Goal: Task Accomplishment & Management: Complete application form

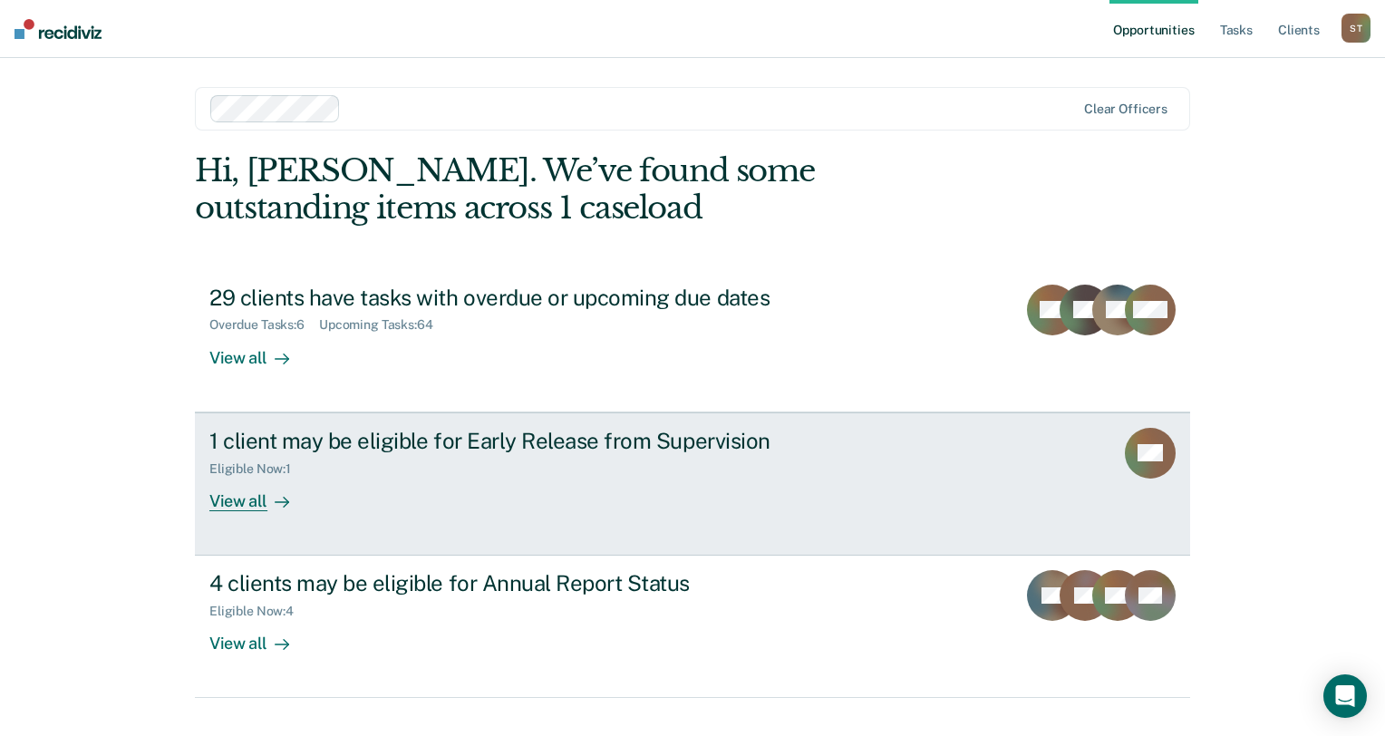
click at [254, 499] on div "View all" at bounding box center [259, 493] width 101 height 35
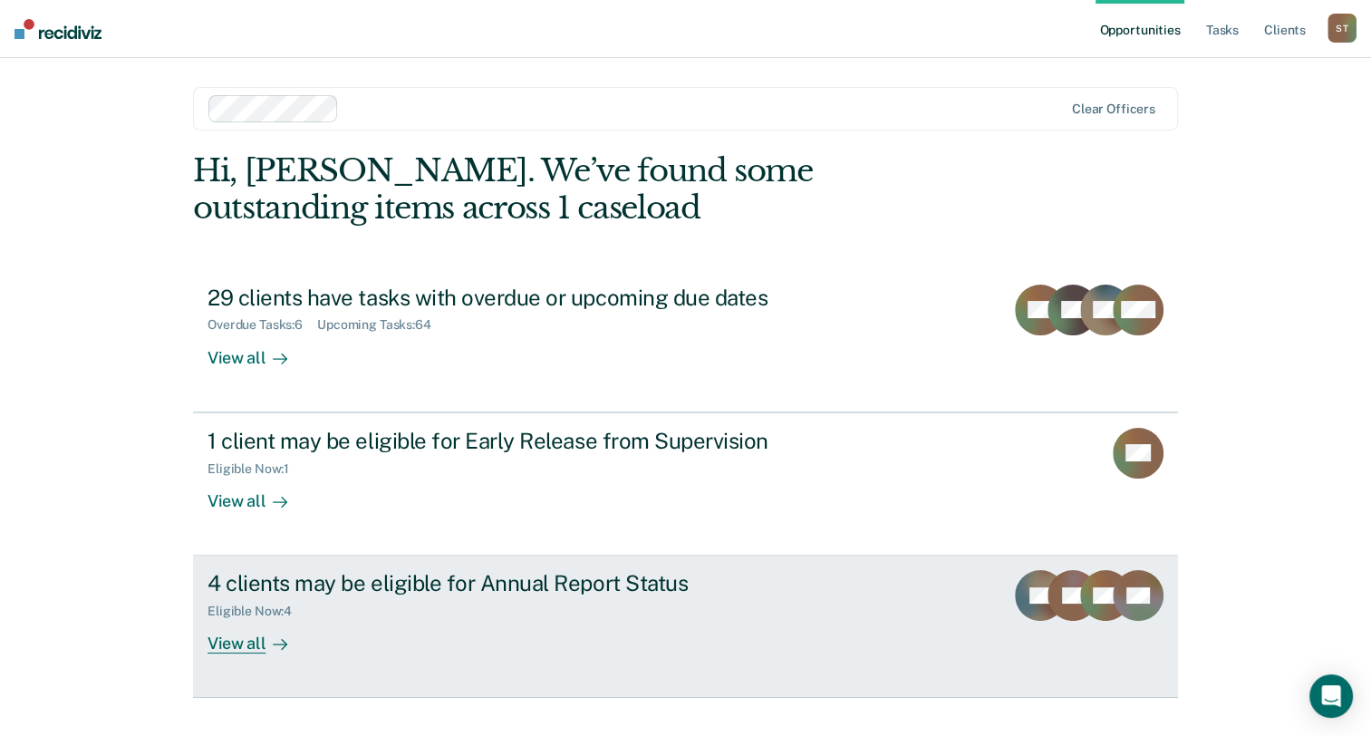
click at [255, 650] on div "View all" at bounding box center [258, 636] width 101 height 35
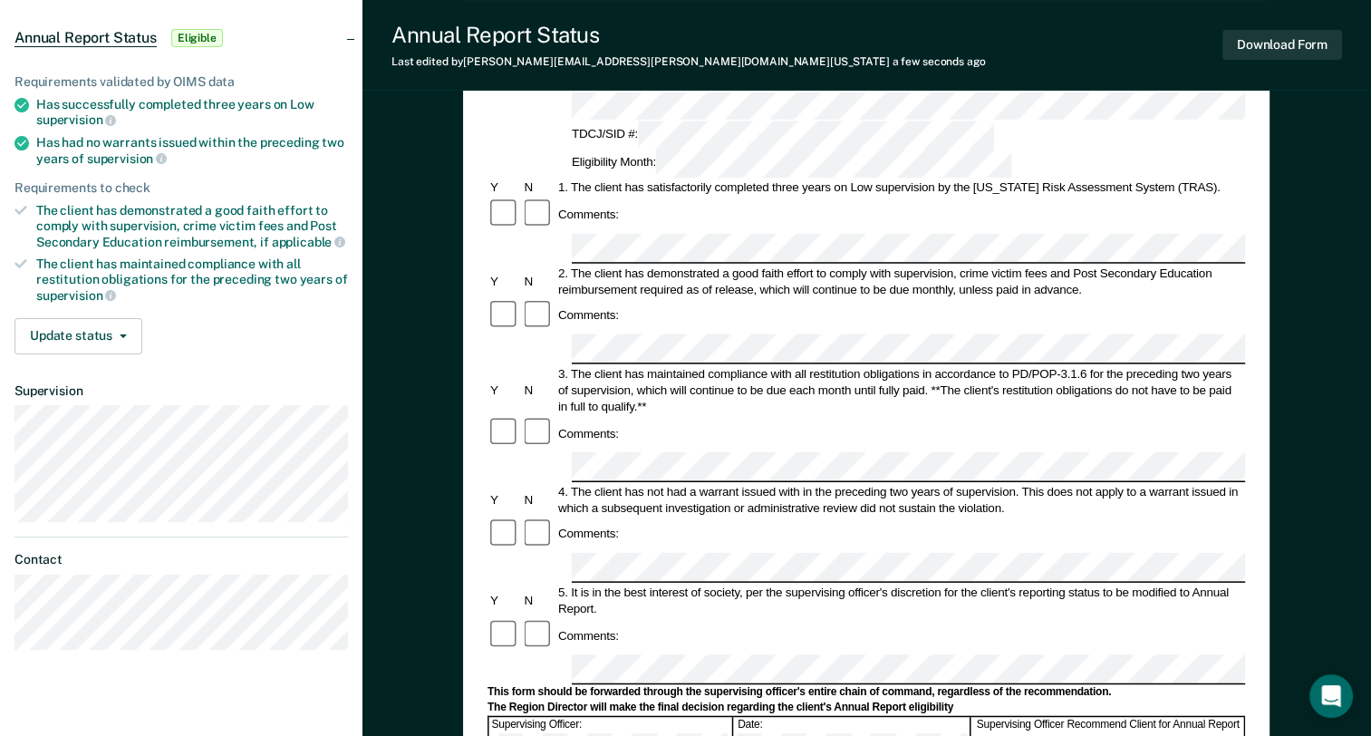
scroll to position [181, 0]
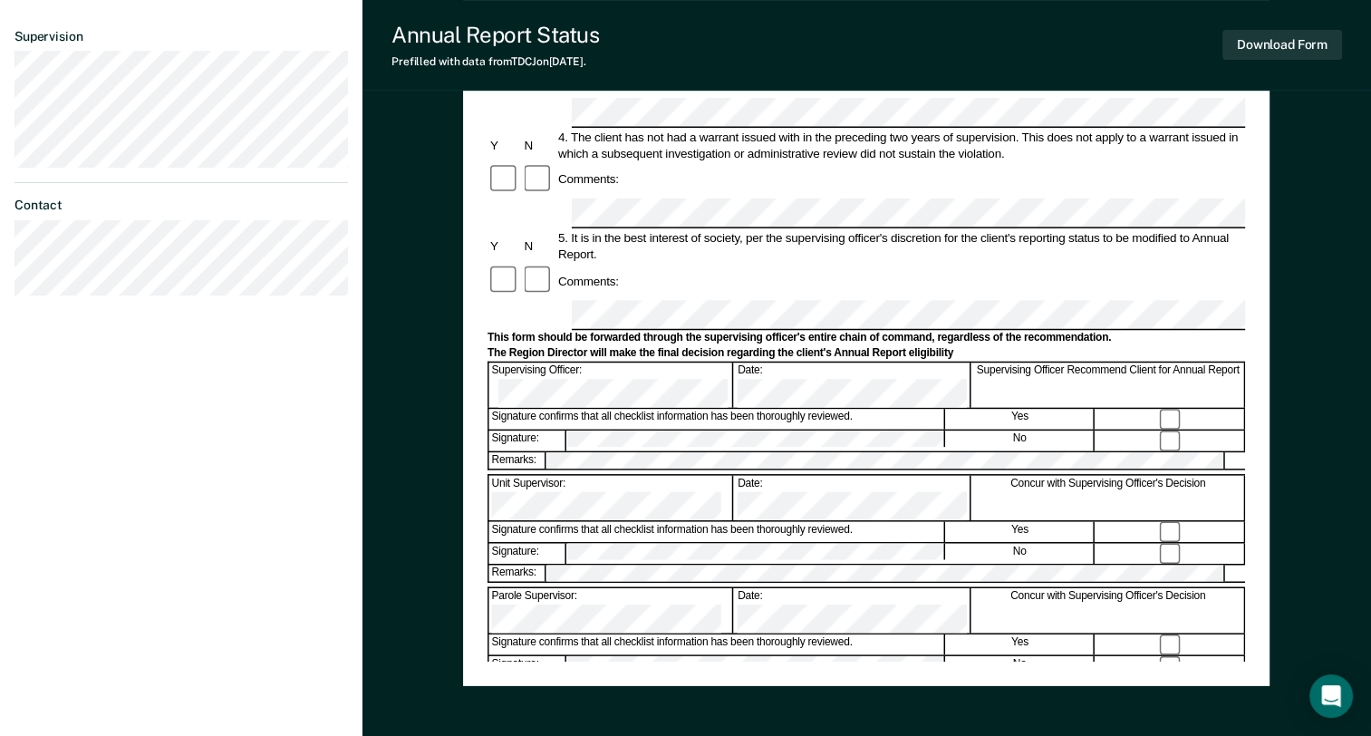
scroll to position [425, 0]
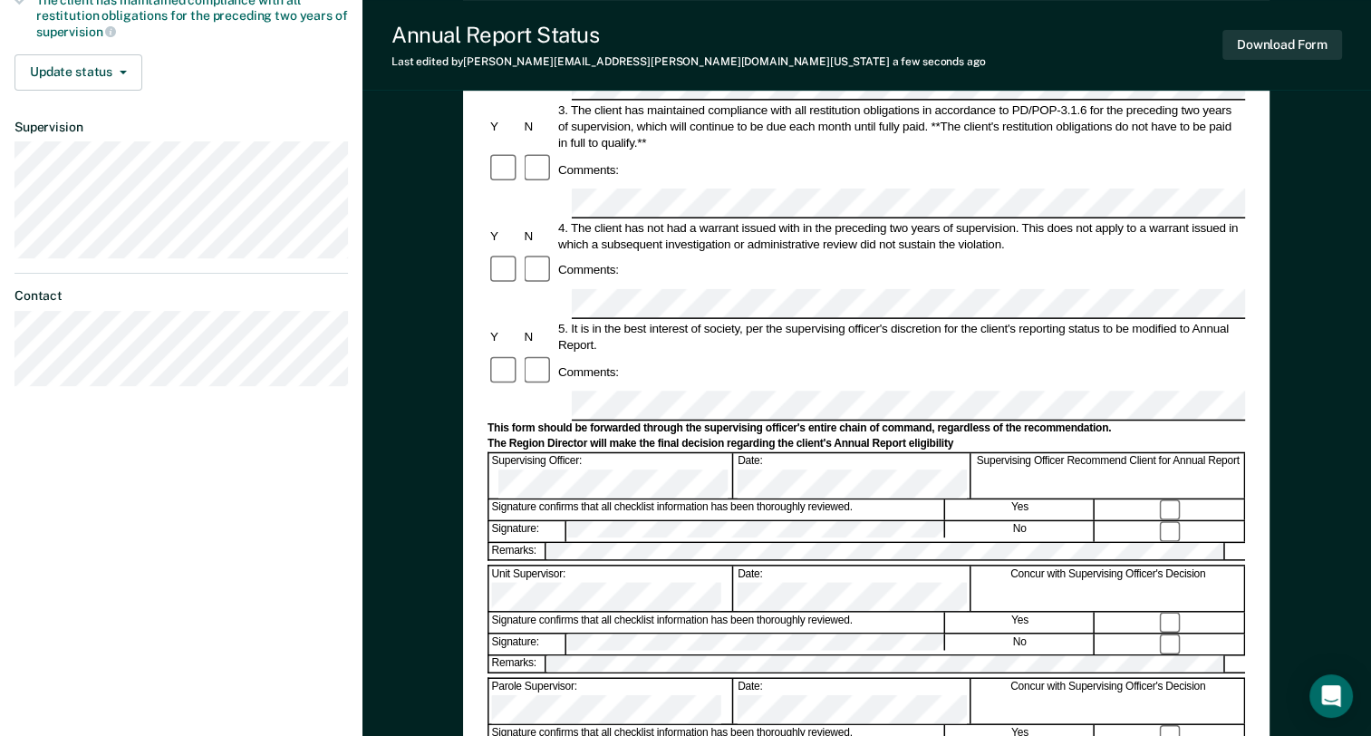
drag, startPoint x: 645, startPoint y: 345, endPoint x: 922, endPoint y: 204, distance: 311.2
click at [922, 321] on div "5. It is in the best interest of society, per the supervising officer's discret…" at bounding box center [900, 337] width 690 height 33
click at [1261, 37] on button "Download Form" at bounding box center [1282, 45] width 120 height 30
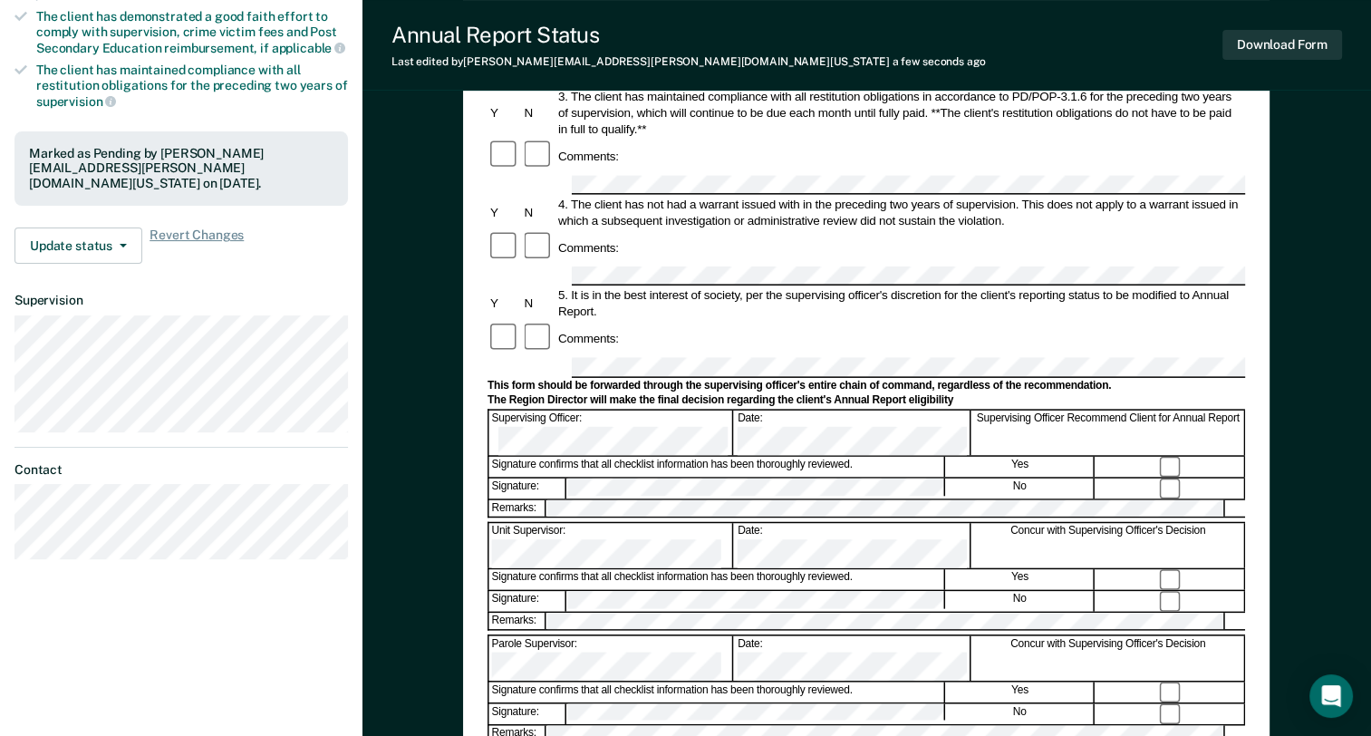
scroll to position [362, 0]
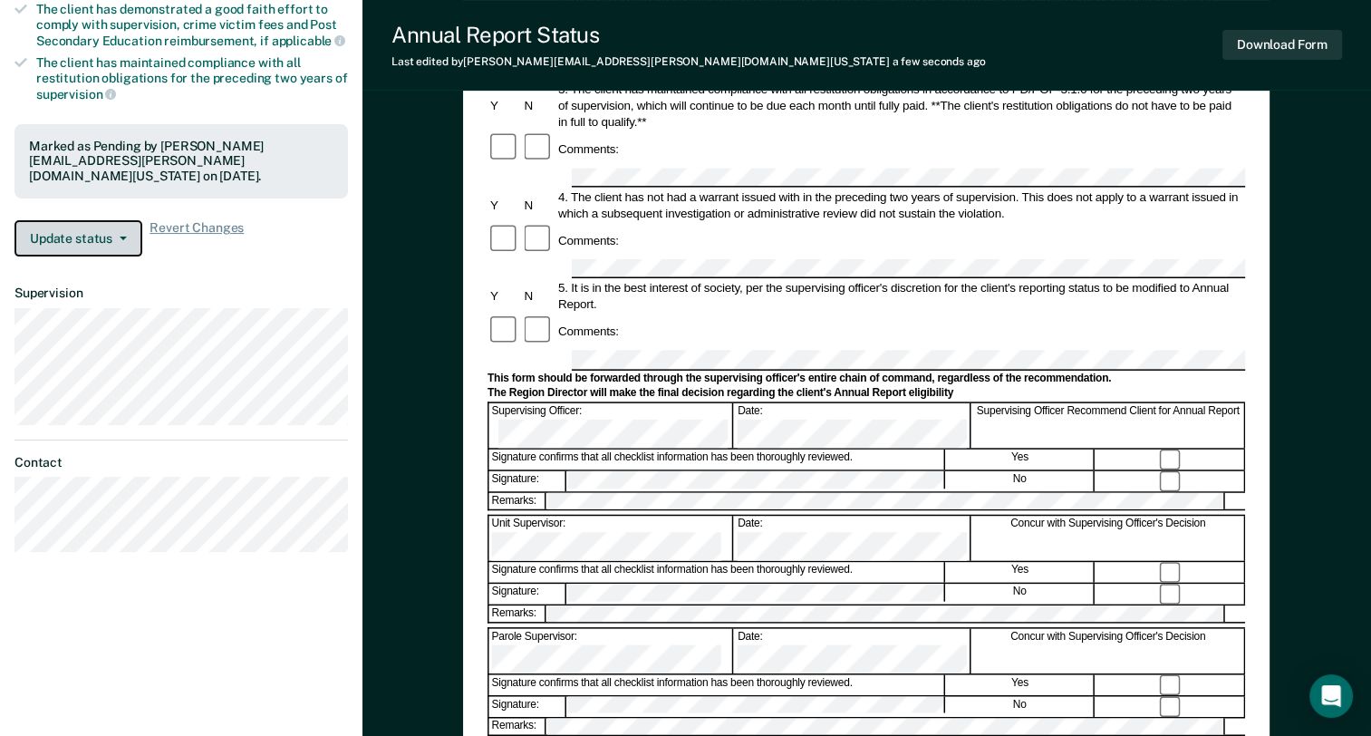
click at [134, 229] on button "Update status" at bounding box center [78, 238] width 128 height 36
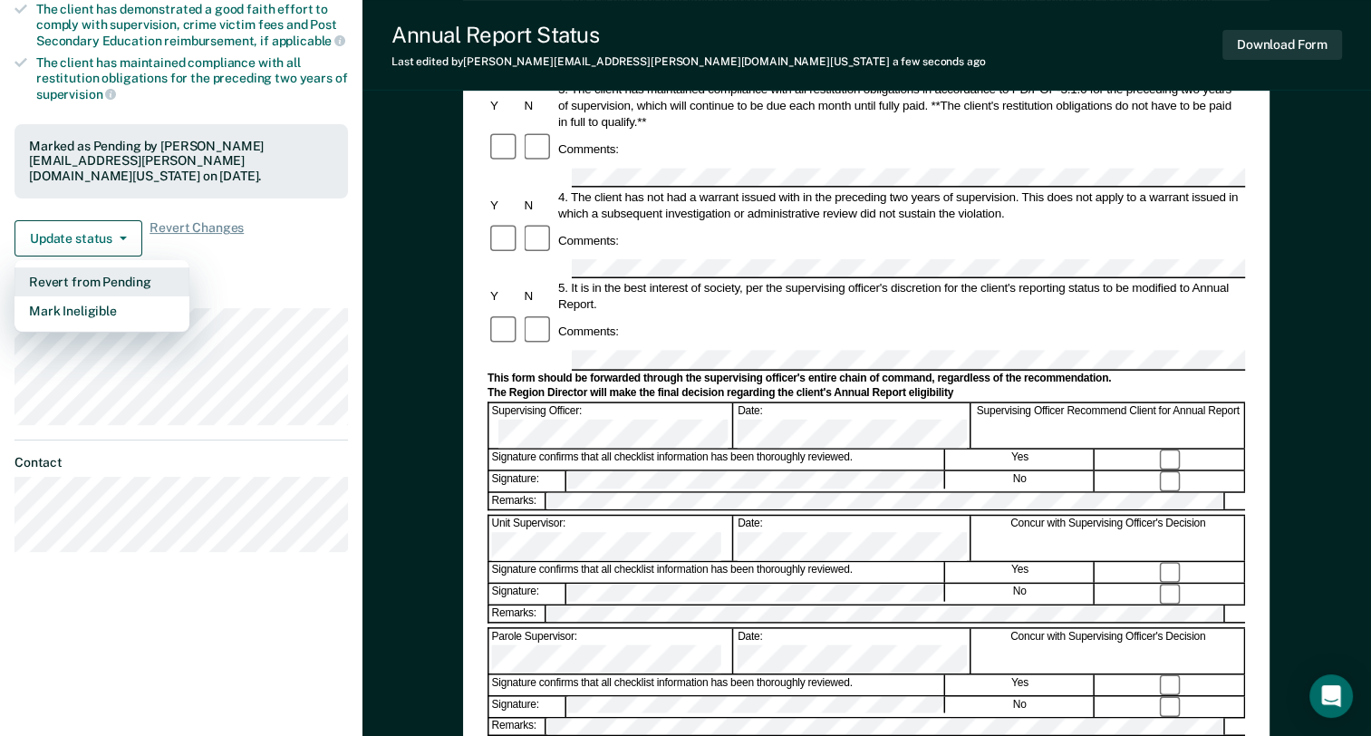
click at [142, 279] on button "Revert from Pending" at bounding box center [101, 281] width 175 height 29
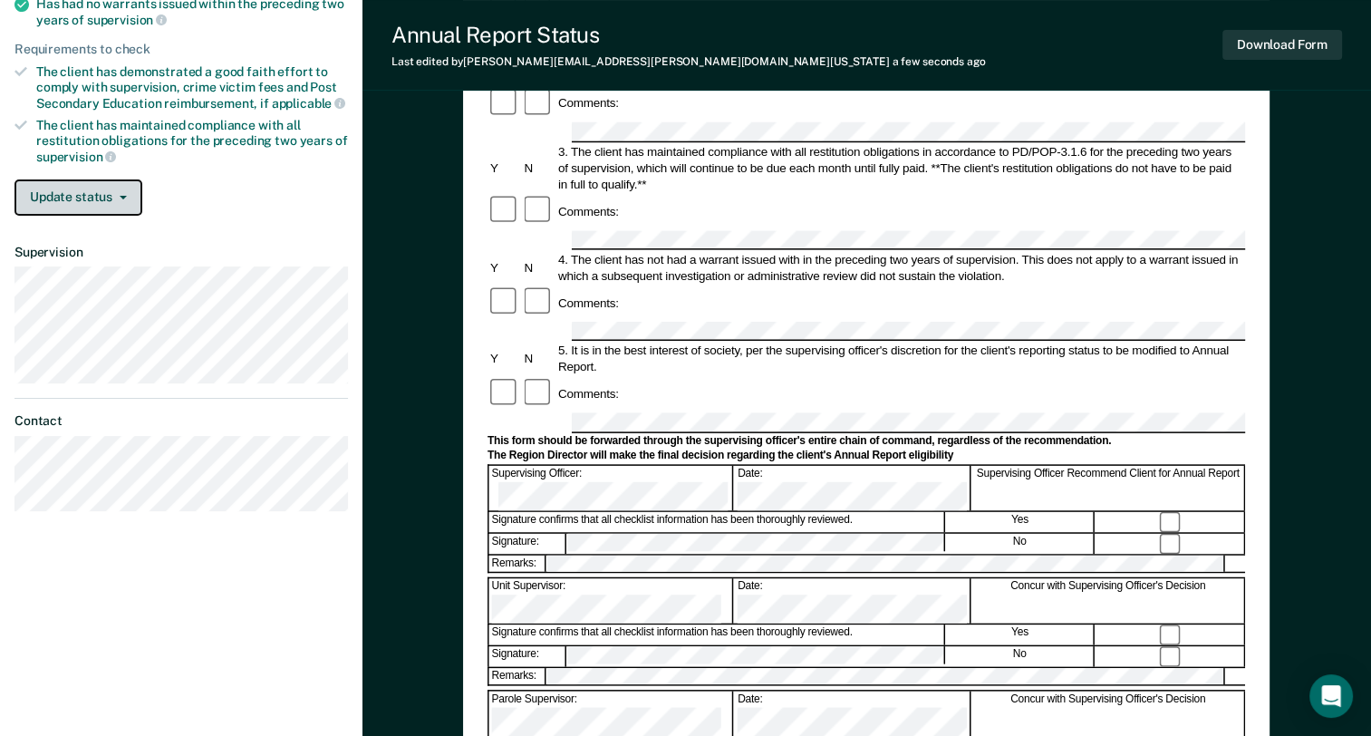
scroll to position [272, 0]
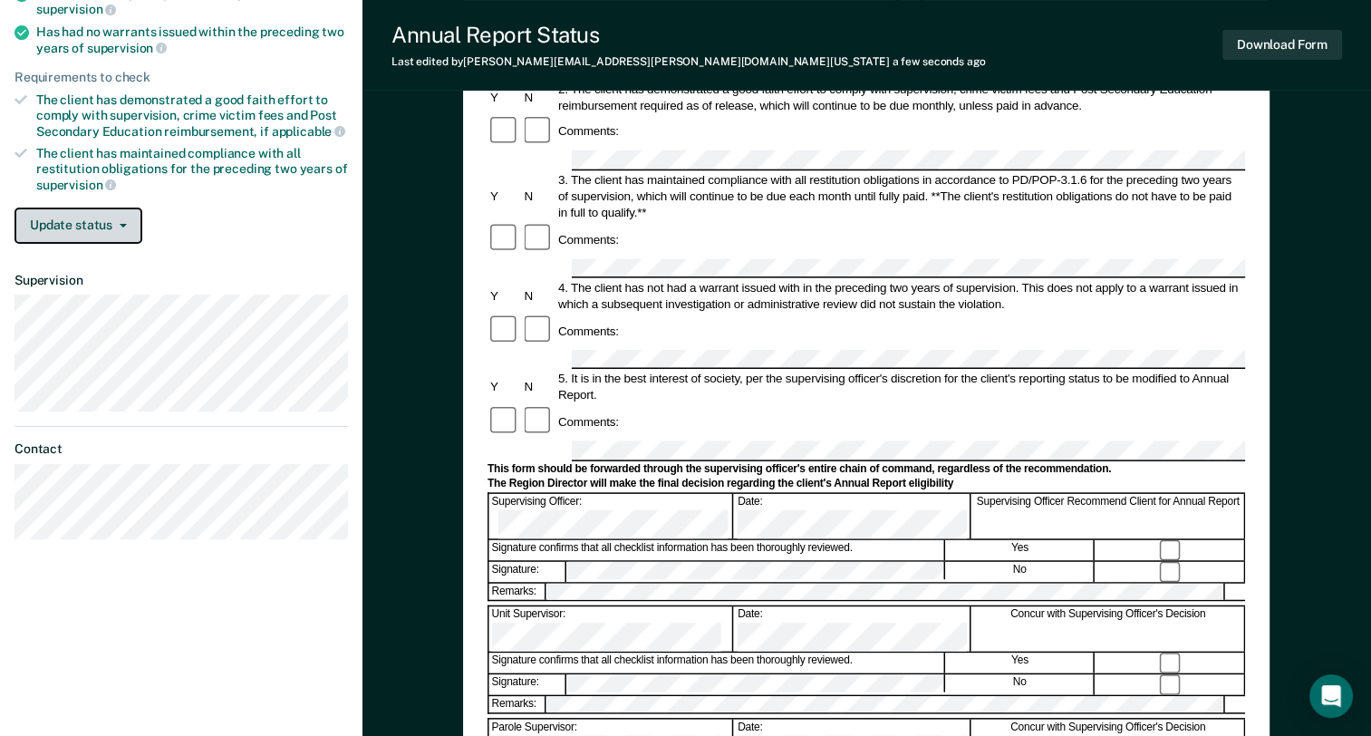
click at [123, 224] on icon "button" at bounding box center [123, 226] width 7 height 4
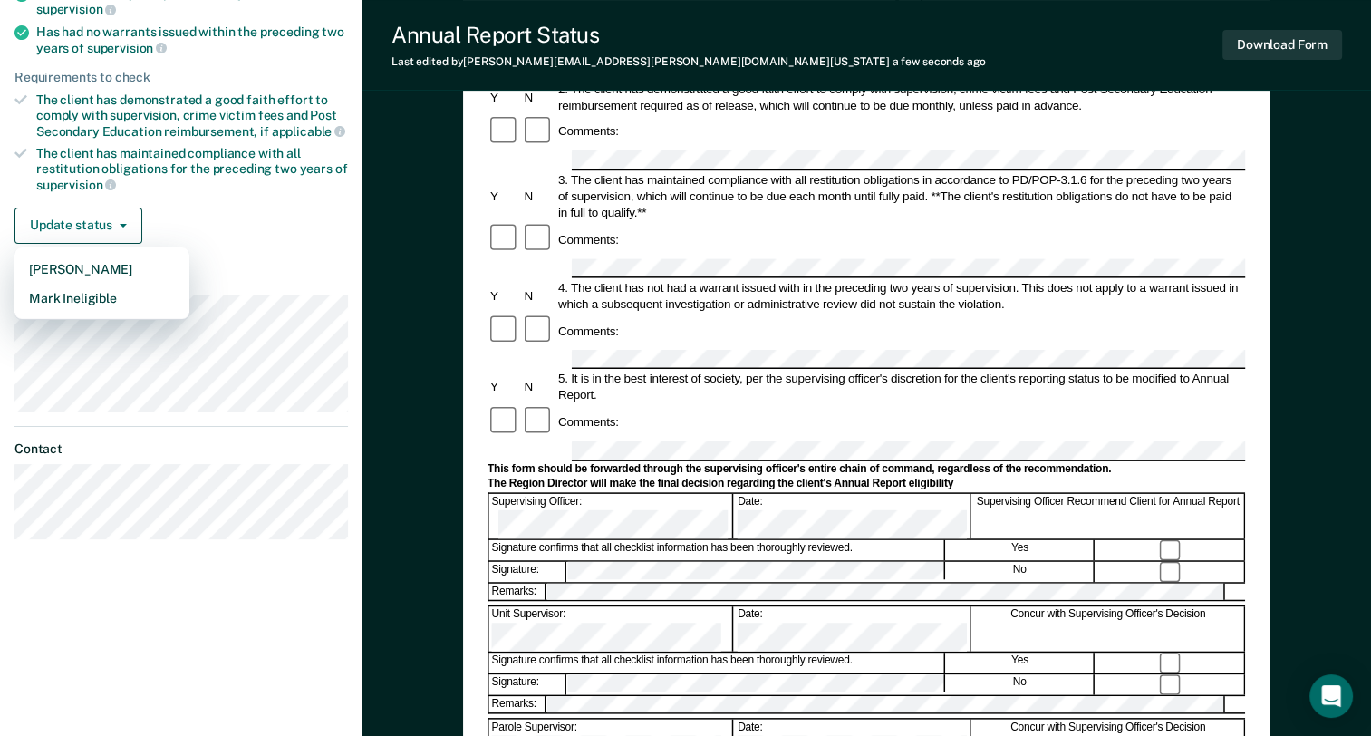
click at [281, 213] on div "Update status [PERSON_NAME] Mark Ineligible" at bounding box center [180, 226] width 333 height 36
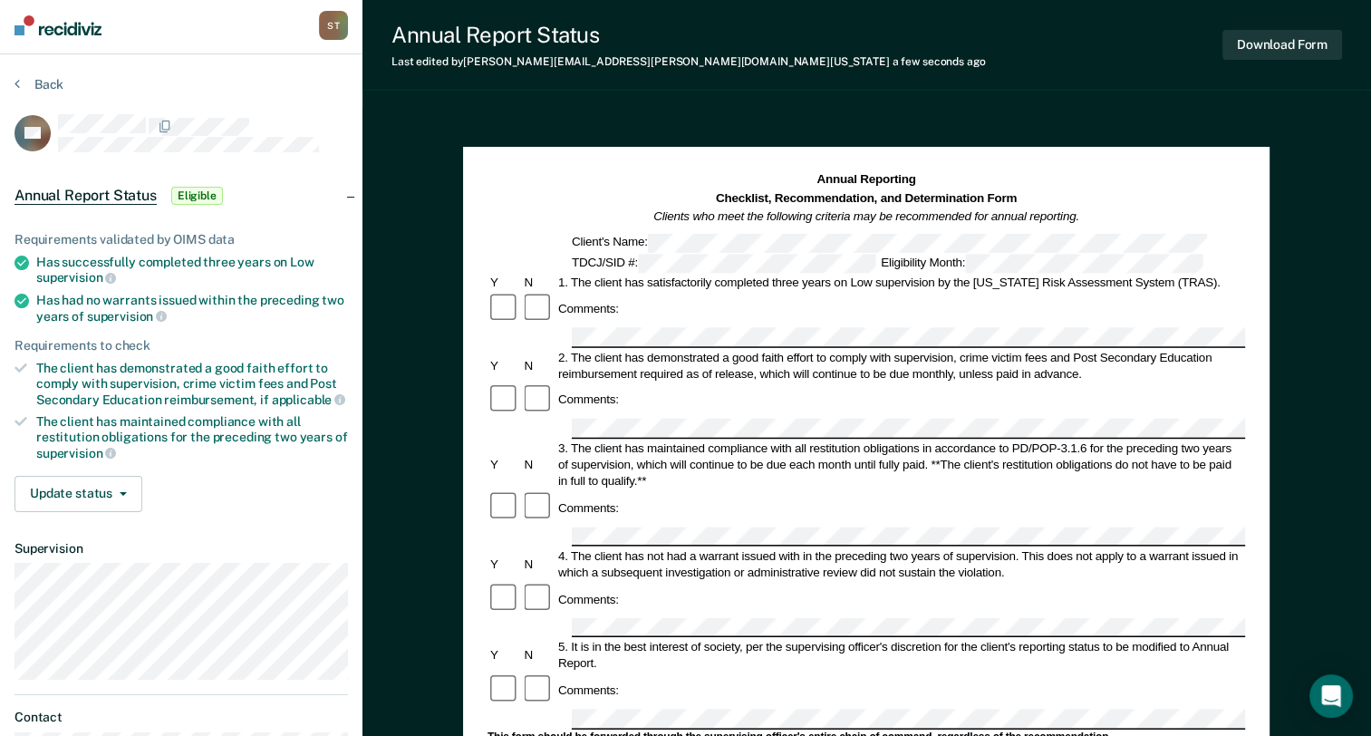
scroll to position [0, 0]
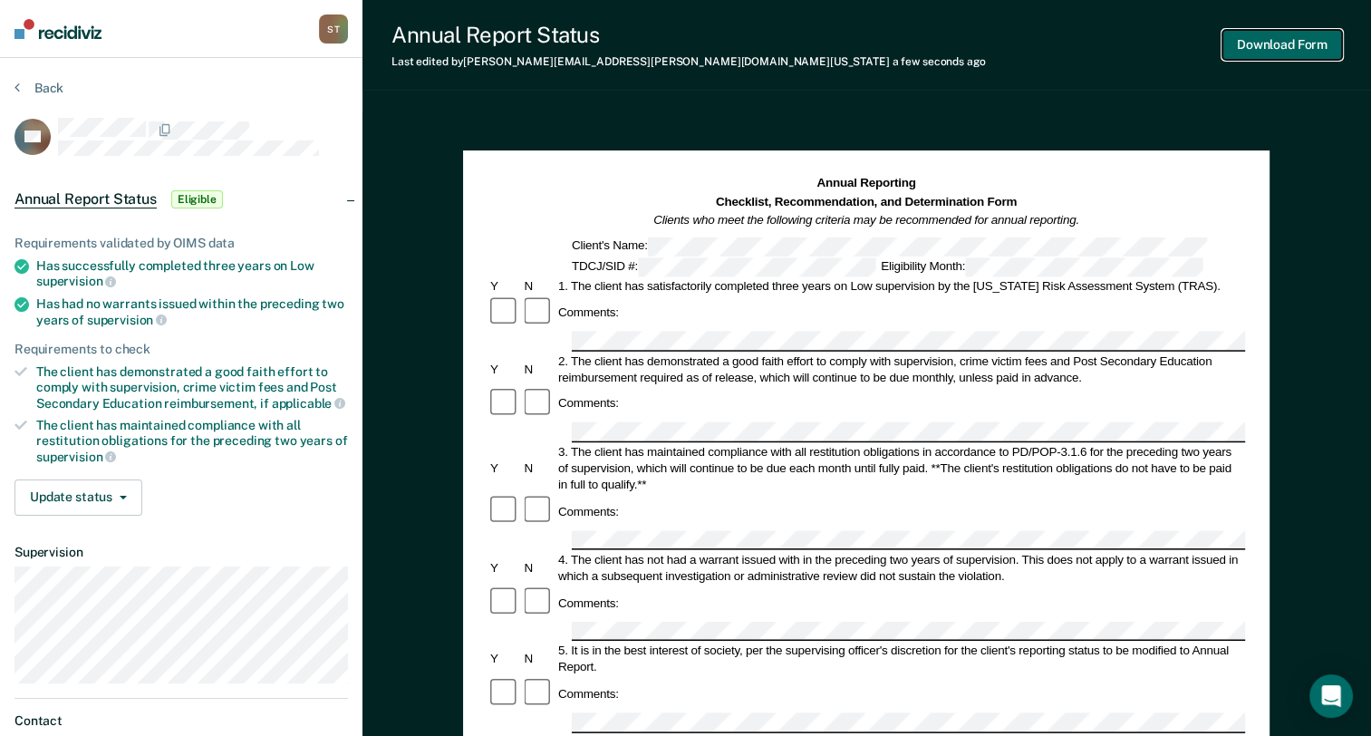
click at [1283, 51] on button "Download Form" at bounding box center [1282, 45] width 120 height 30
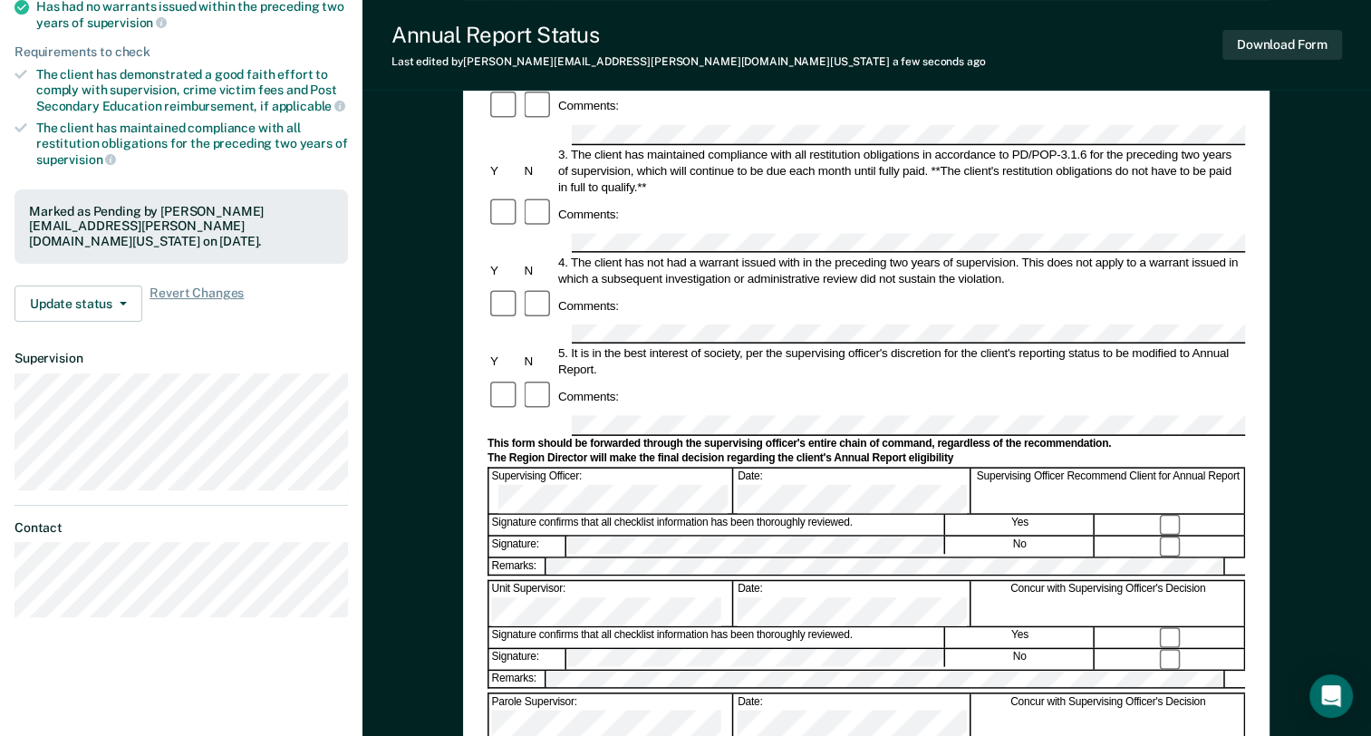
scroll to position [91, 0]
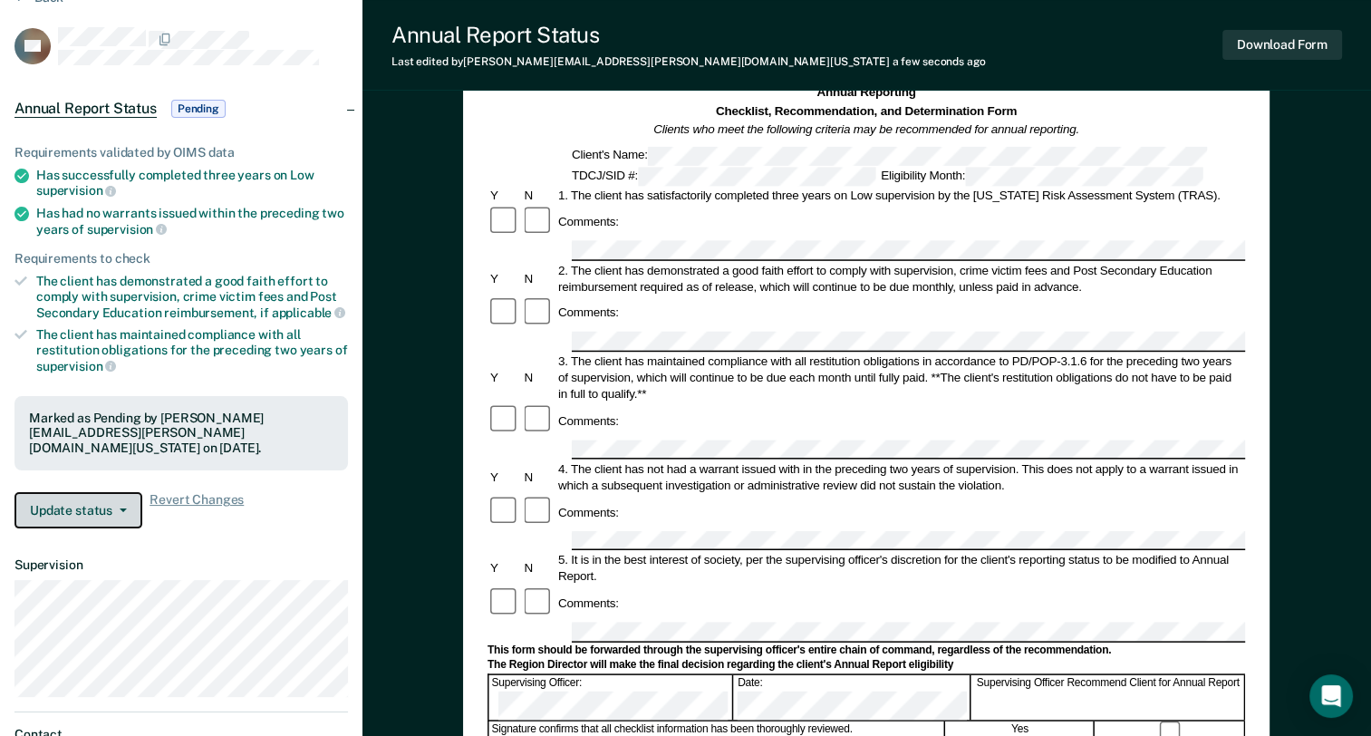
click at [111, 500] on button "Update status" at bounding box center [78, 510] width 128 height 36
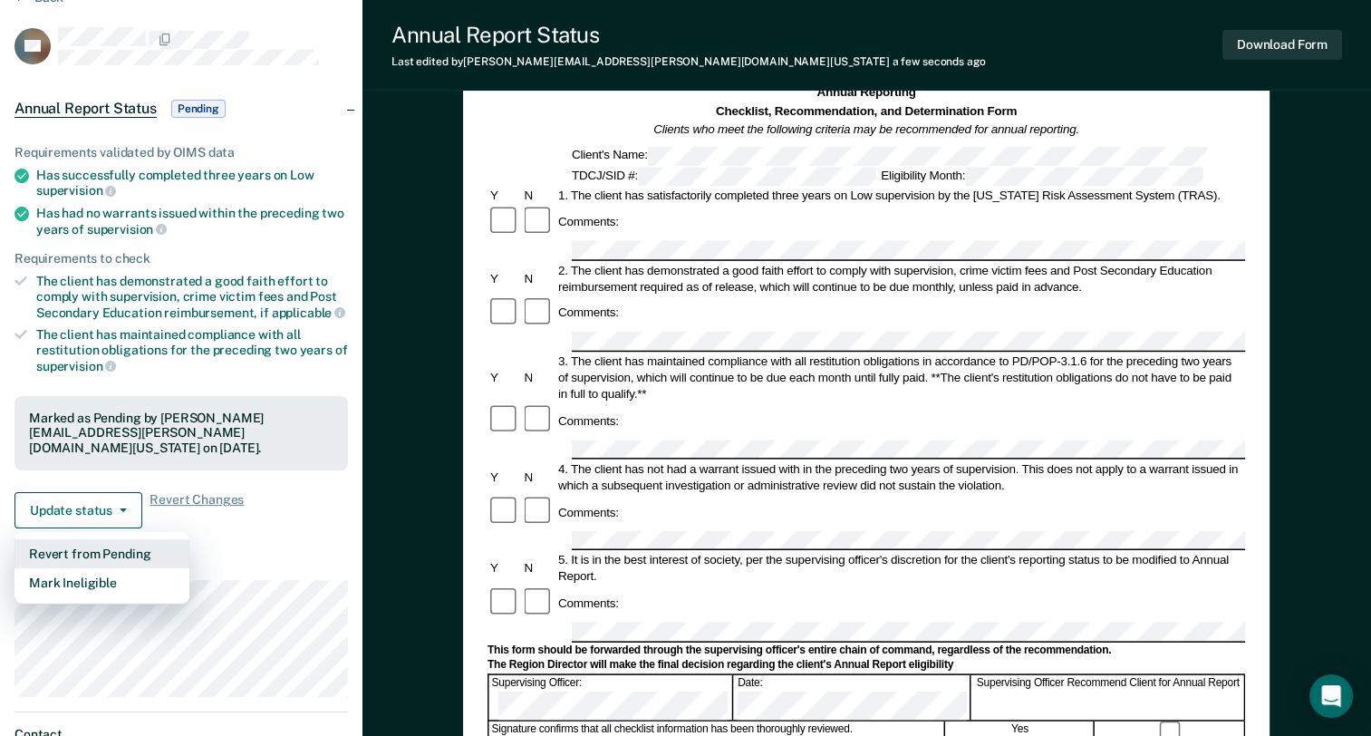
click at [116, 540] on button "Revert from Pending" at bounding box center [101, 553] width 175 height 29
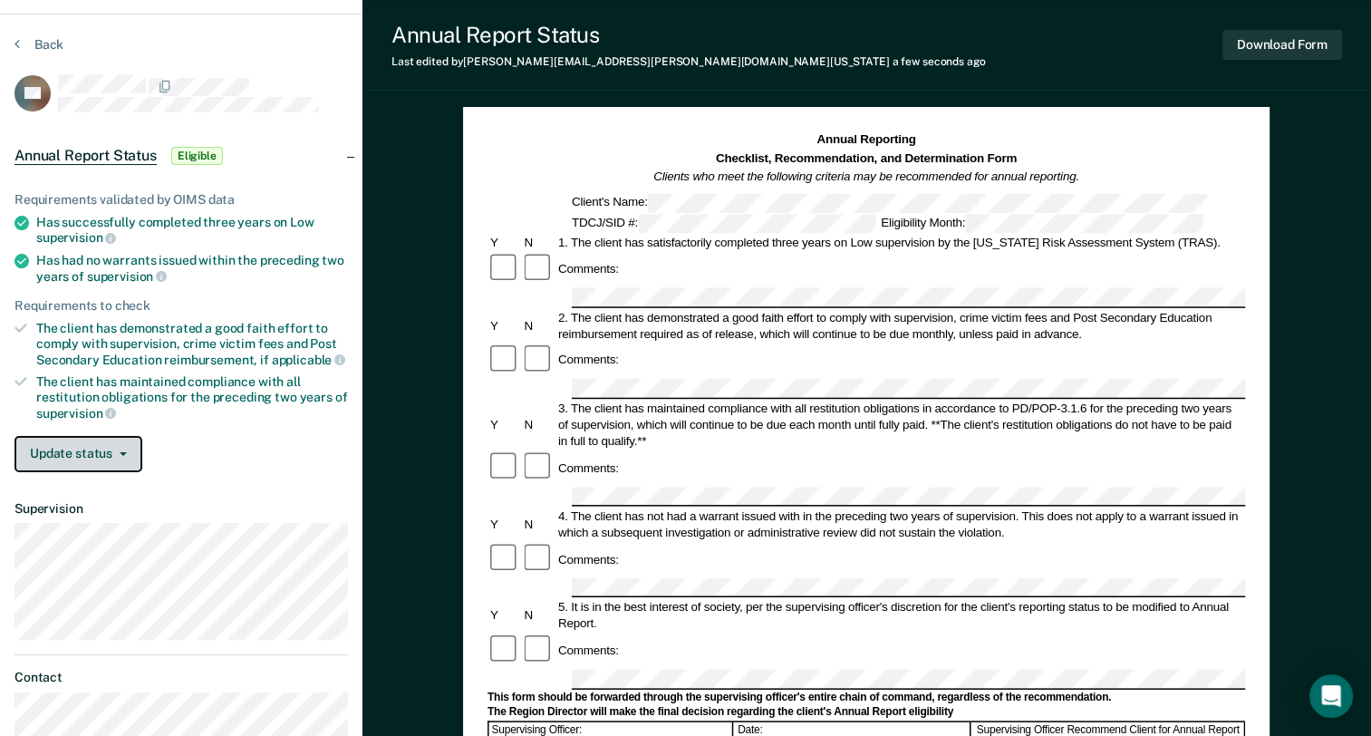
scroll to position [0, 0]
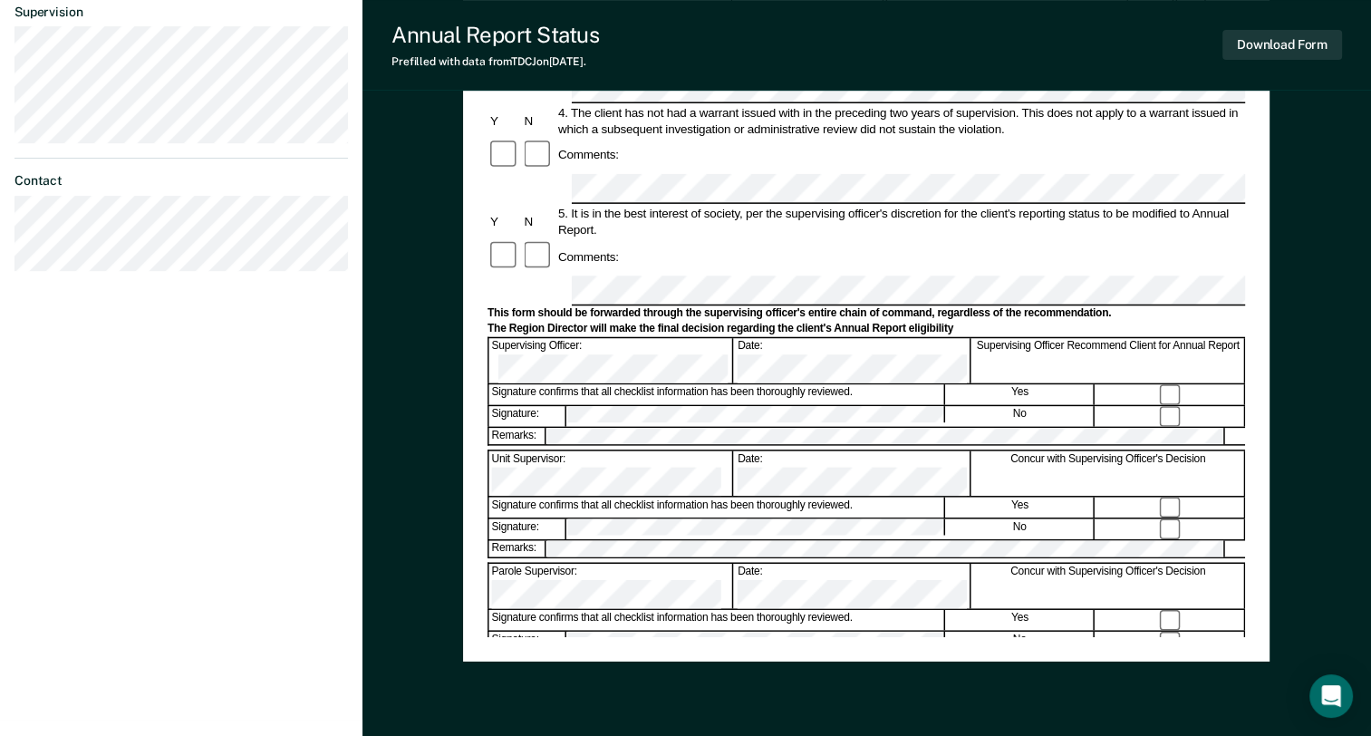
scroll to position [544, 0]
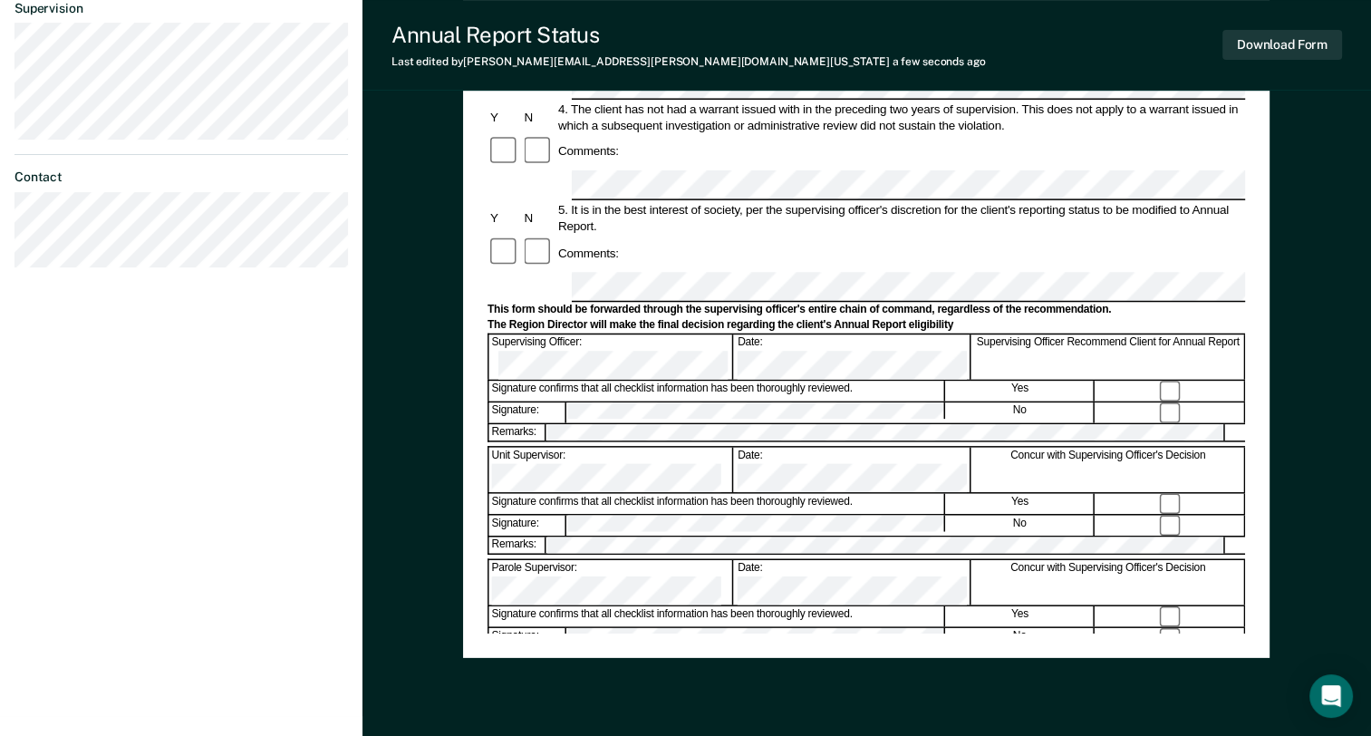
click at [576, 236] on form "Annual Reporting Checklist, Recommendation, and Determination Form Clients who …" at bounding box center [866, 270] width 758 height 1278
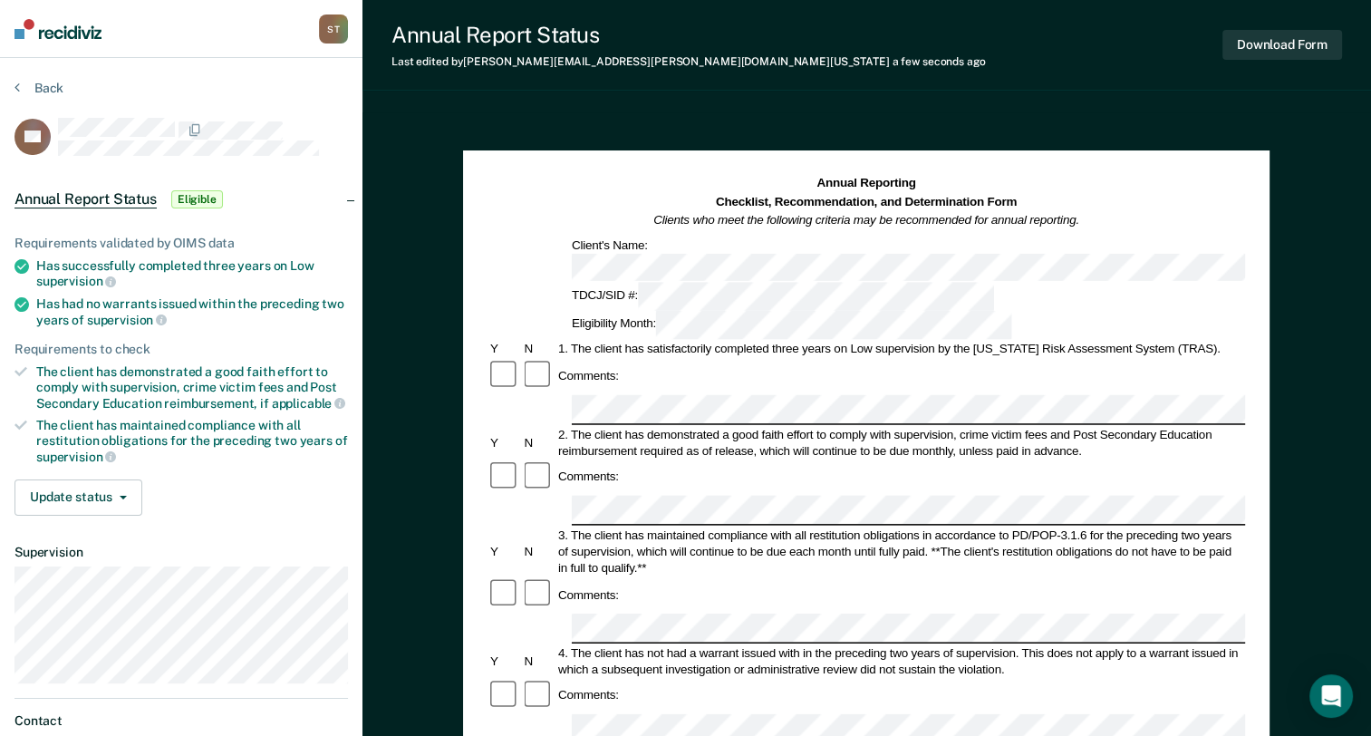
scroll to position [0, 0]
click at [1263, 43] on button "Download Form" at bounding box center [1282, 45] width 120 height 30
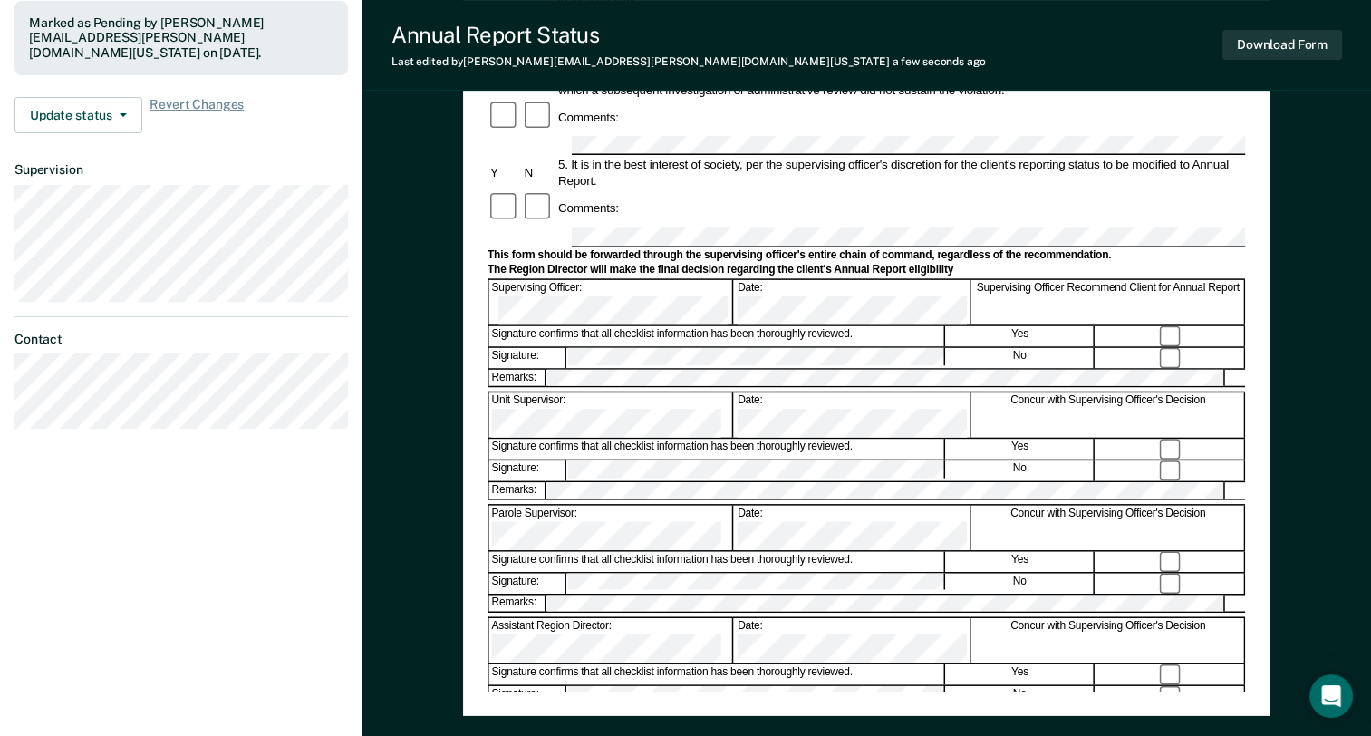
scroll to position [334, 0]
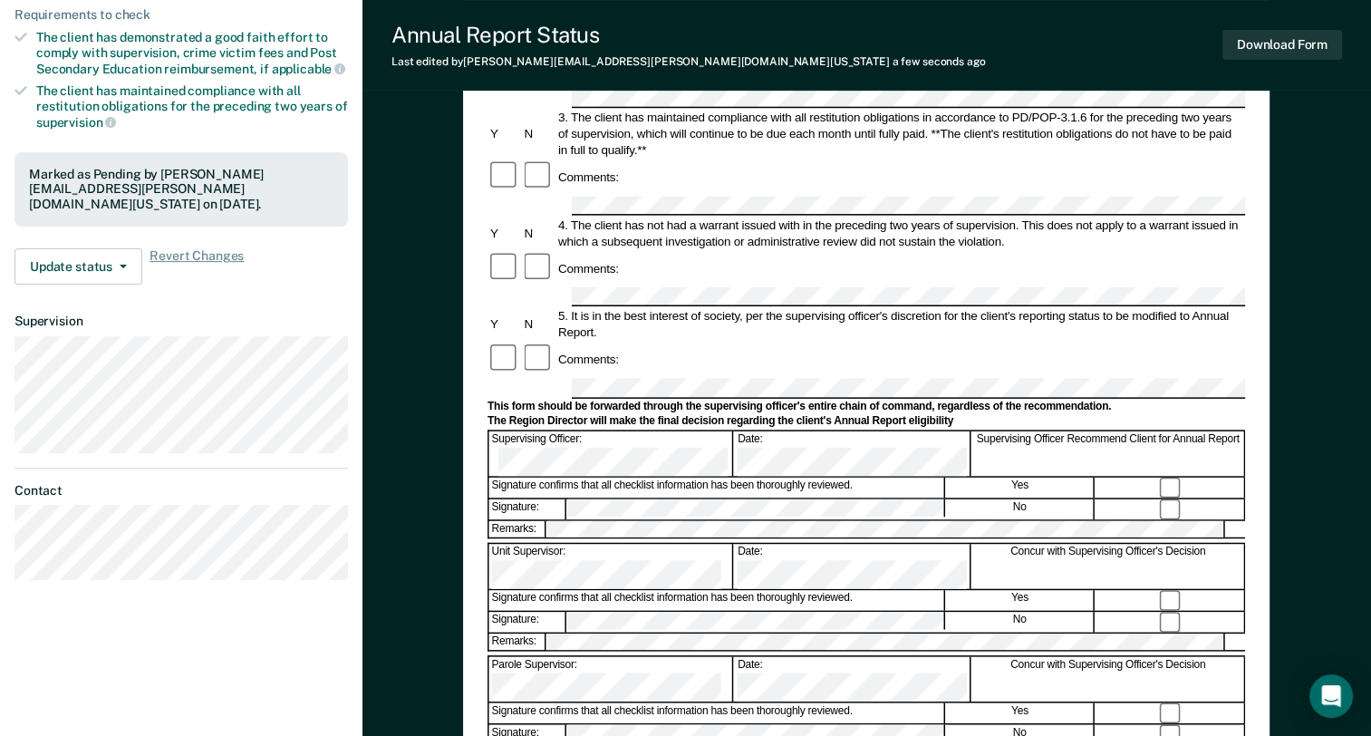
drag, startPoint x: 565, startPoint y: 429, endPoint x: 990, endPoint y: 304, distance: 442.7
click at [990, 343] on div "Comments:" at bounding box center [866, 360] width 758 height 34
click at [109, 268] on button "Update status" at bounding box center [78, 266] width 128 height 36
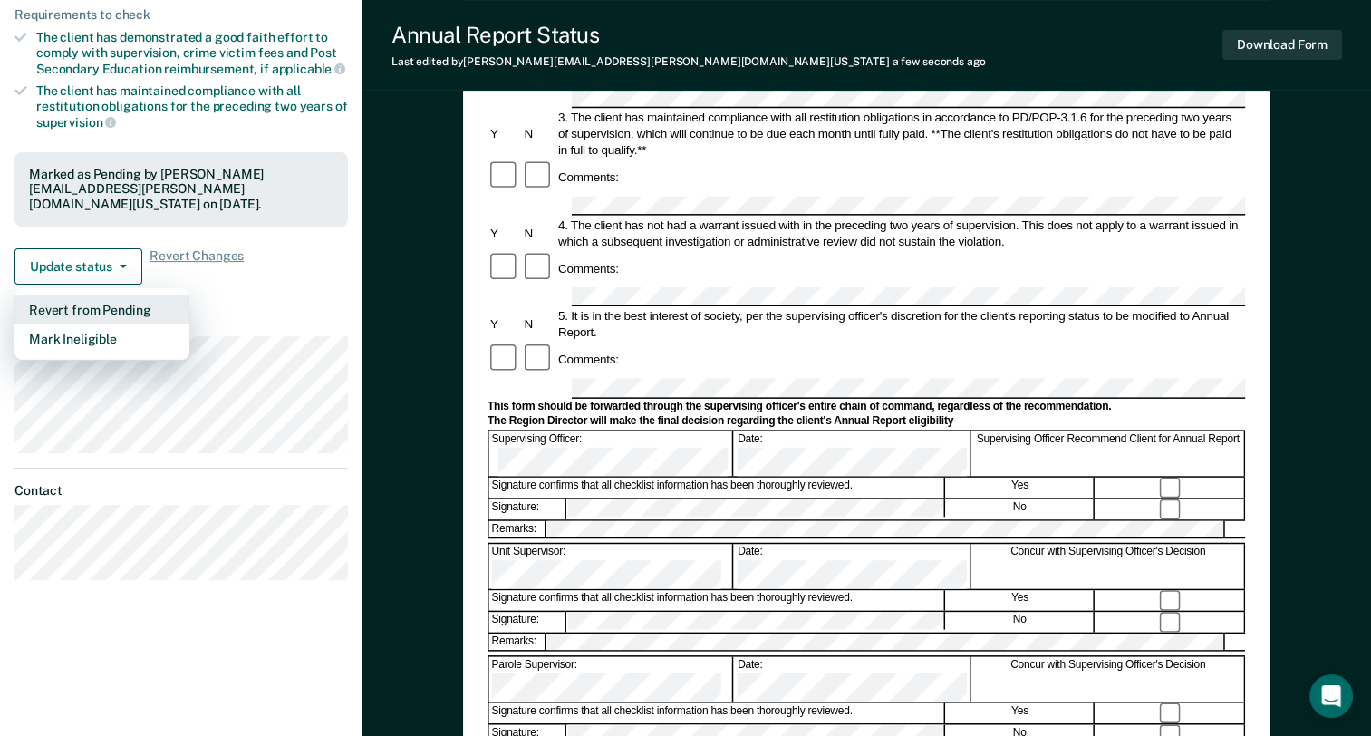
click at [129, 307] on button "Revert from Pending" at bounding box center [101, 309] width 175 height 29
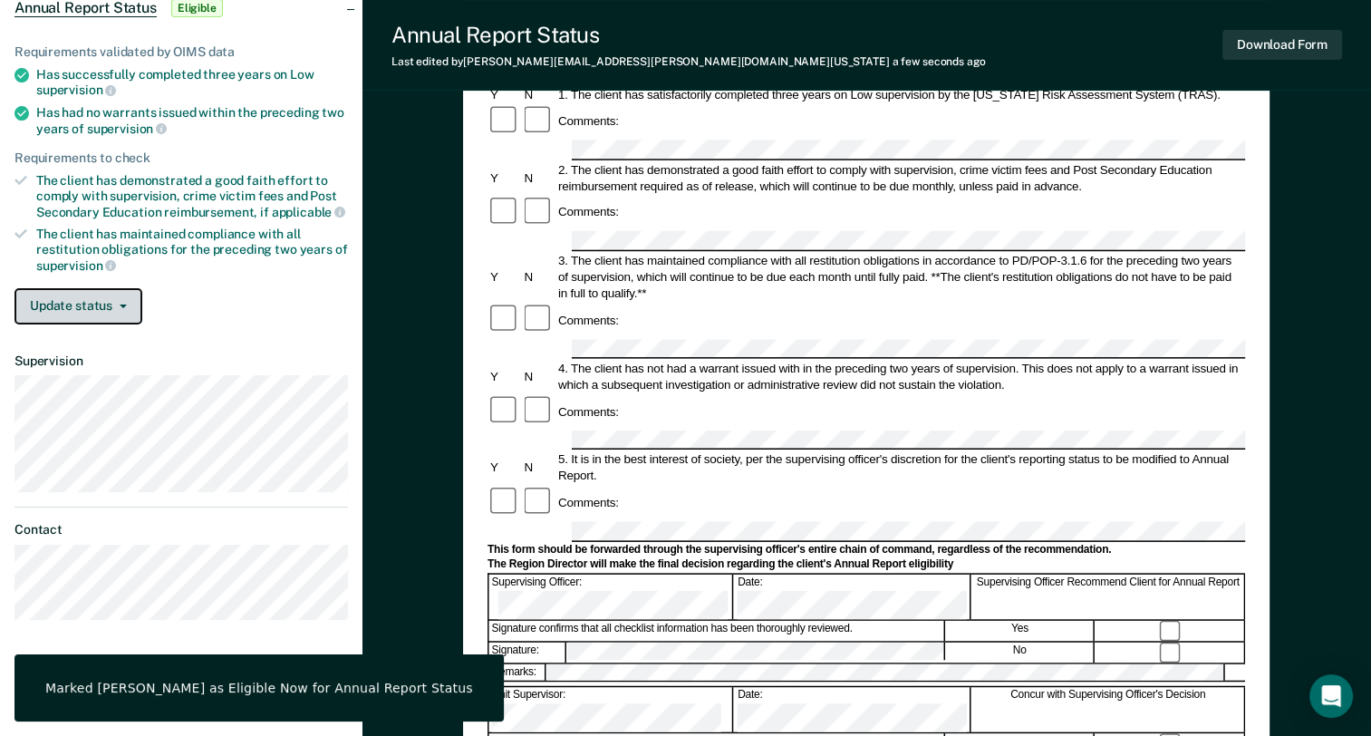
scroll to position [0, 0]
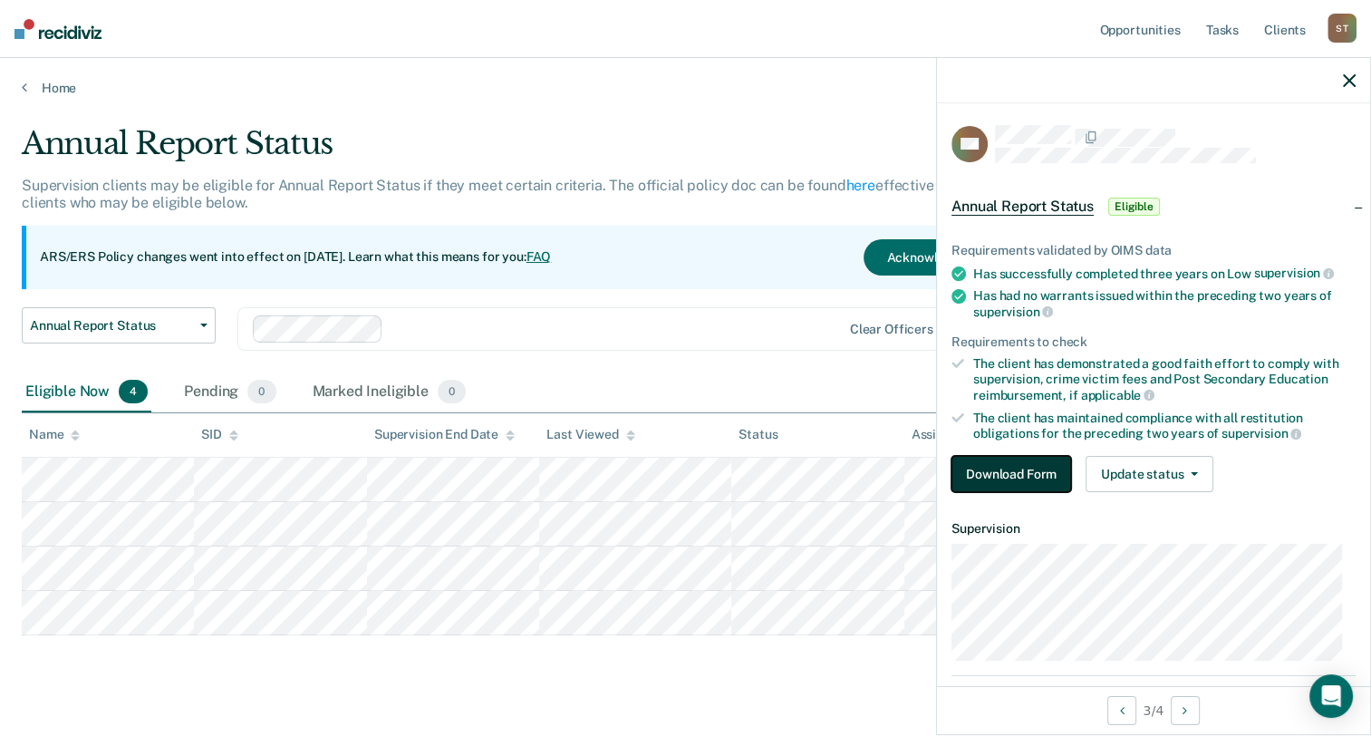
click at [1033, 475] on button "Download Form" at bounding box center [1011, 474] width 120 height 36
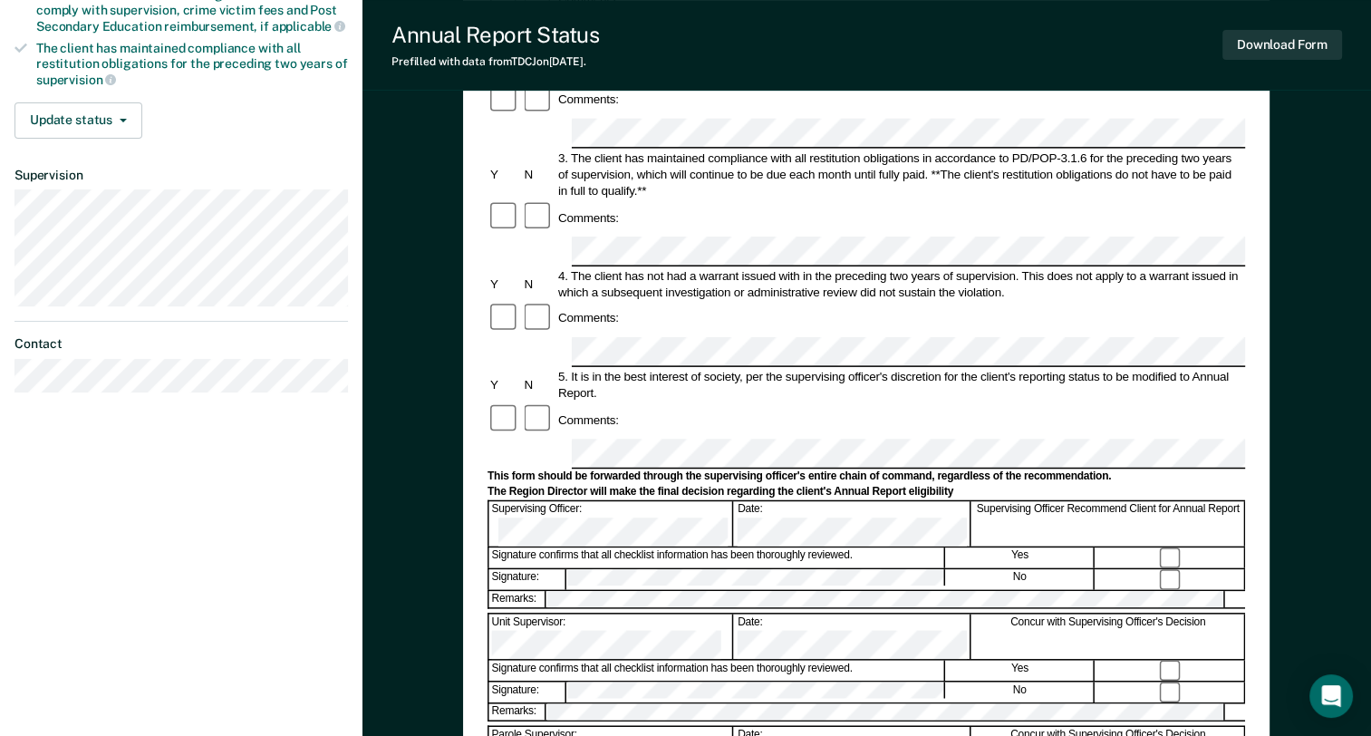
scroll to position [453, 0]
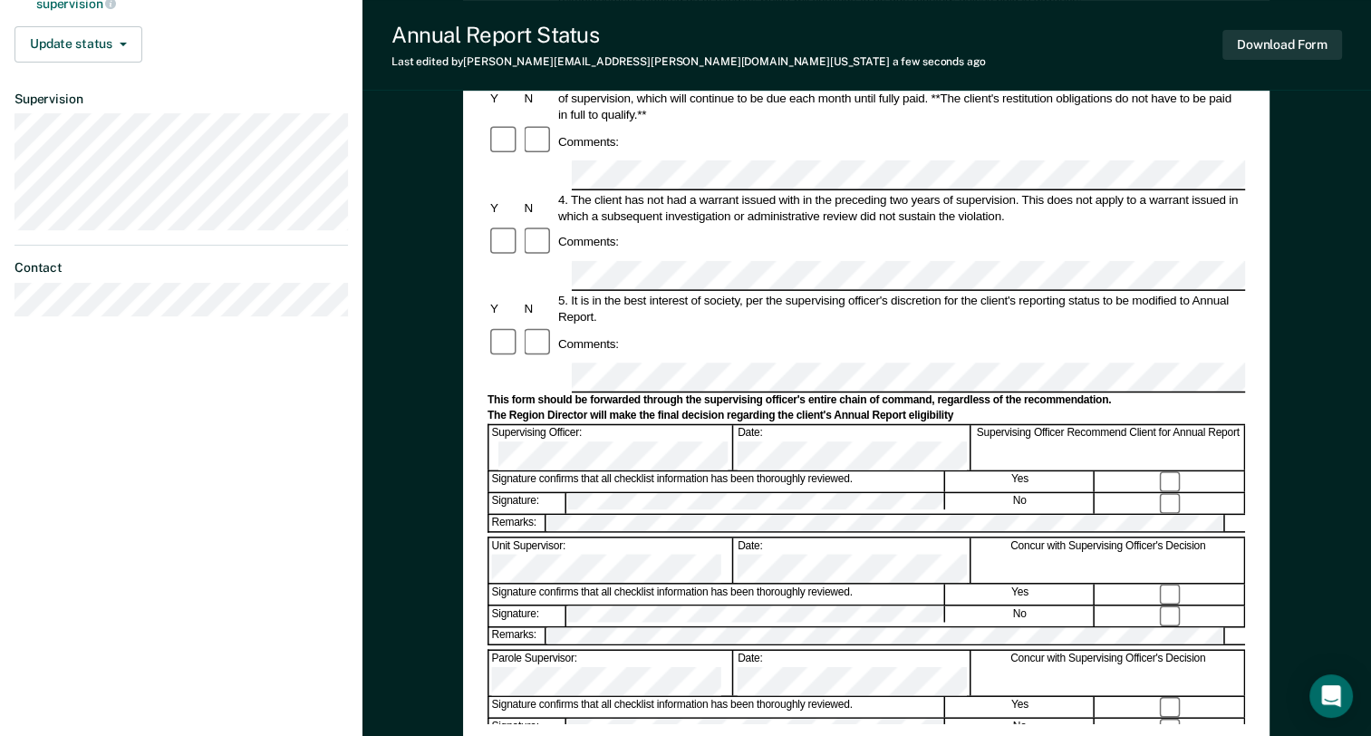
drag, startPoint x: 1077, startPoint y: 68, endPoint x: 1020, endPoint y: 67, distance: 57.1
click at [922, 61] on div "Annual Report Status Last edited by [PERSON_NAME][EMAIL_ADDRESS][PERSON_NAME][D…" at bounding box center [866, 45] width 1009 height 91
click at [1306, 40] on button "Download Form" at bounding box center [1282, 45] width 120 height 30
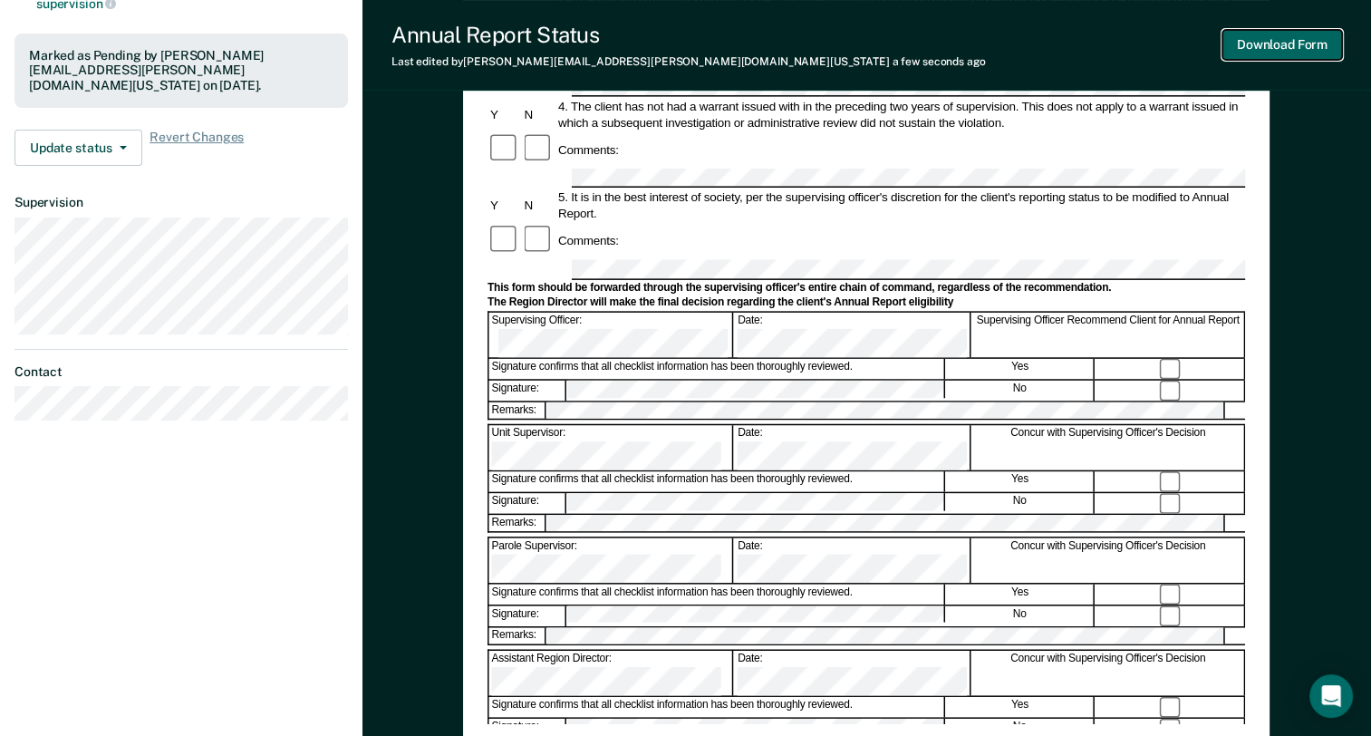
click at [1265, 43] on button "Download Form" at bounding box center [1282, 45] width 120 height 30
click at [129, 141] on button "Update status" at bounding box center [78, 148] width 128 height 36
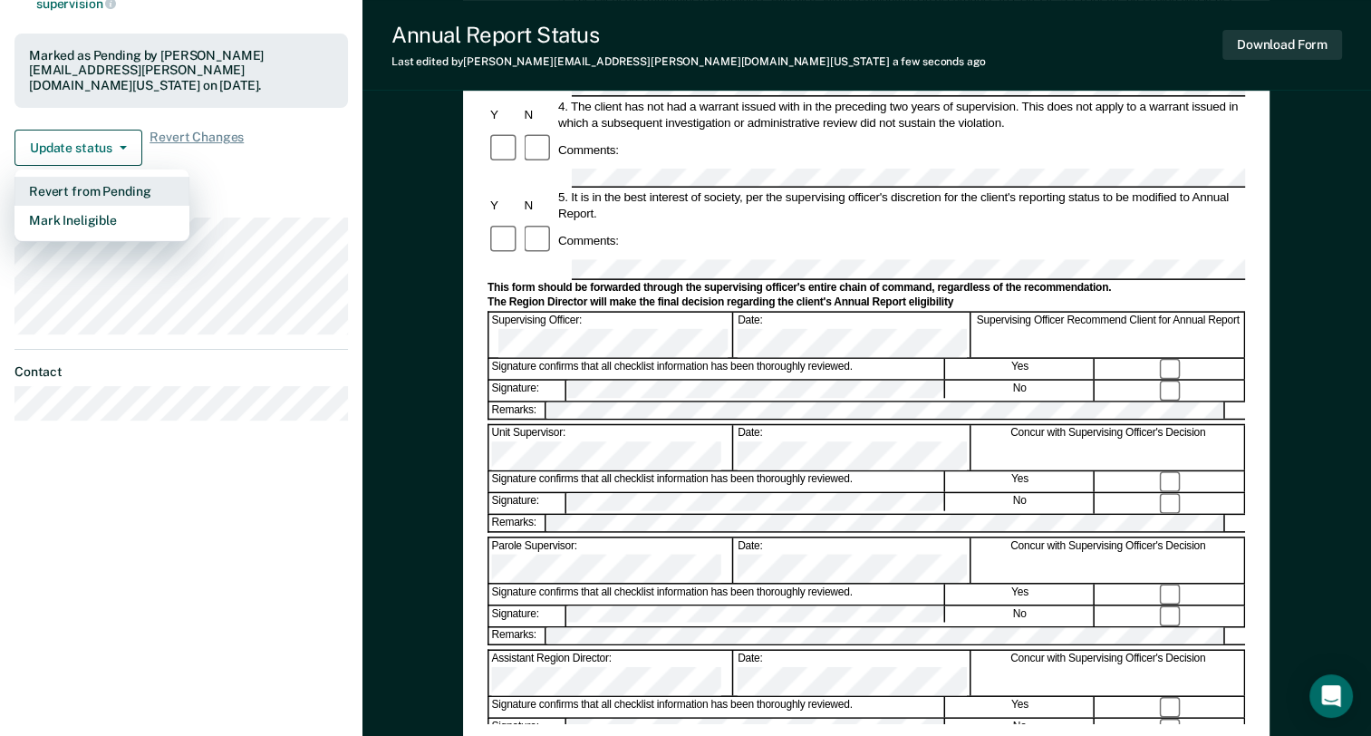
click at [109, 186] on button "Revert from Pending" at bounding box center [101, 191] width 175 height 29
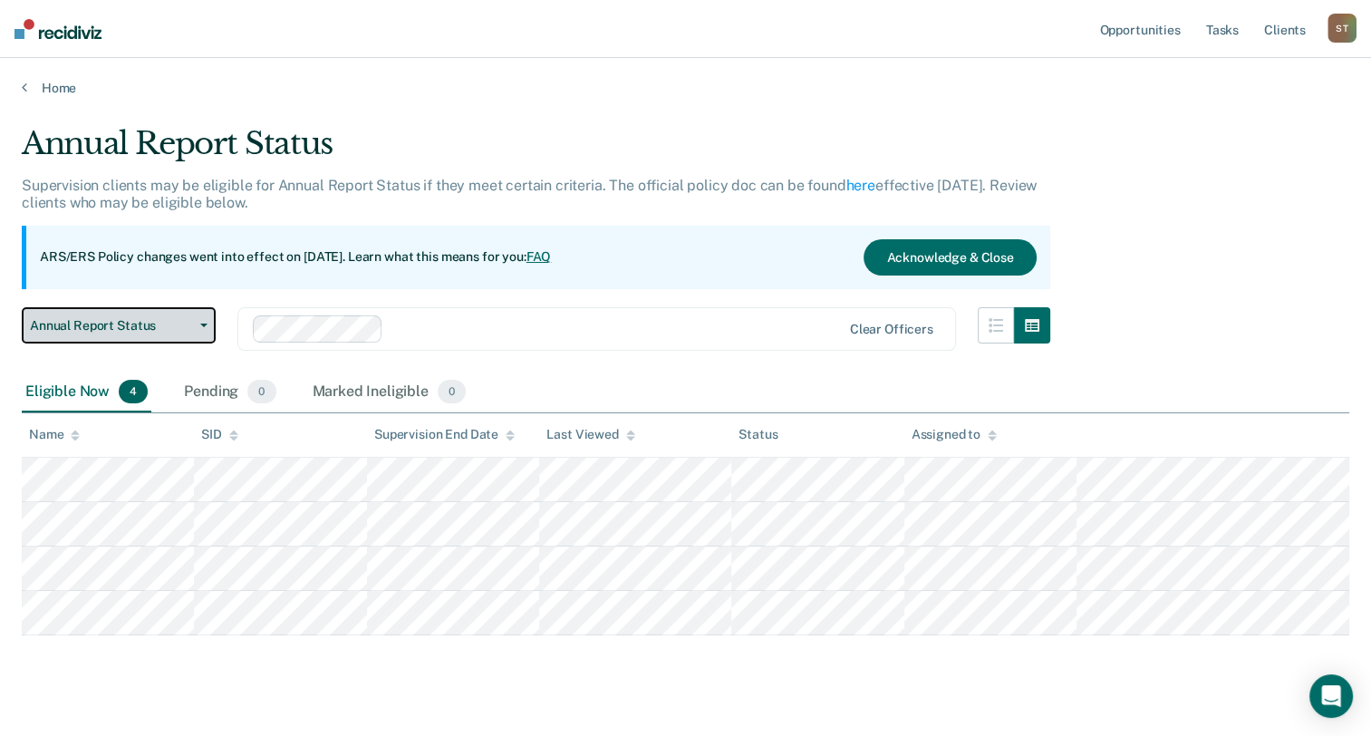
click at [193, 326] on button "Annual Report Status" at bounding box center [119, 325] width 194 height 36
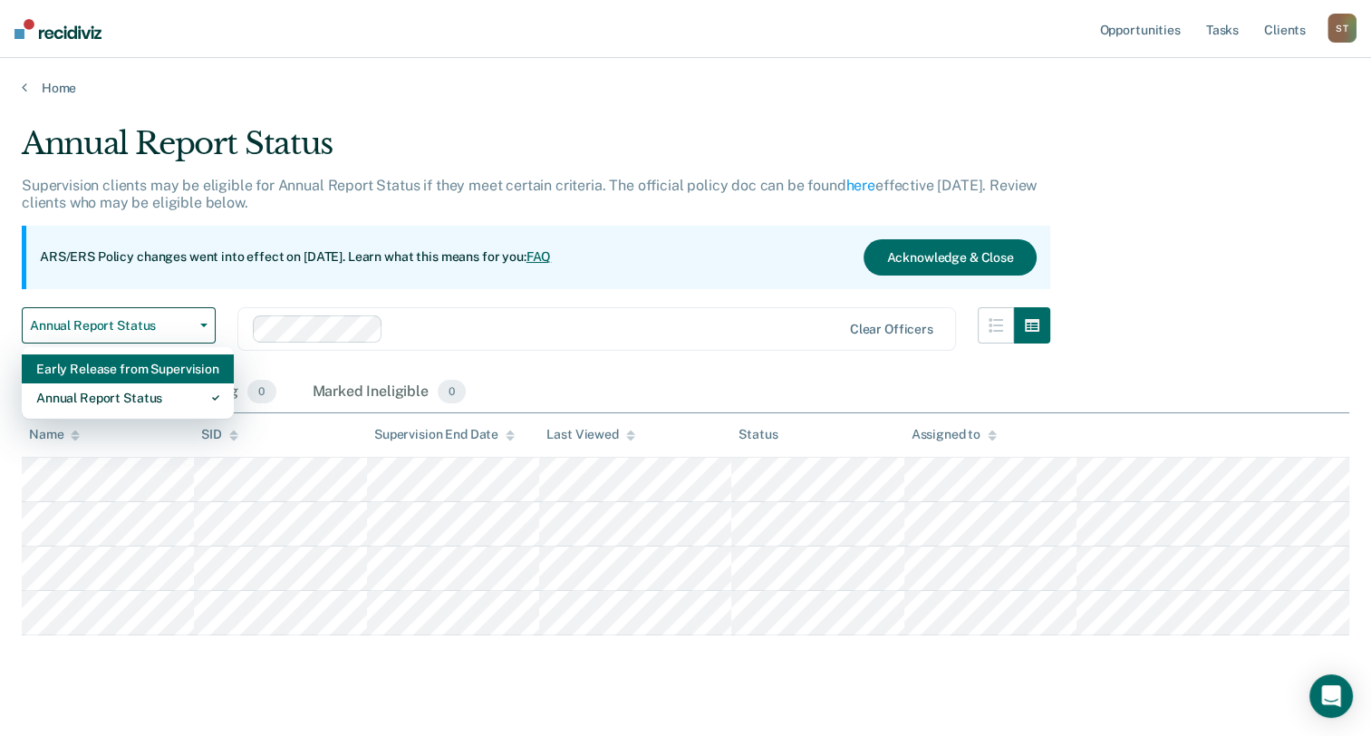
click at [167, 367] on div "Early Release from Supervision" at bounding box center [127, 368] width 183 height 29
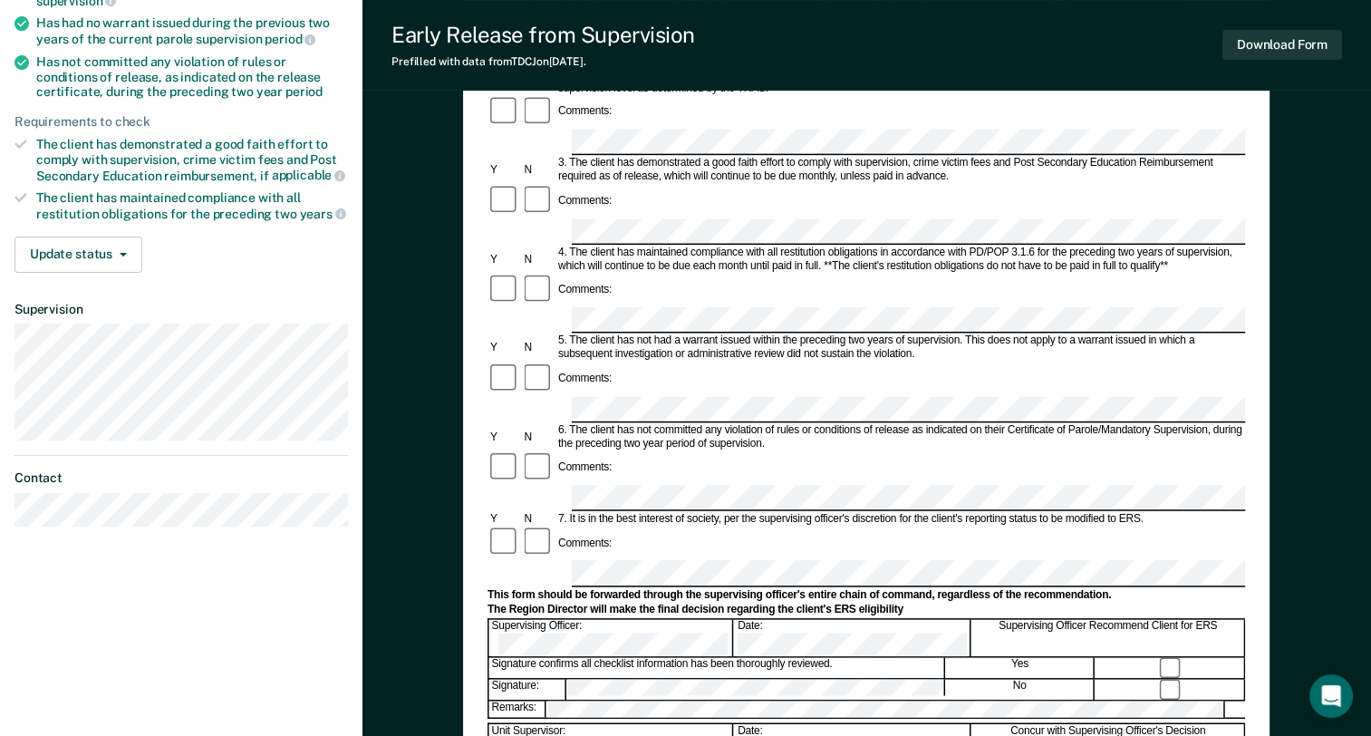
scroll to position [362, 0]
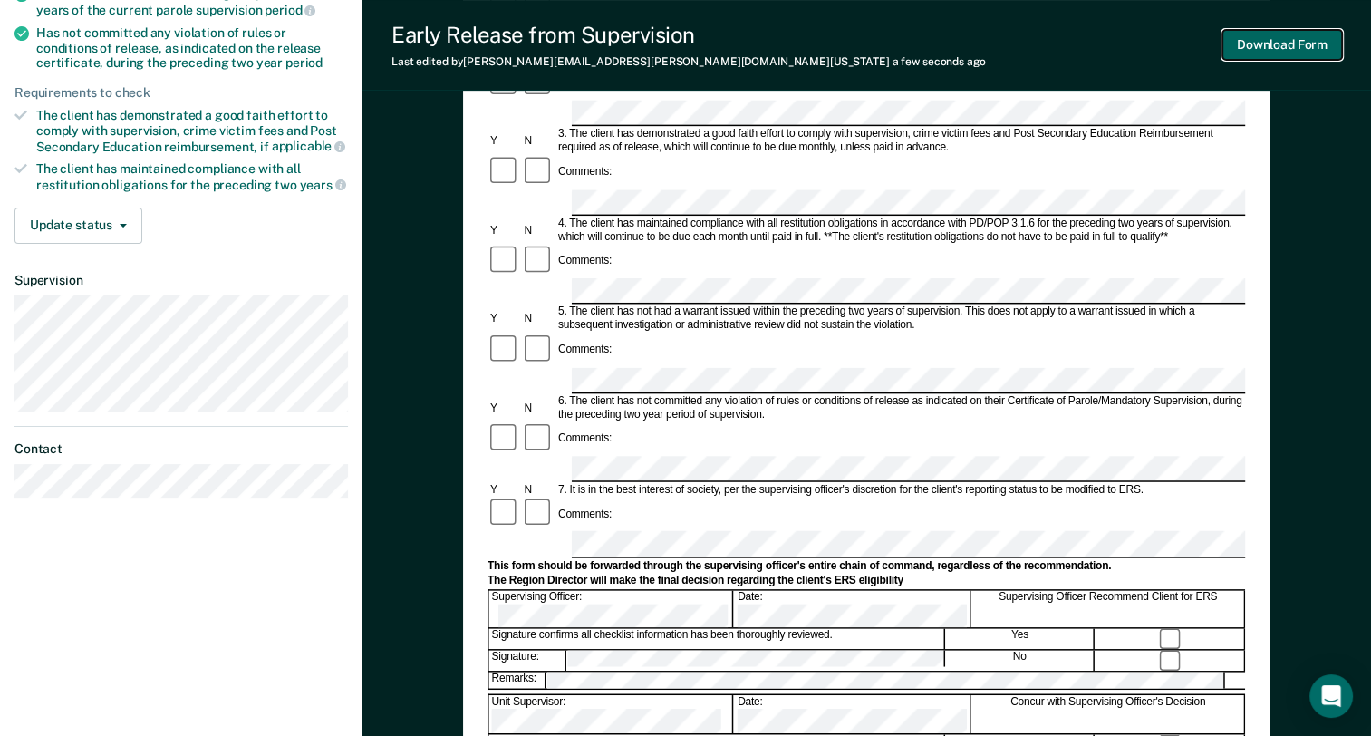
click at [1302, 40] on button "Download Form" at bounding box center [1282, 45] width 120 height 30
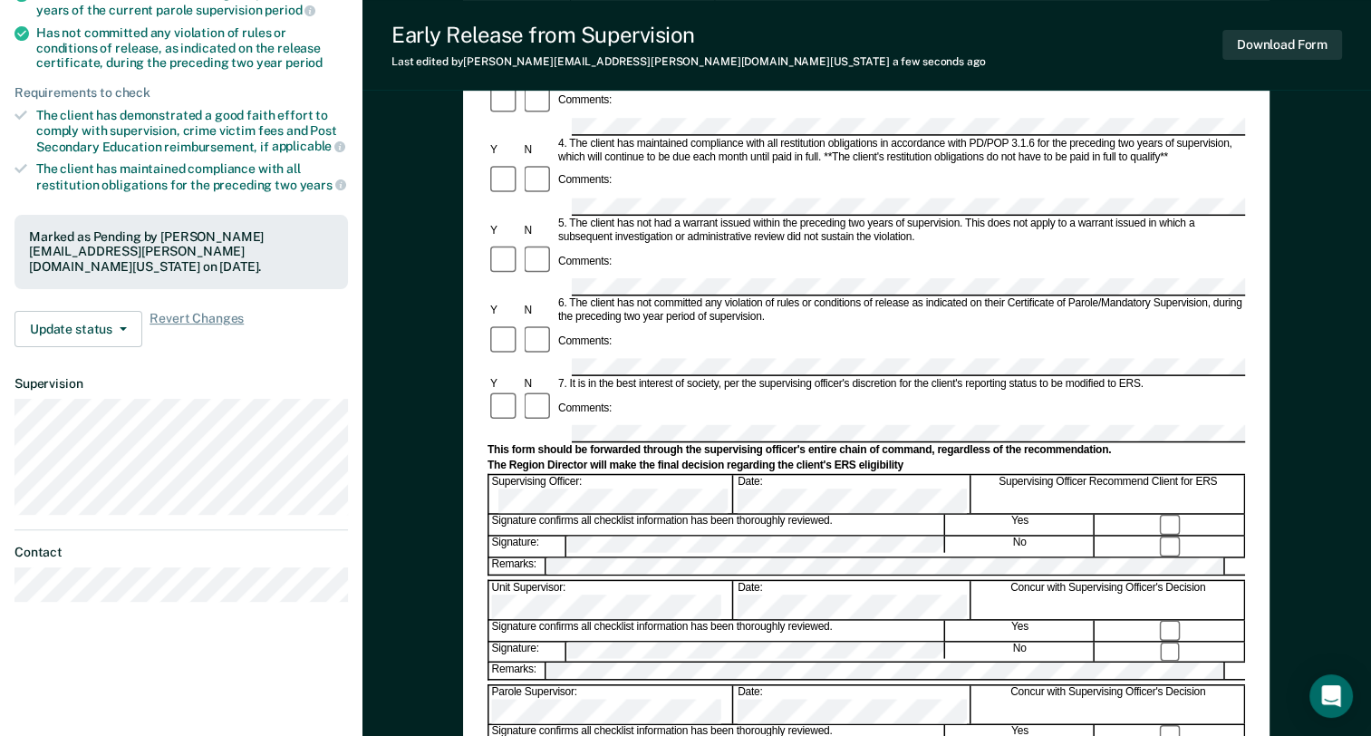
click at [612, 556] on div "Remarks:" at bounding box center [866, 565] width 758 height 19
click at [1312, 43] on button "Download Form" at bounding box center [1282, 45] width 120 height 30
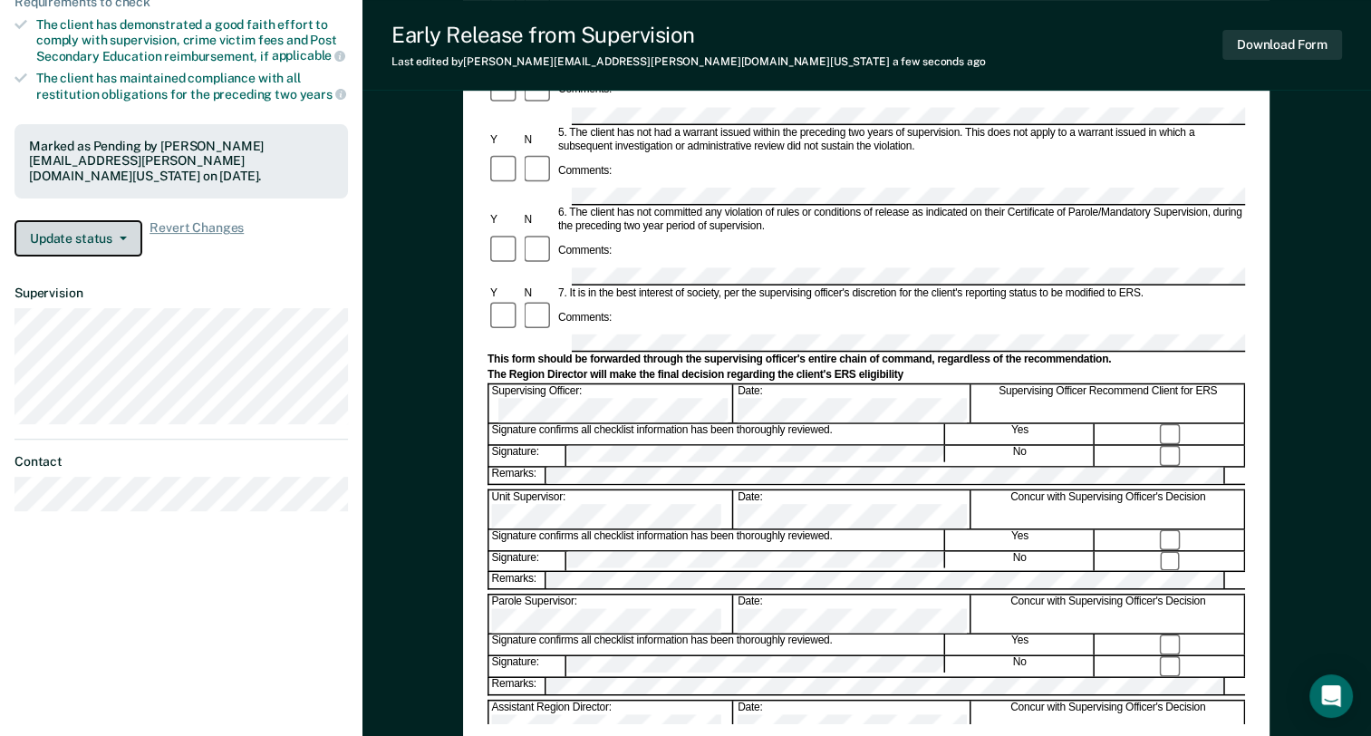
click at [122, 236] on icon "button" at bounding box center [123, 238] width 7 height 4
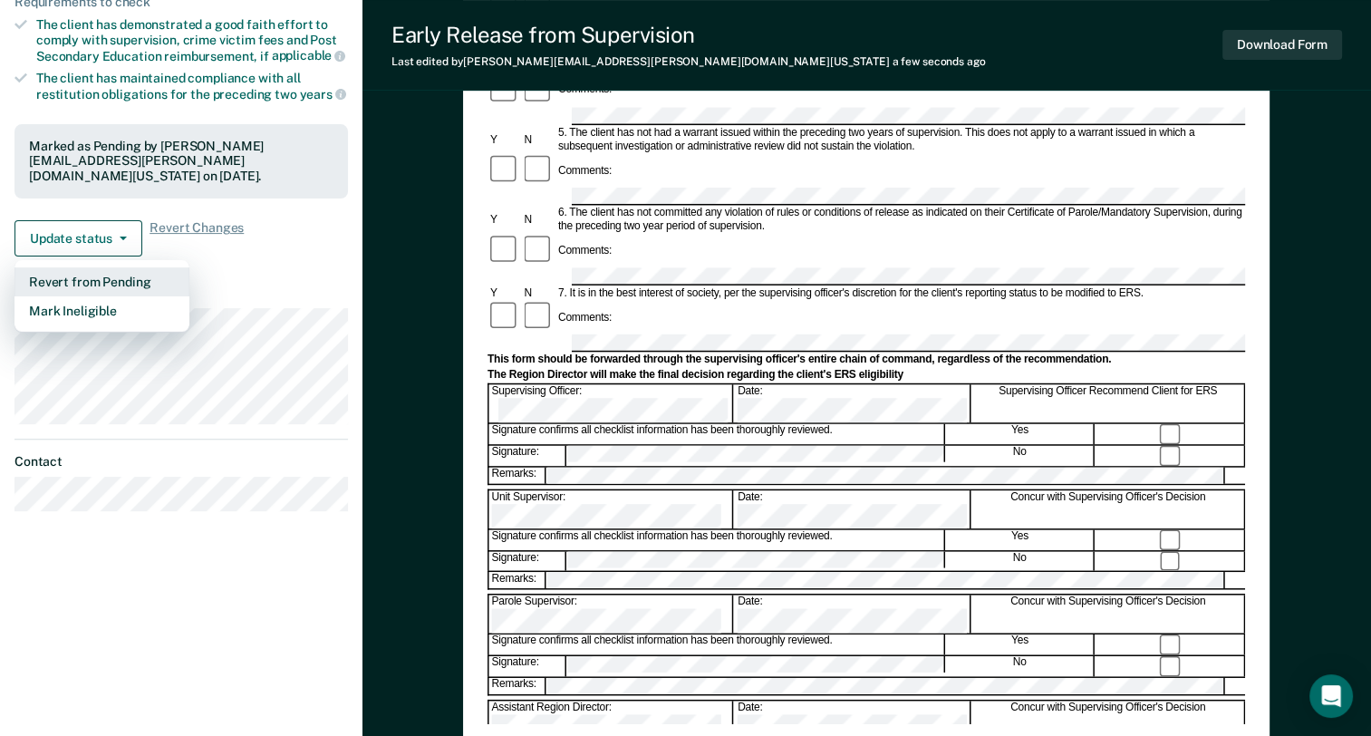
click at [97, 275] on button "Revert from Pending" at bounding box center [101, 281] width 175 height 29
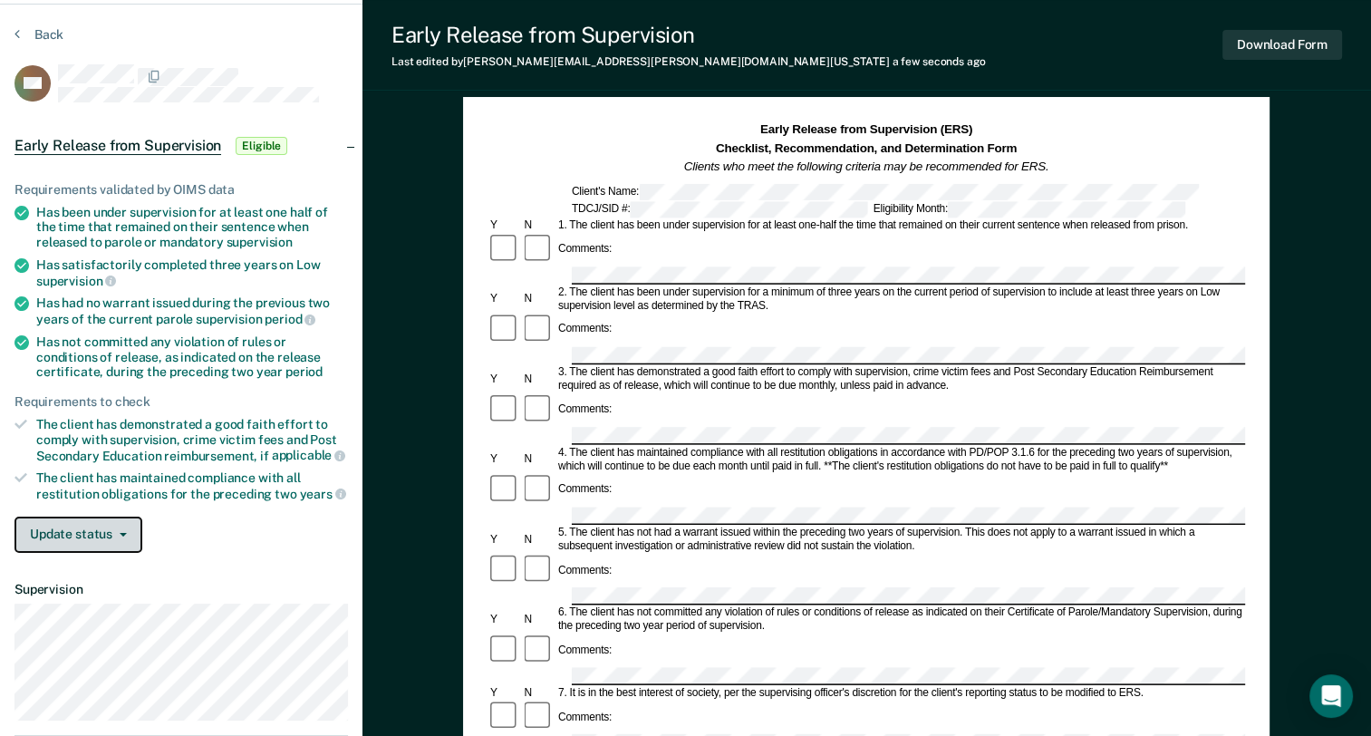
scroll to position [0, 0]
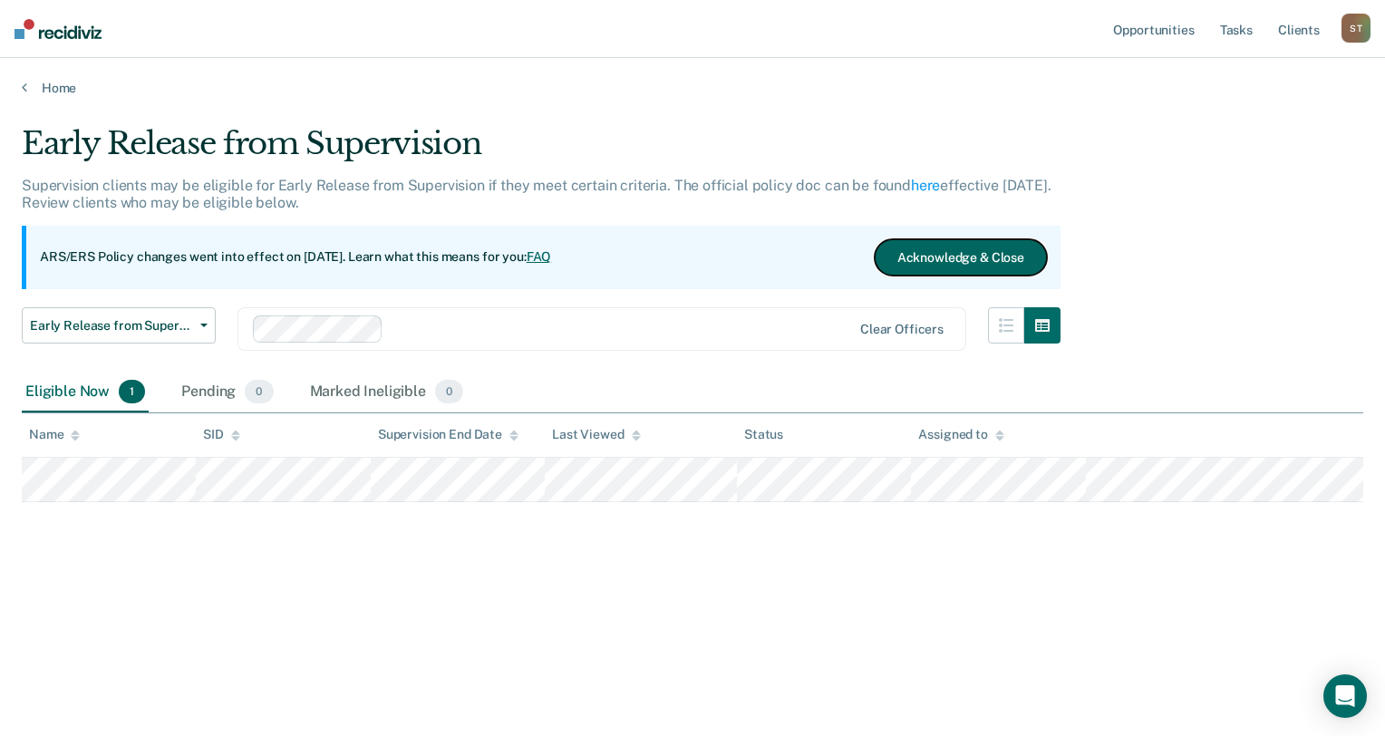
click at [924, 254] on button "Acknowledge & Close" at bounding box center [960, 257] width 172 height 36
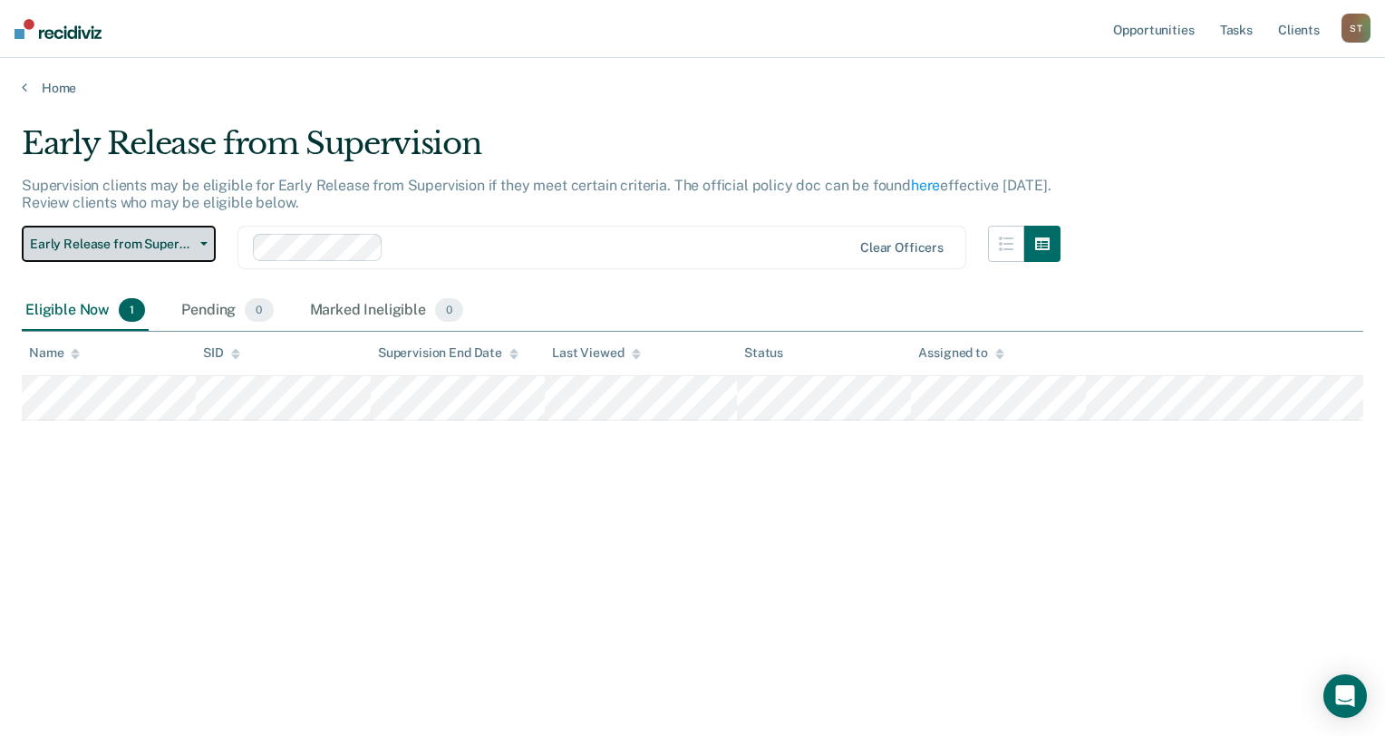
click at [203, 242] on icon "button" at bounding box center [203, 244] width 7 height 4
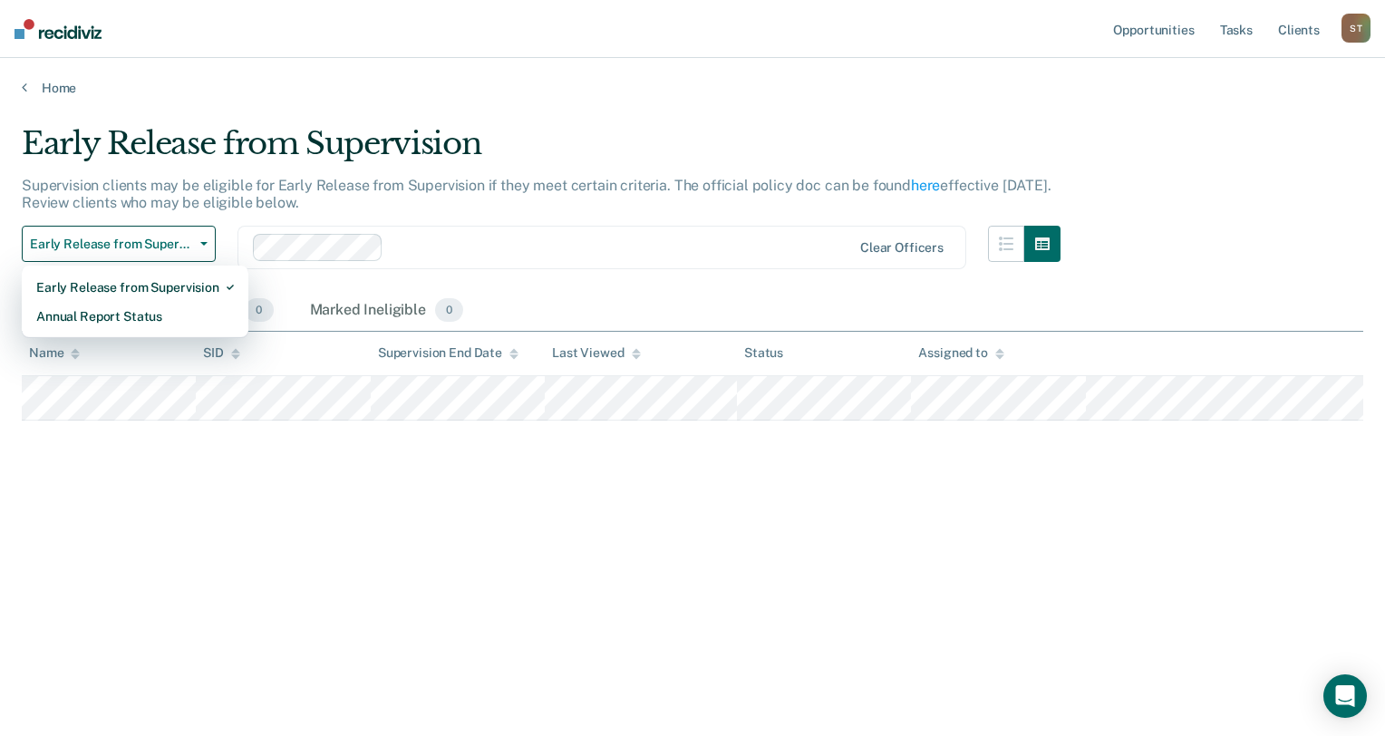
click at [458, 98] on main "Early Release from Supervision Supervision clients may be eligible for Early Re…" at bounding box center [692, 413] width 1385 height 634
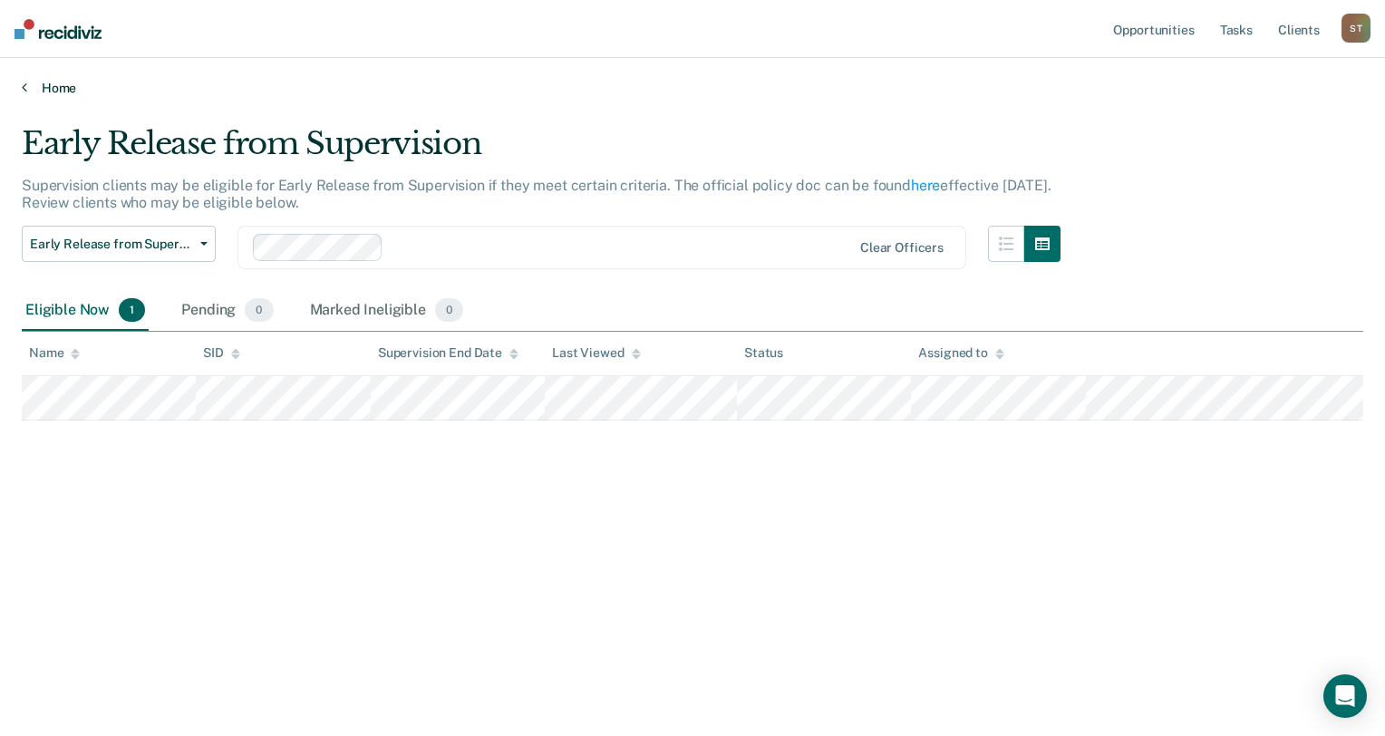
click at [58, 86] on link "Home" at bounding box center [692, 88] width 1341 height 16
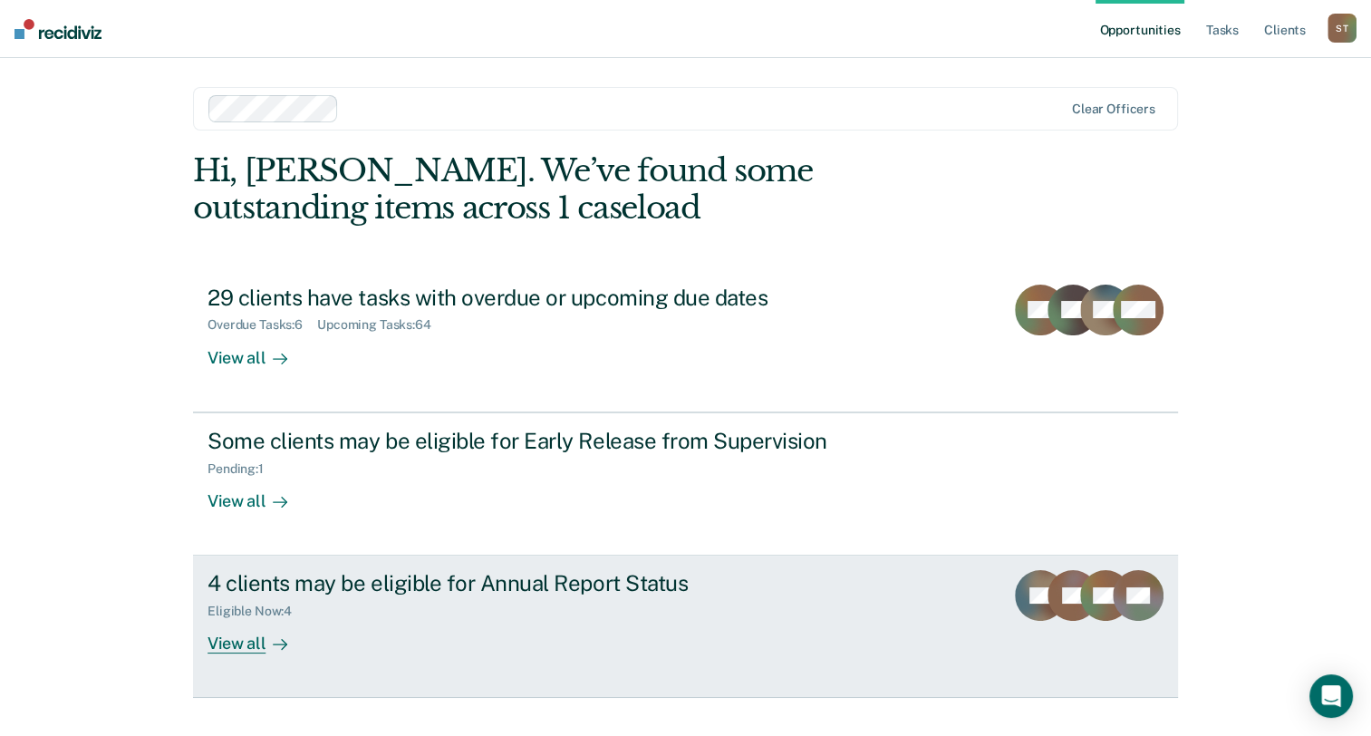
click at [246, 654] on link "4 clients may be eligible for Annual Report Status Eligible Now : 4 View all RE…" at bounding box center [685, 626] width 985 height 142
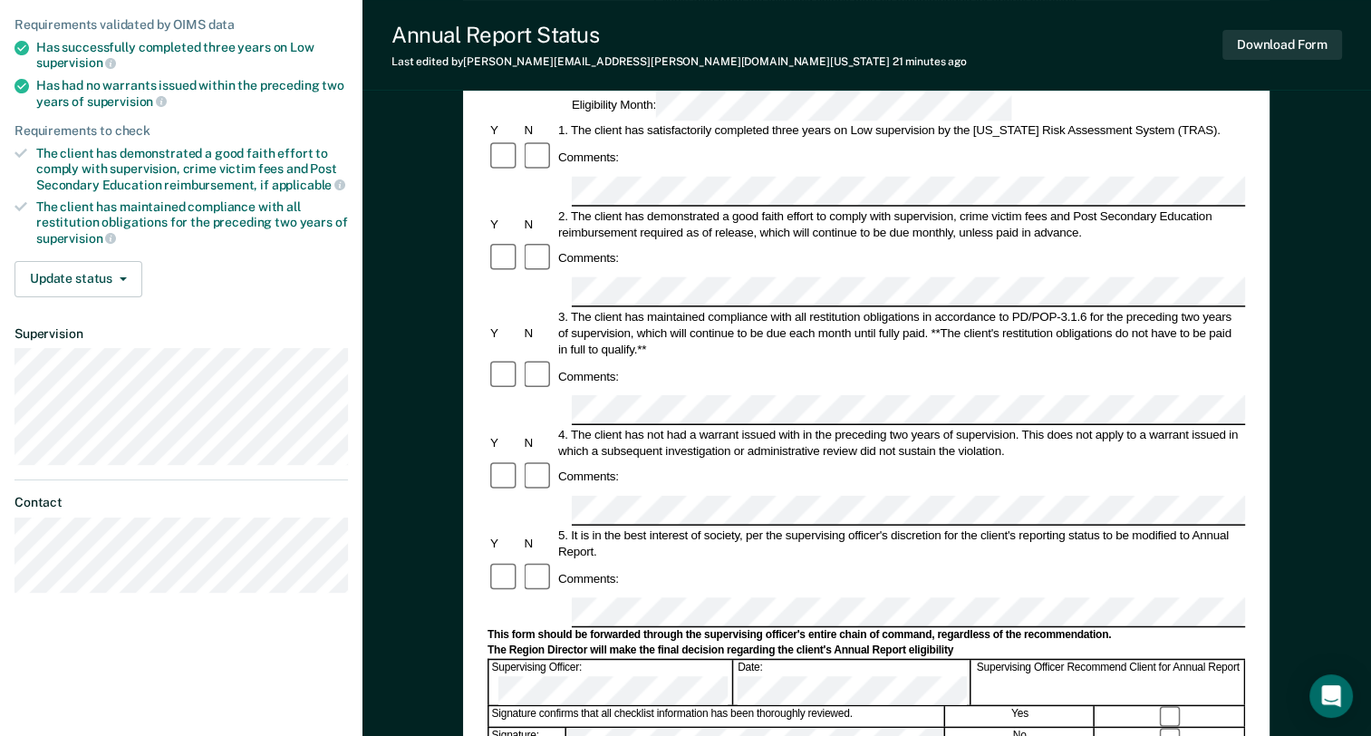
scroll to position [272, 0]
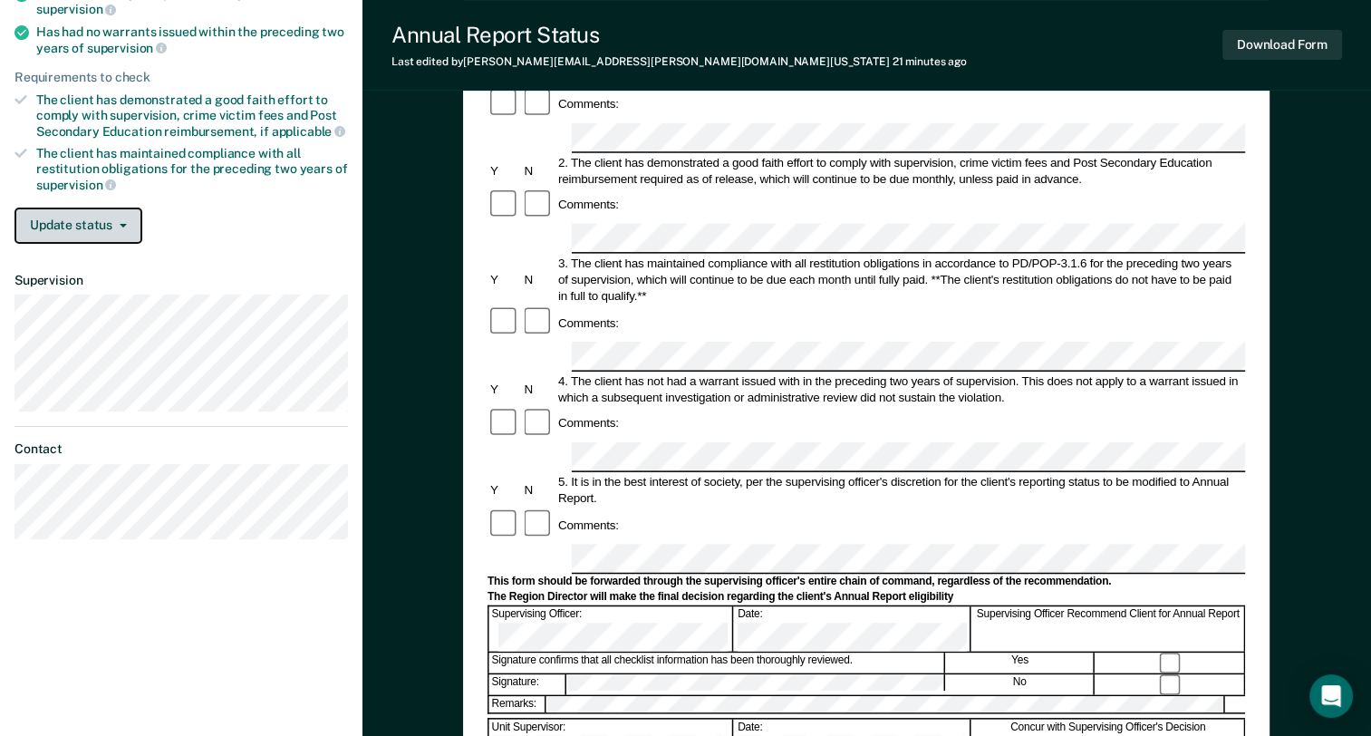
click at [120, 214] on button "Update status" at bounding box center [78, 226] width 128 height 36
click at [1291, 51] on button "Download Form" at bounding box center [1282, 45] width 120 height 30
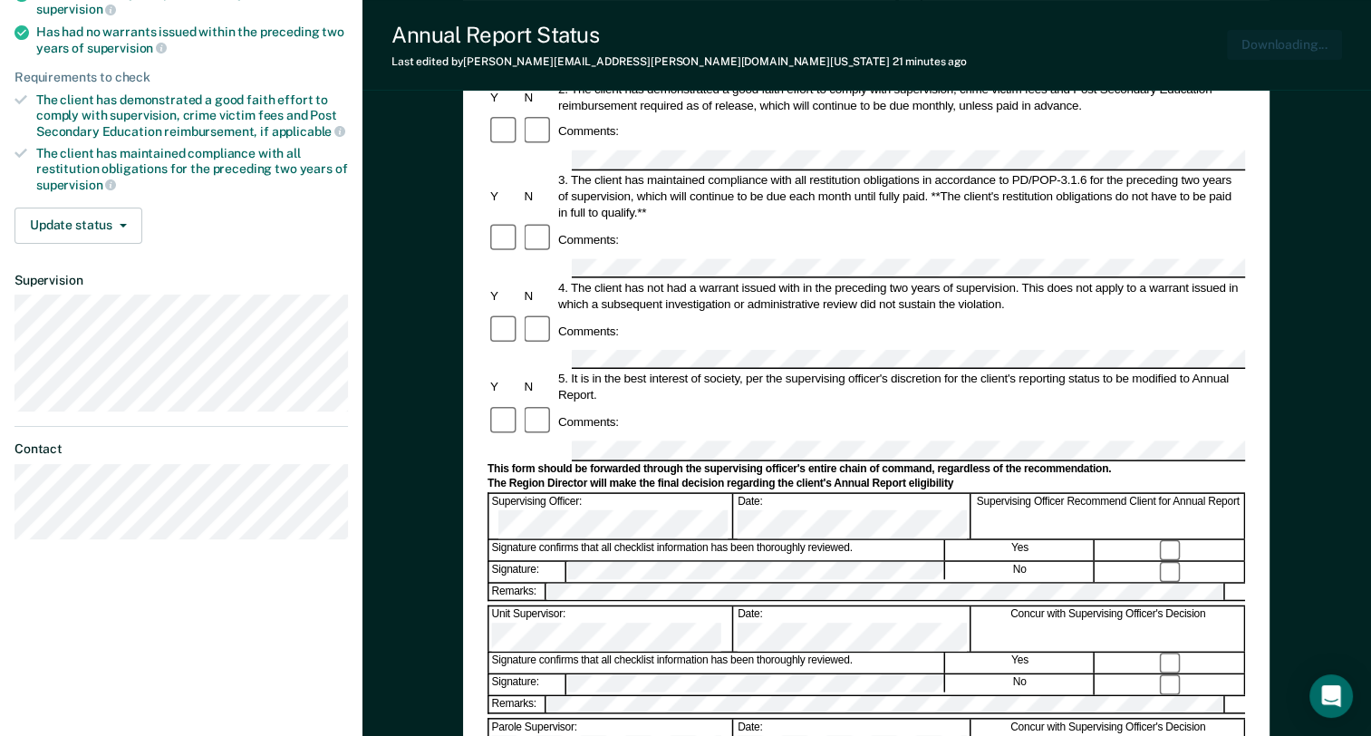
scroll to position [0, 0]
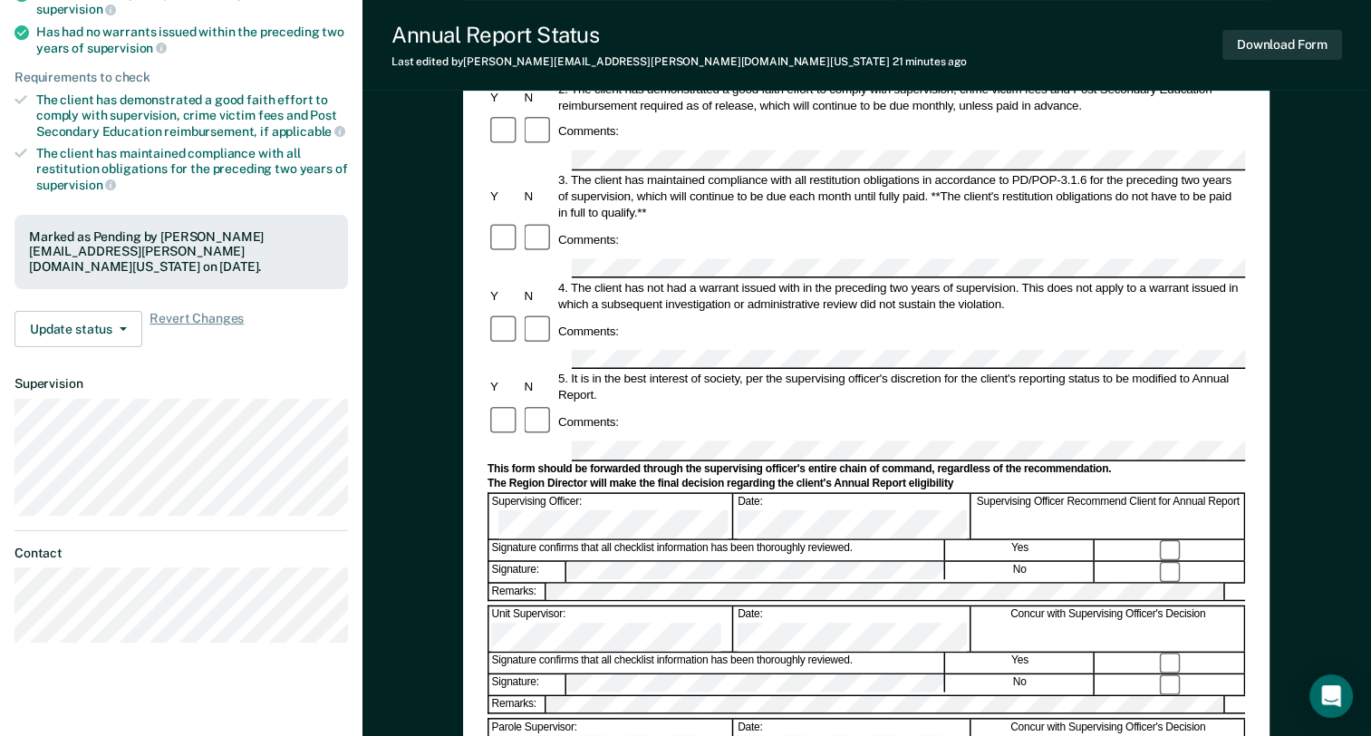
drag, startPoint x: 590, startPoint y: 481, endPoint x: 145, endPoint y: 244, distance: 504.3
click at [145, 244] on div "Marked as Pending by [PERSON_NAME][EMAIL_ADDRESS][PERSON_NAME][DOMAIN_NAME][US_…" at bounding box center [181, 251] width 304 height 45
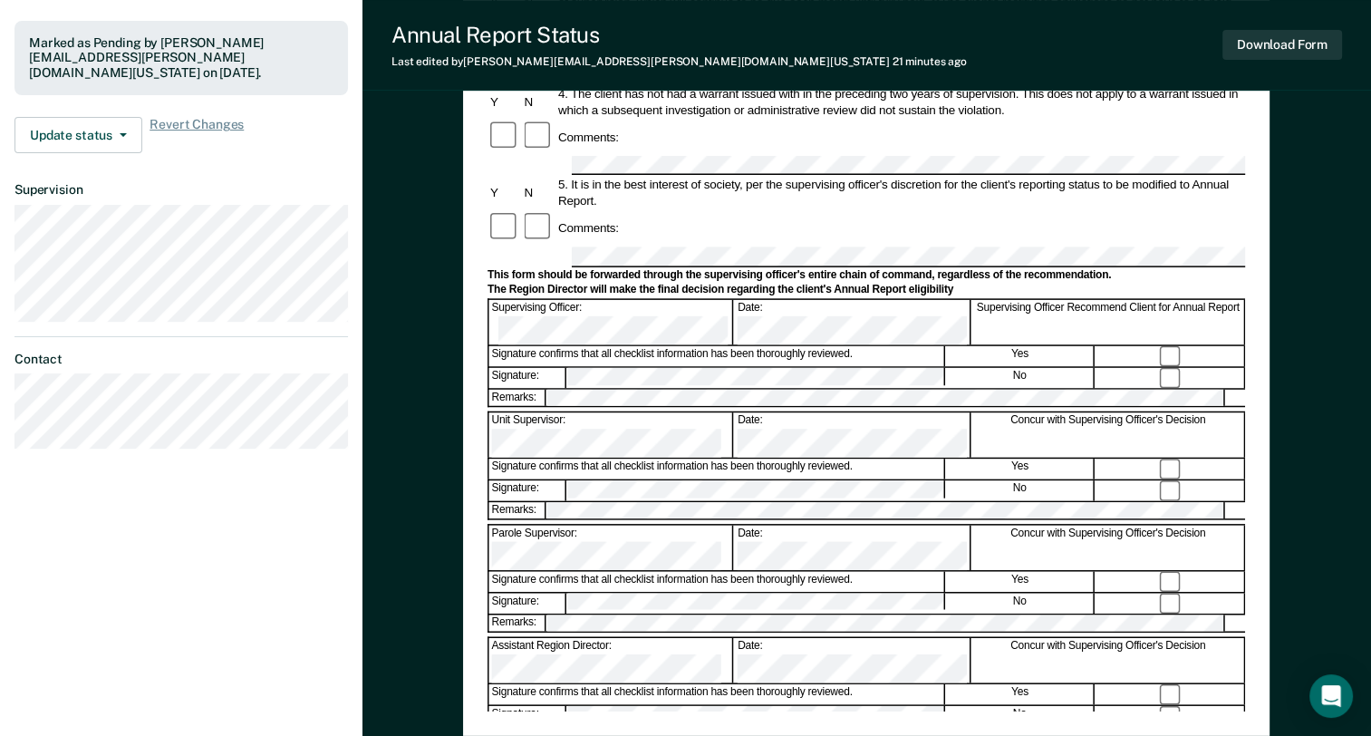
scroll to position [544, 0]
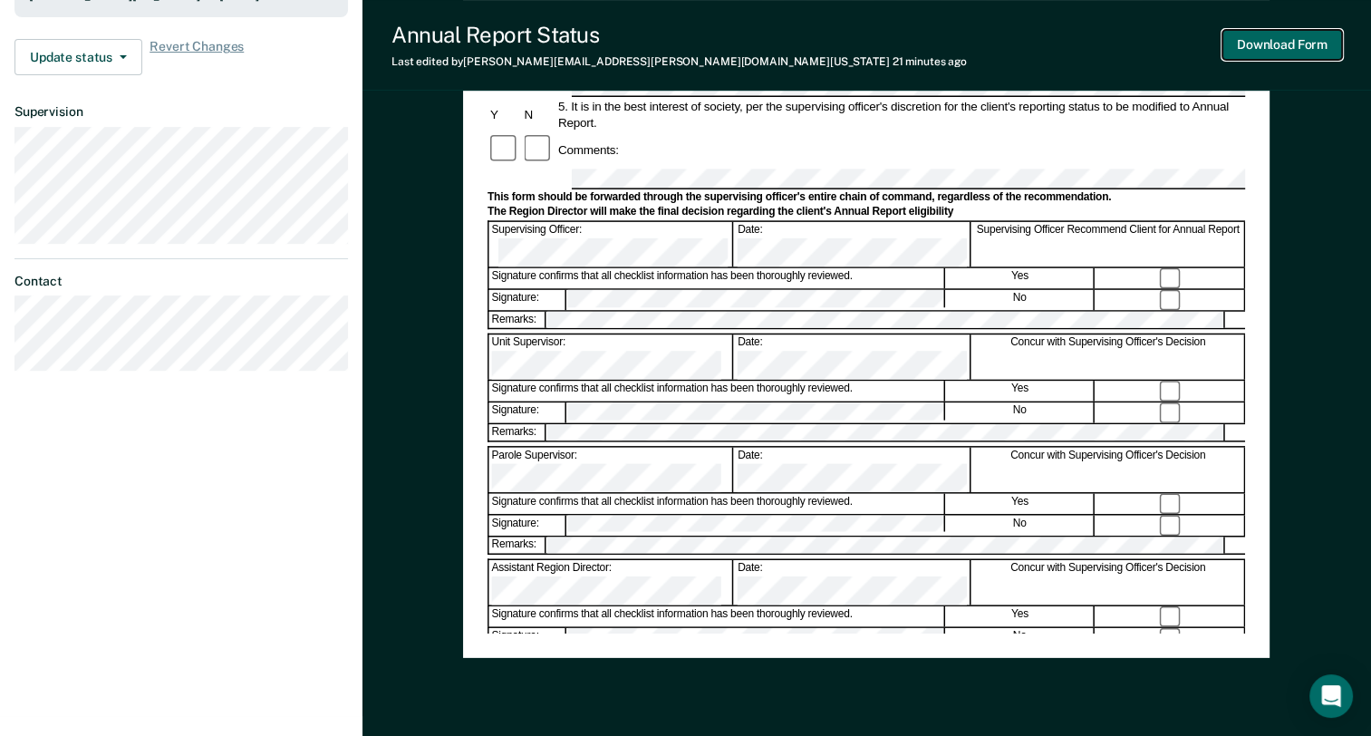
drag, startPoint x: 584, startPoint y: 246, endPoint x: 1294, endPoint y: 43, distance: 738.6
click at [1294, 43] on button "Download Form" at bounding box center [1282, 45] width 120 height 30
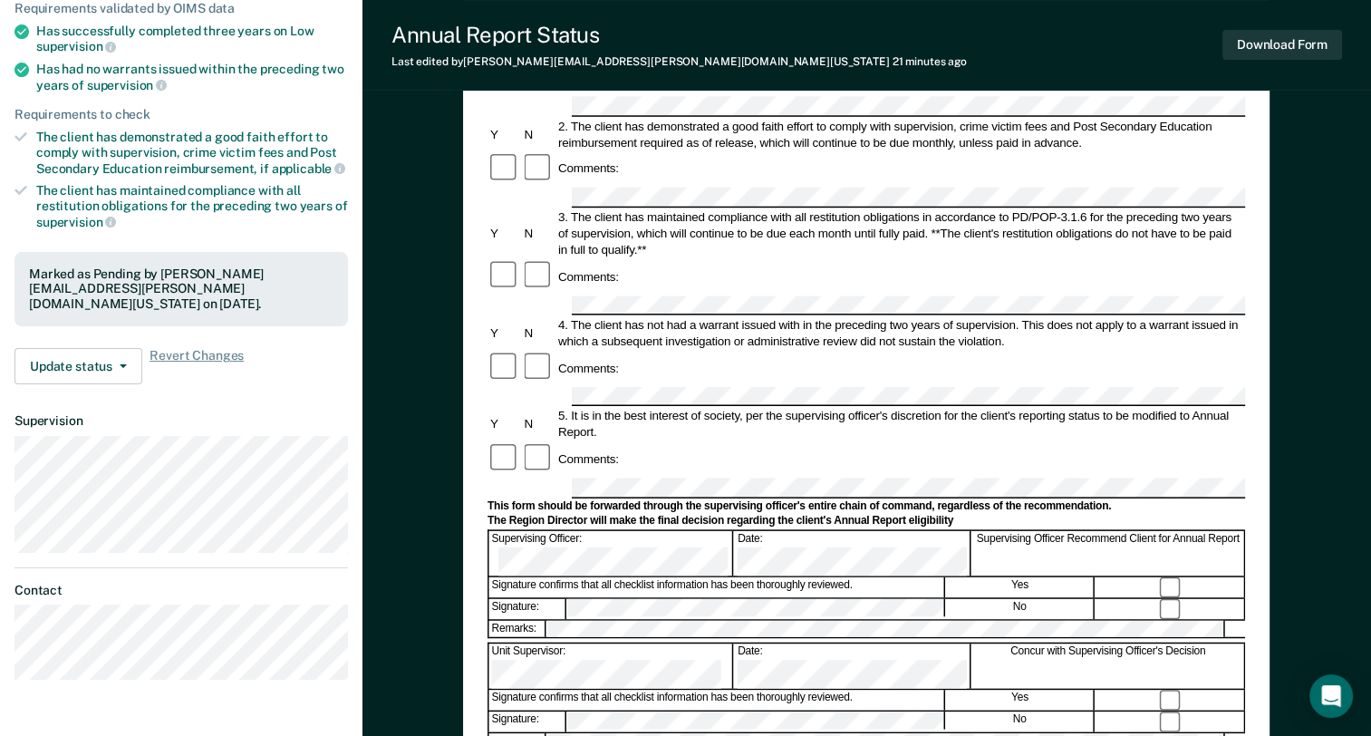
scroll to position [91, 0]
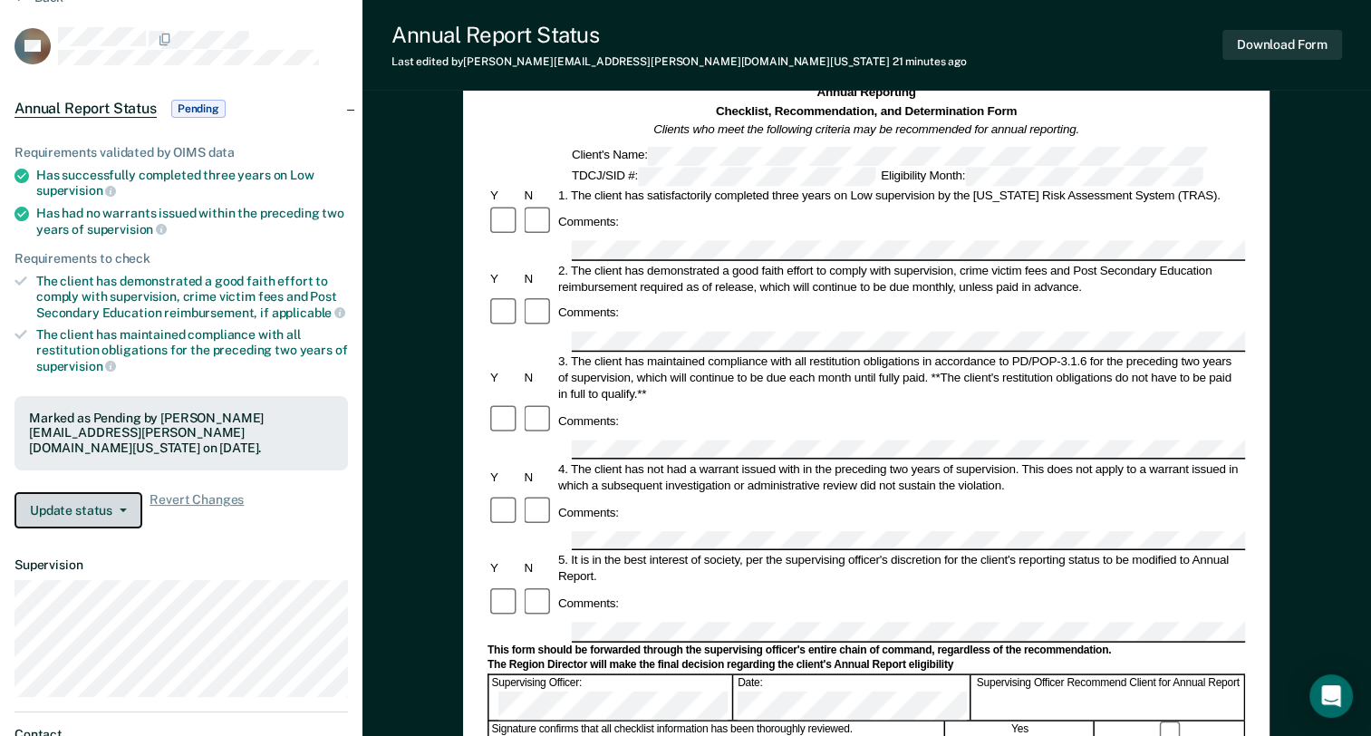
click at [126, 513] on button "Update status" at bounding box center [78, 510] width 128 height 36
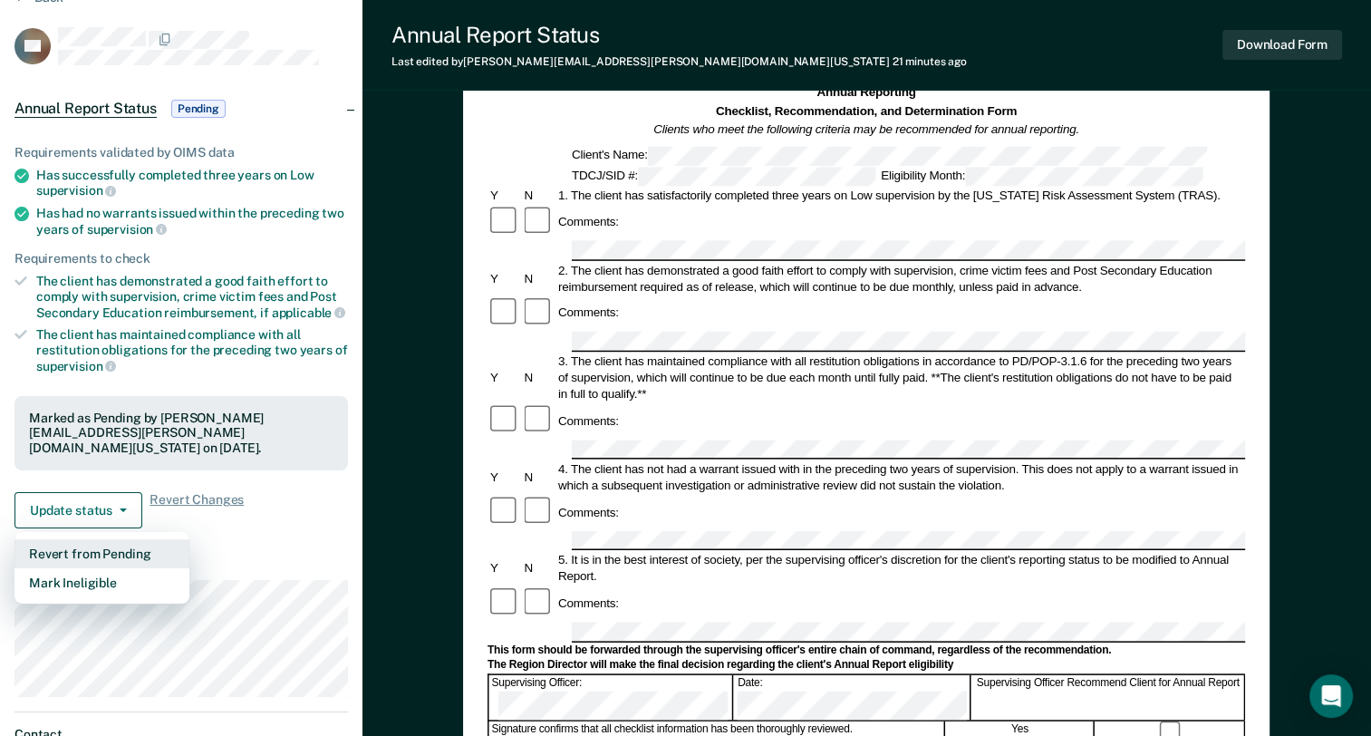
click at [123, 541] on button "Revert from Pending" at bounding box center [101, 553] width 175 height 29
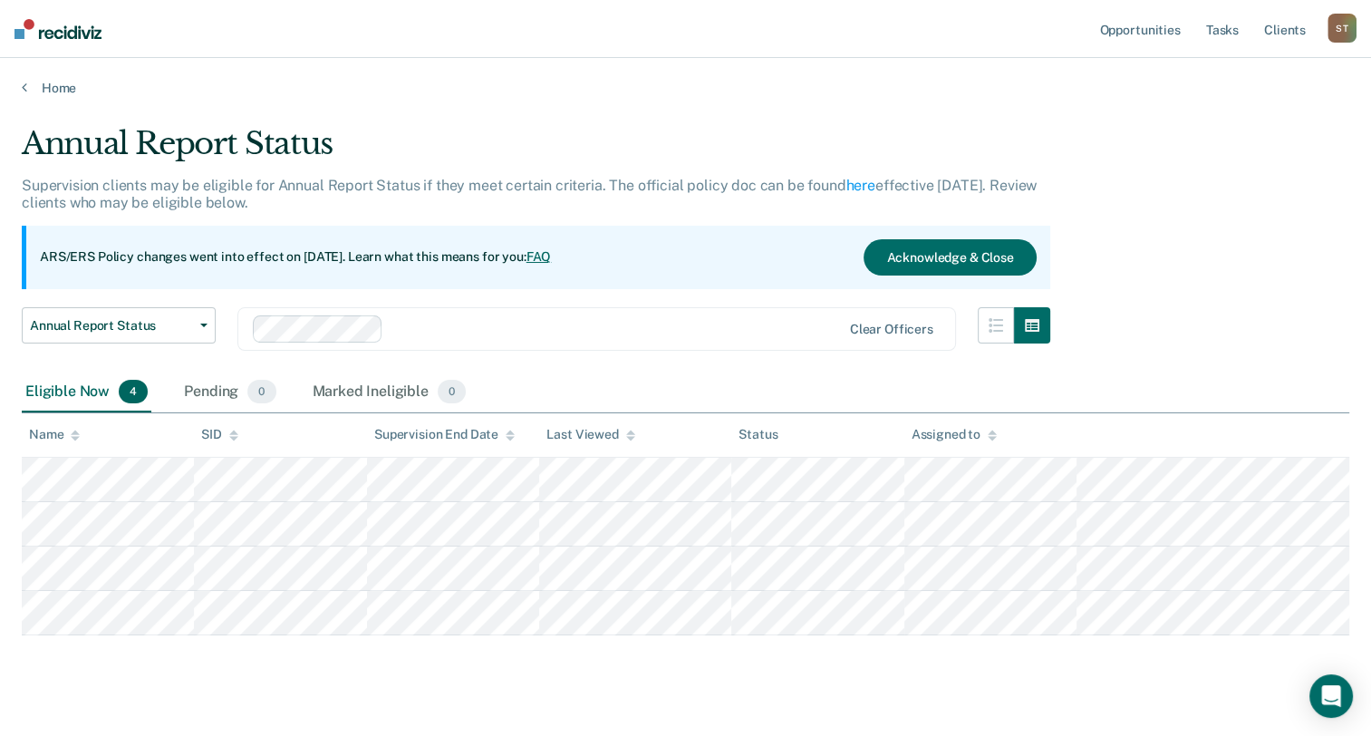
scroll to position [28, 0]
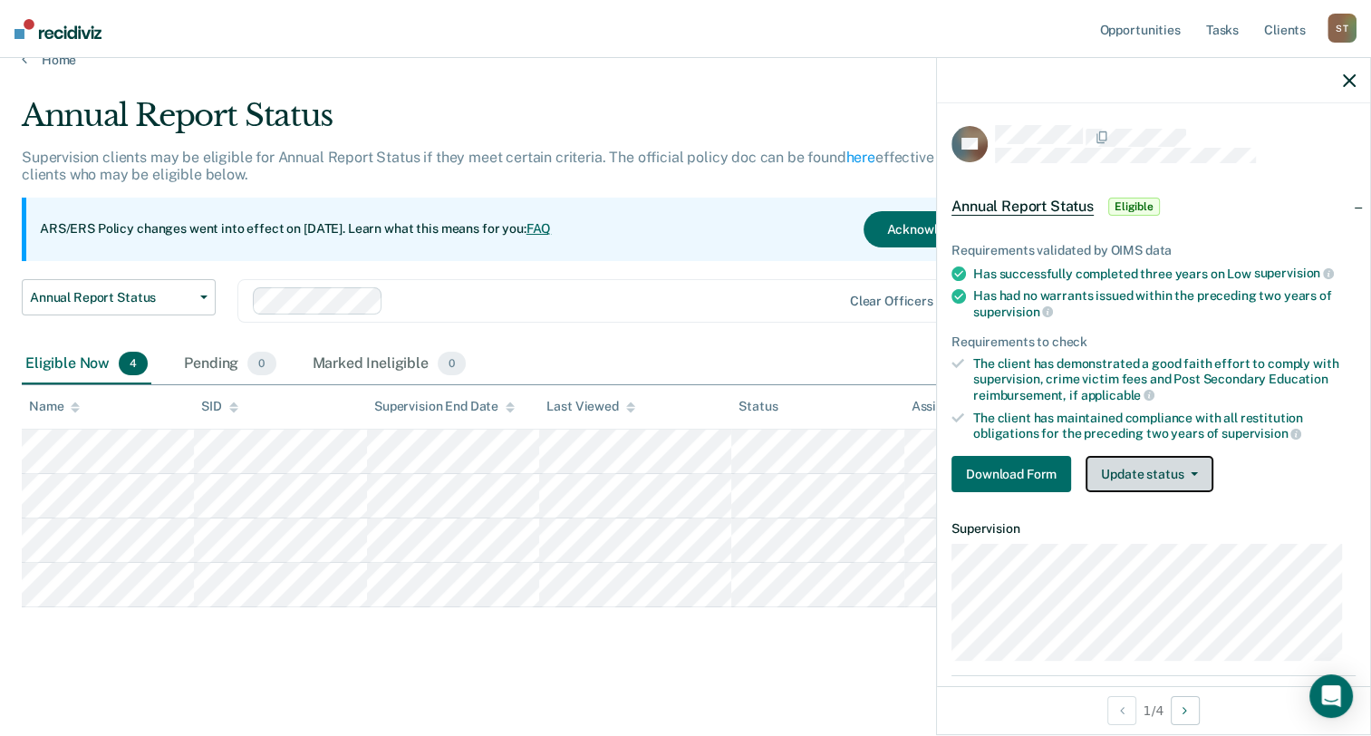
click at [1202, 469] on button "Update status" at bounding box center [1150, 474] width 128 height 36
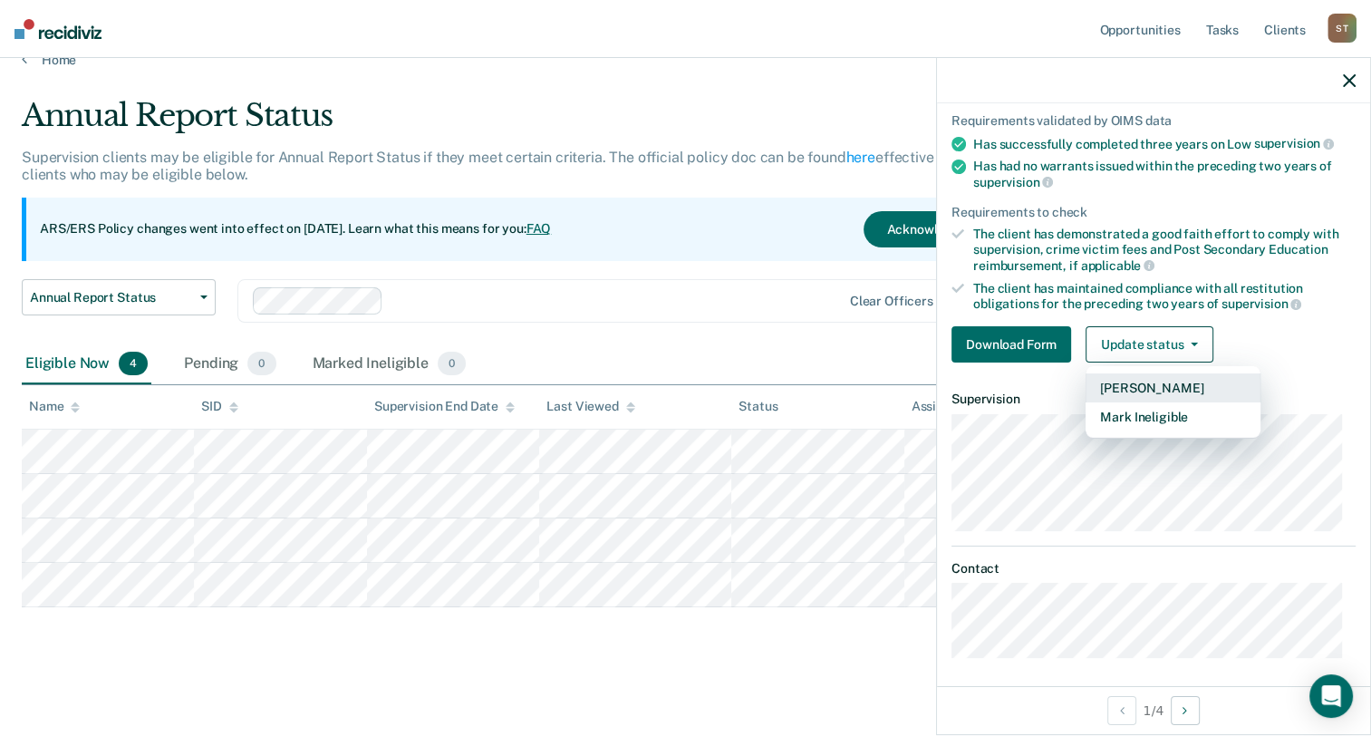
scroll to position [132, 0]
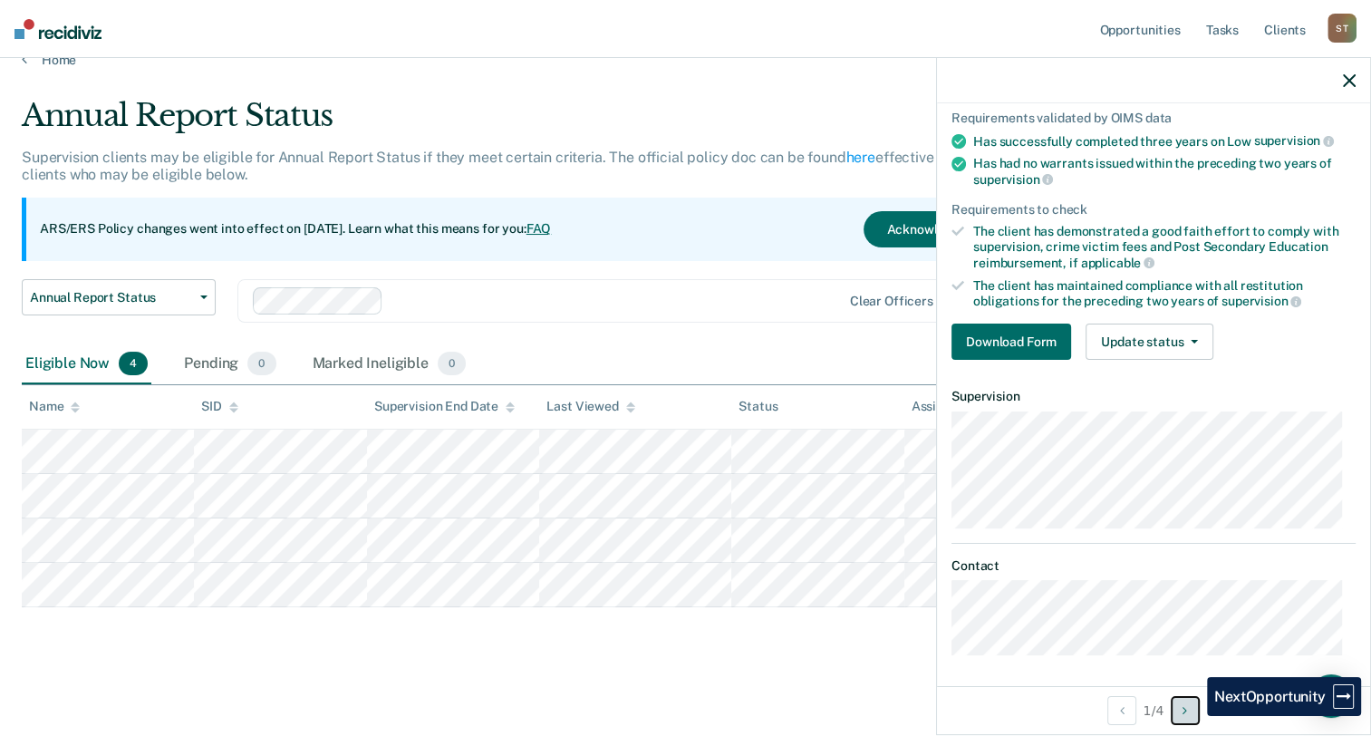
click at [1193, 716] on button "Next Opportunity" at bounding box center [1185, 710] width 29 height 29
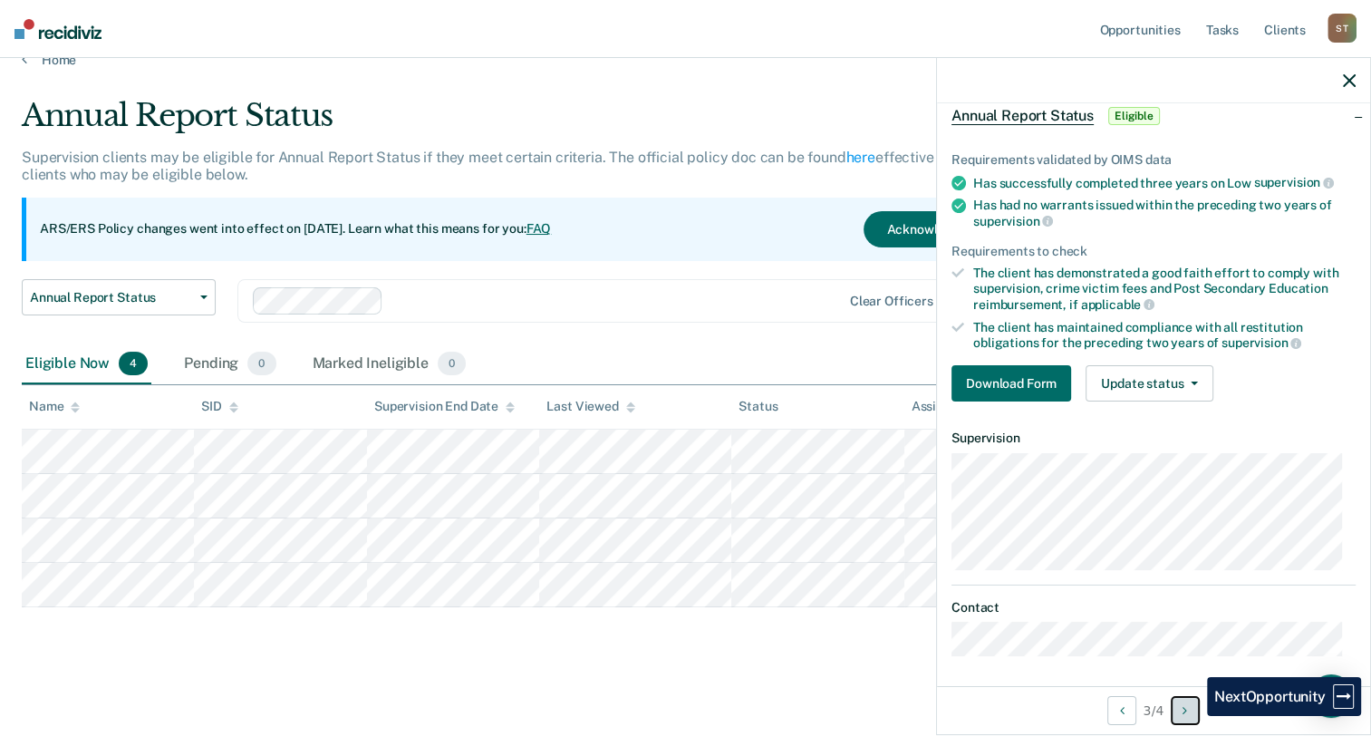
click at [1193, 716] on button "Next Opportunity" at bounding box center [1185, 710] width 29 height 29
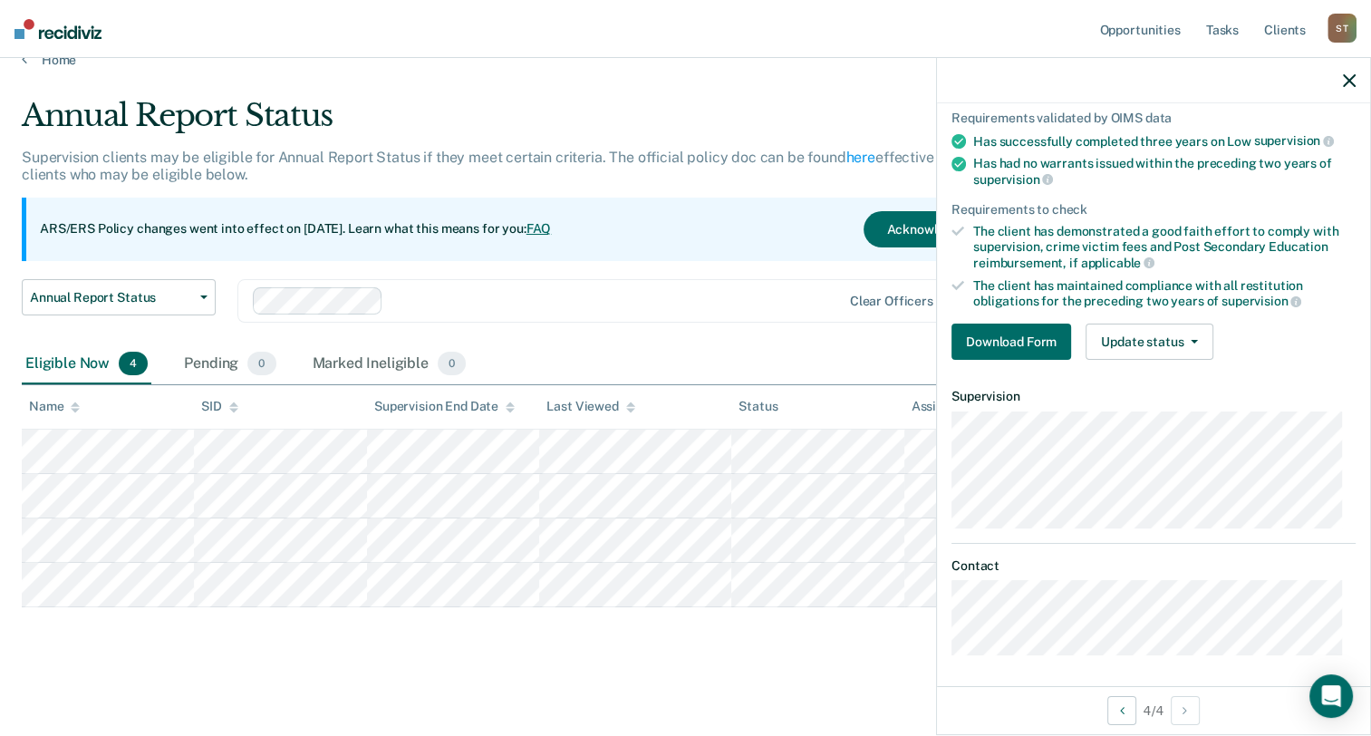
scroll to position [0, 0]
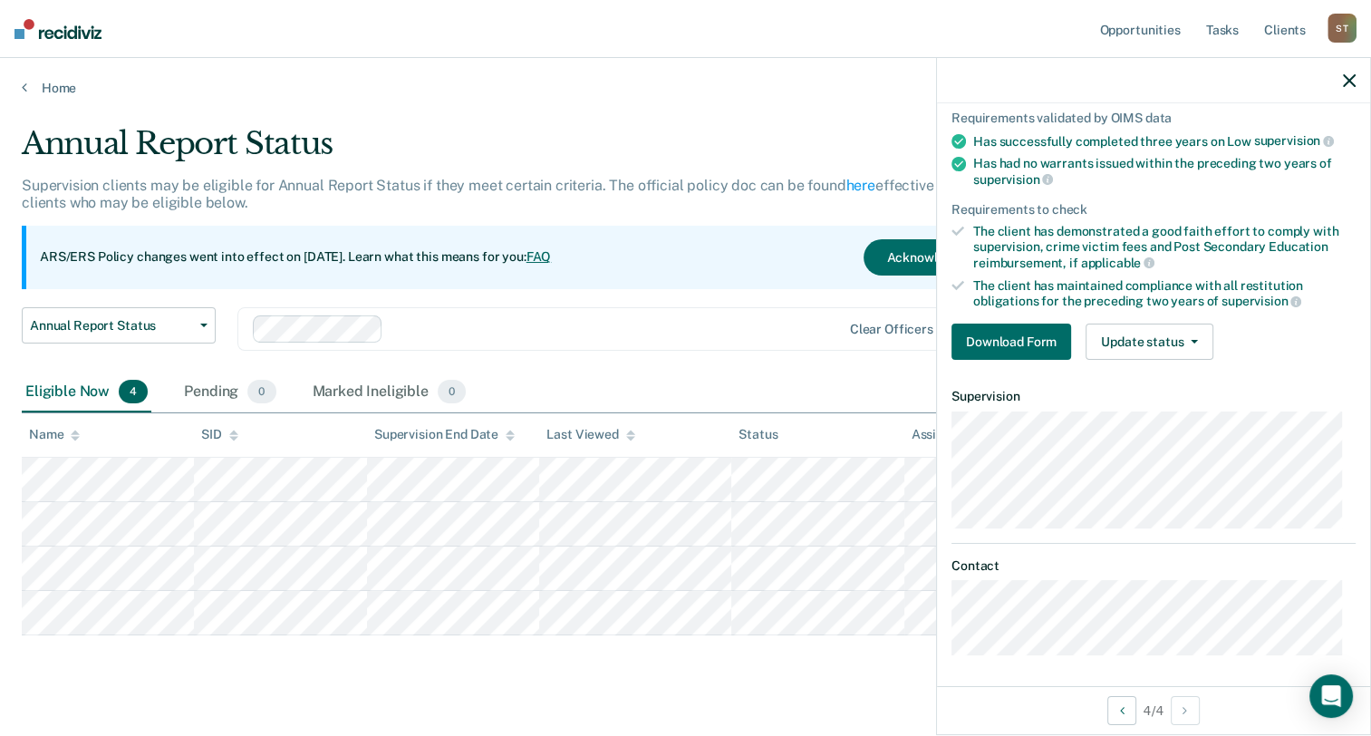
click at [403, 263] on p "ARS/ERS Policy changes went into effect on [DATE]. Learn what this means for yo…" at bounding box center [295, 257] width 511 height 18
click at [726, 167] on div "Annual Report Status" at bounding box center [536, 151] width 1028 height 52
click at [1346, 72] on button "button" at bounding box center [1349, 79] width 13 height 15
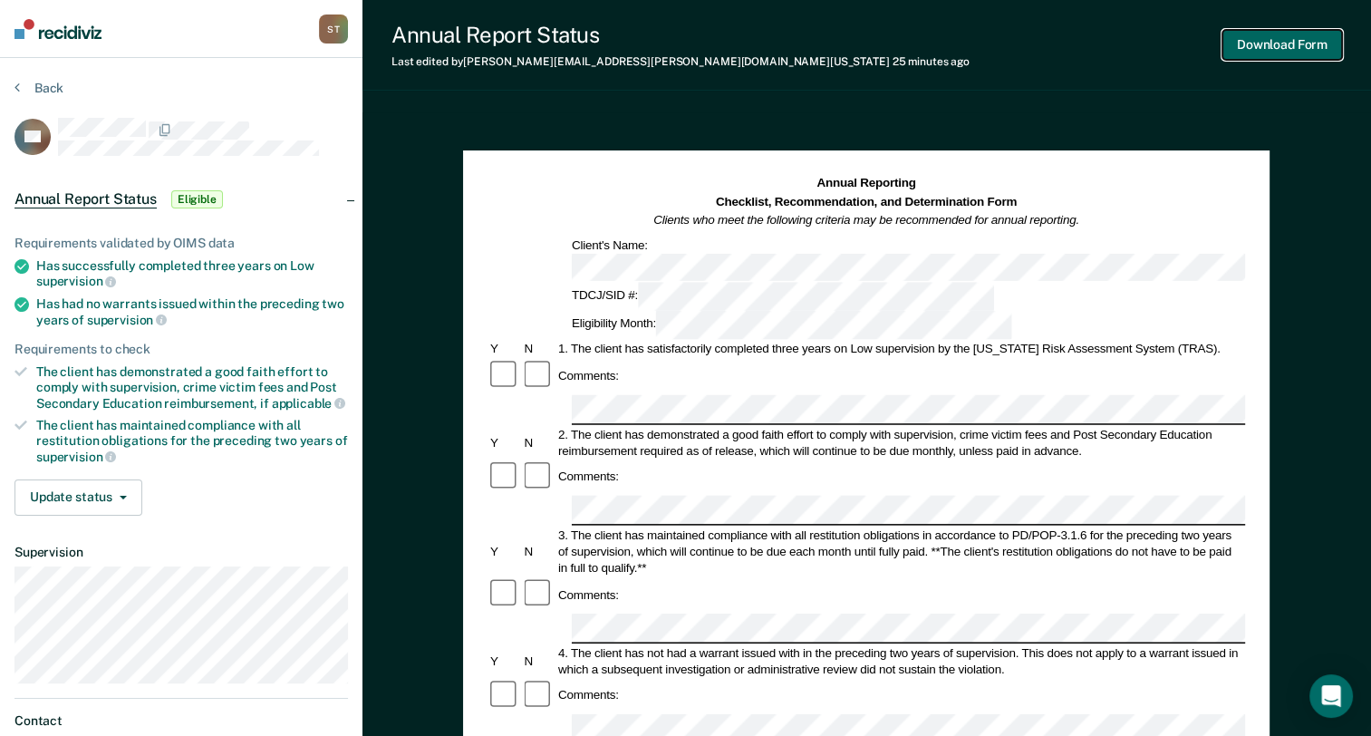
click at [1305, 44] on button "Download Form" at bounding box center [1282, 45] width 120 height 30
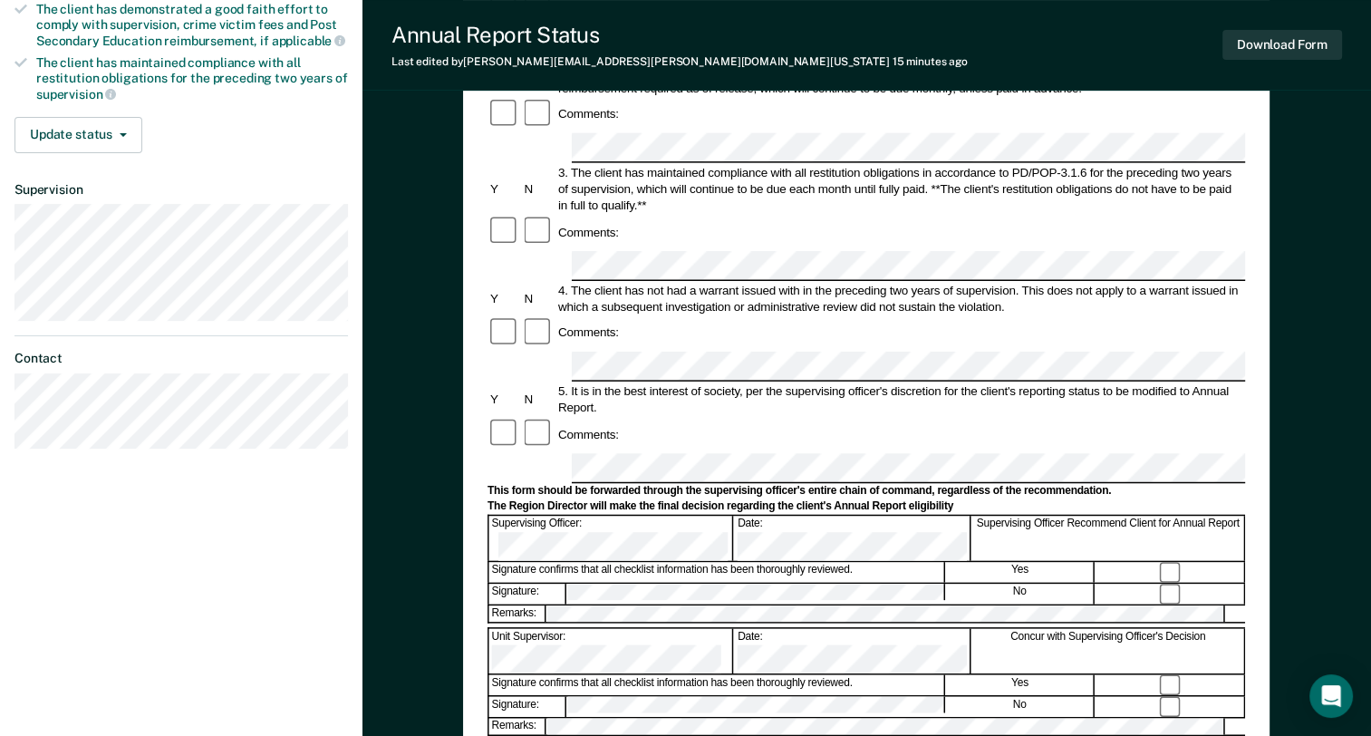
click at [551, 410] on form "Annual Reporting Checklist, Recommendation, and Determination Form Clients who …" at bounding box center [866, 451] width 758 height 1278
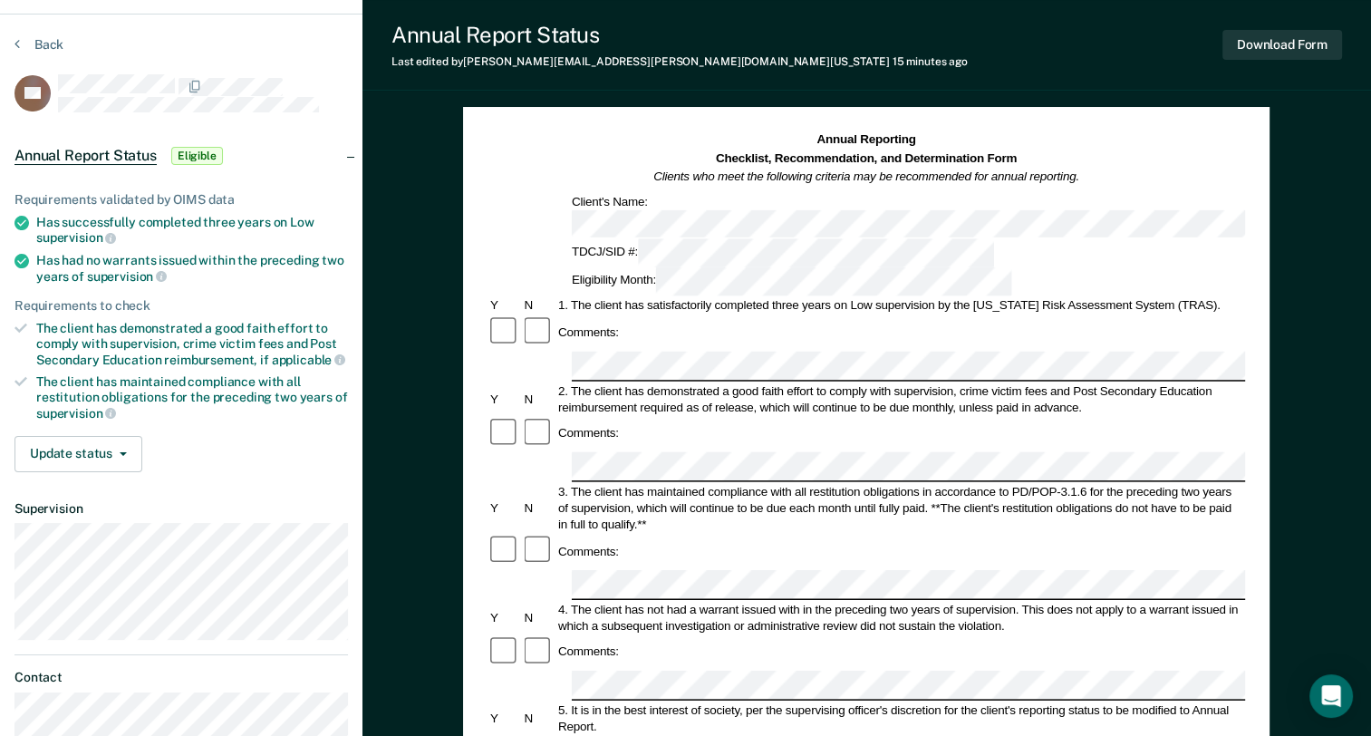
scroll to position [0, 0]
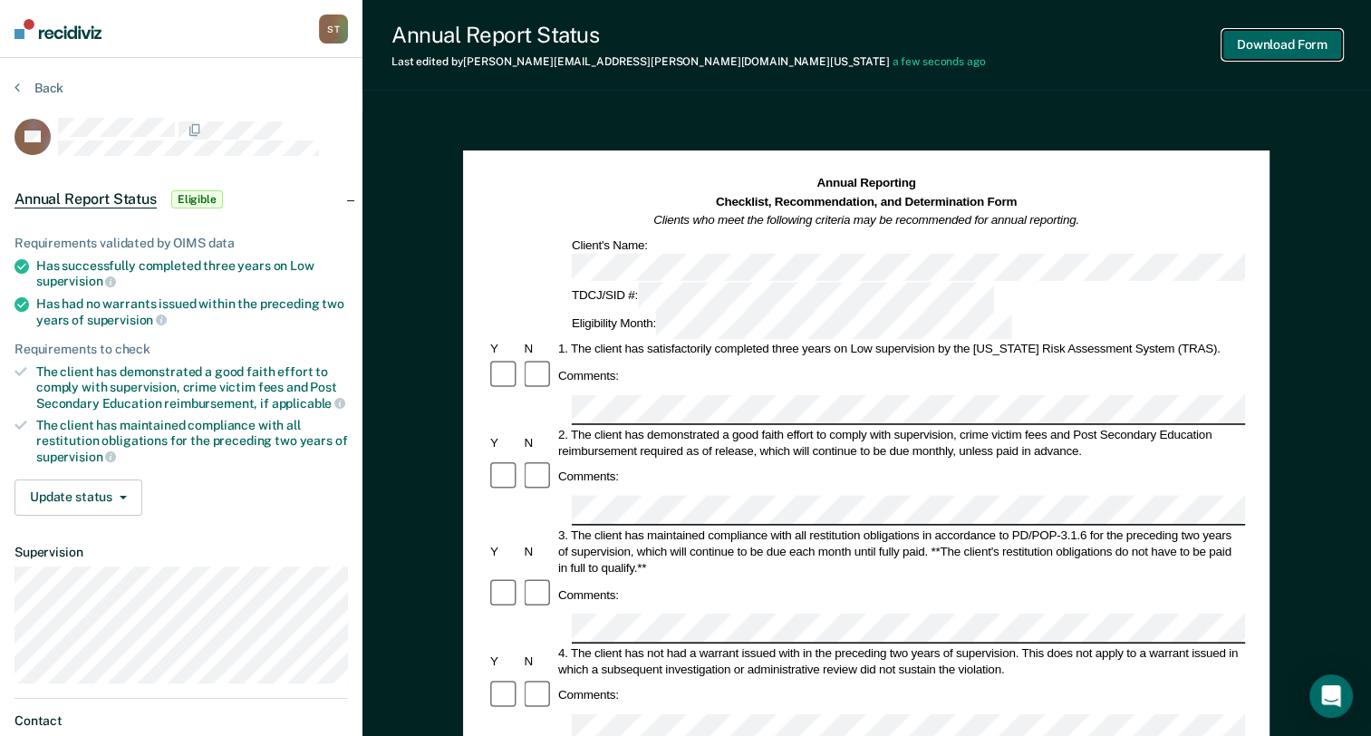
click at [1301, 51] on button "Download Form" at bounding box center [1282, 45] width 120 height 30
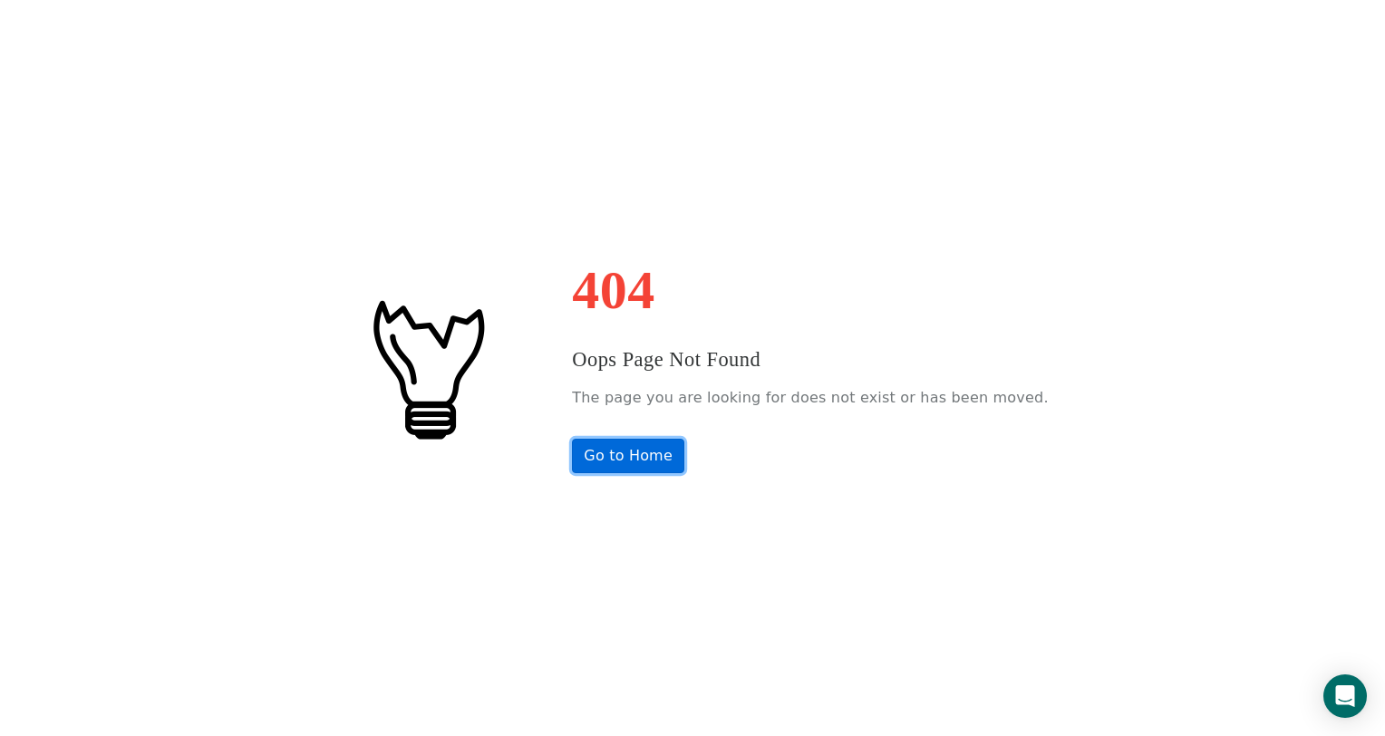
click at [678, 465] on link "Go to Home" at bounding box center [628, 456] width 112 height 34
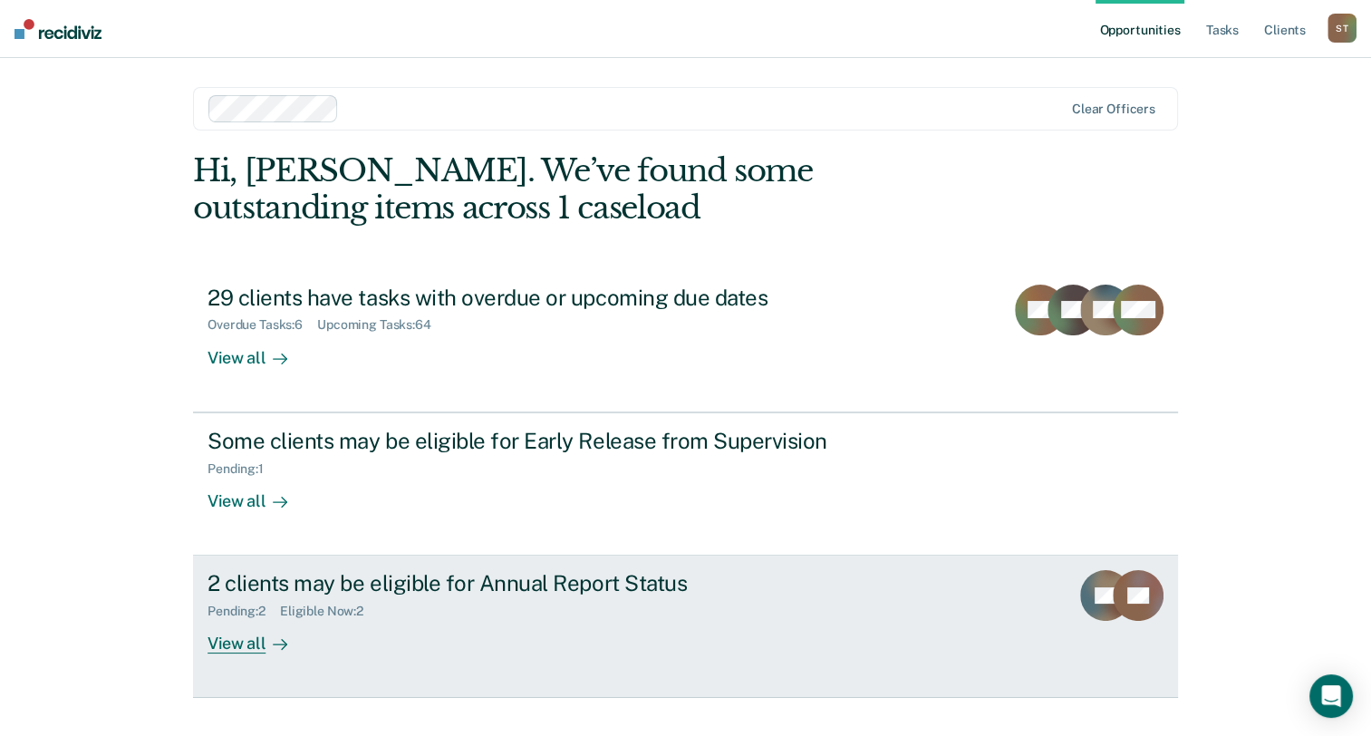
click at [257, 644] on div "View all" at bounding box center [258, 636] width 101 height 35
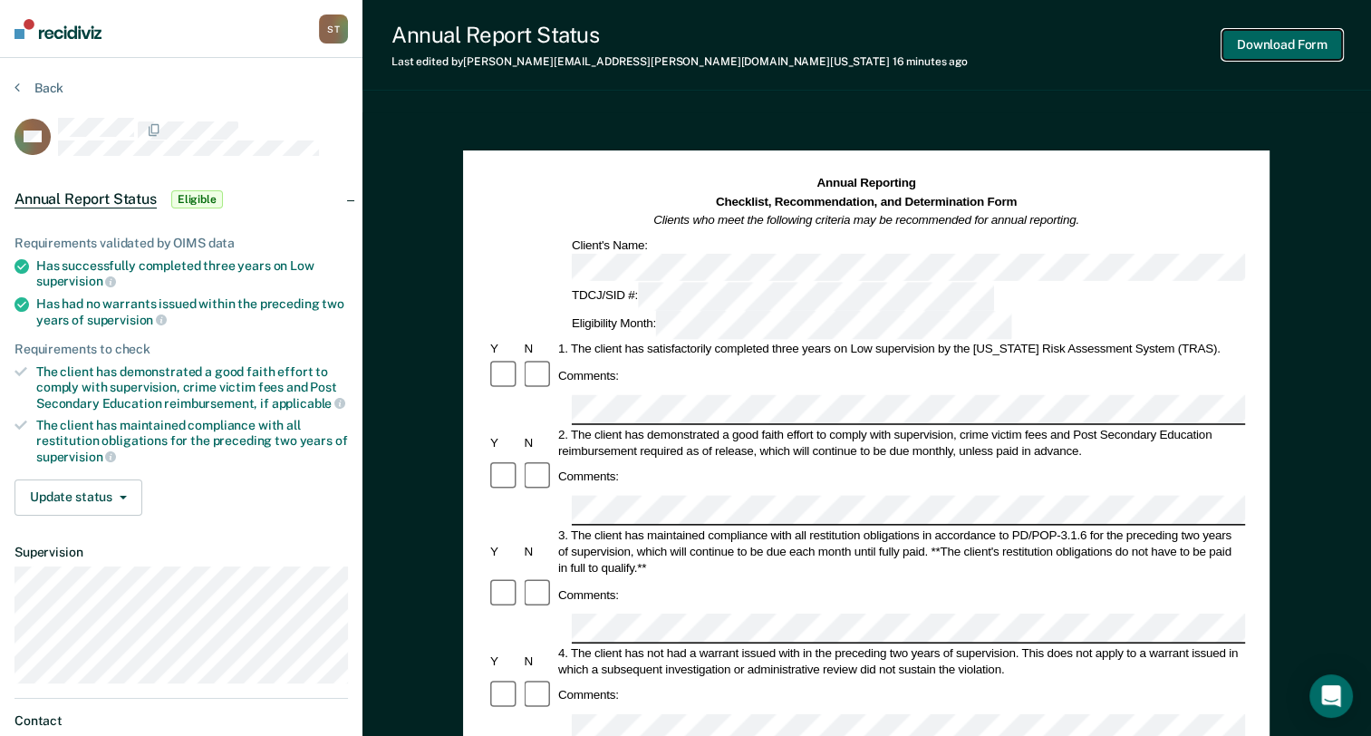
click at [1257, 50] on button "Download Form" at bounding box center [1282, 45] width 120 height 30
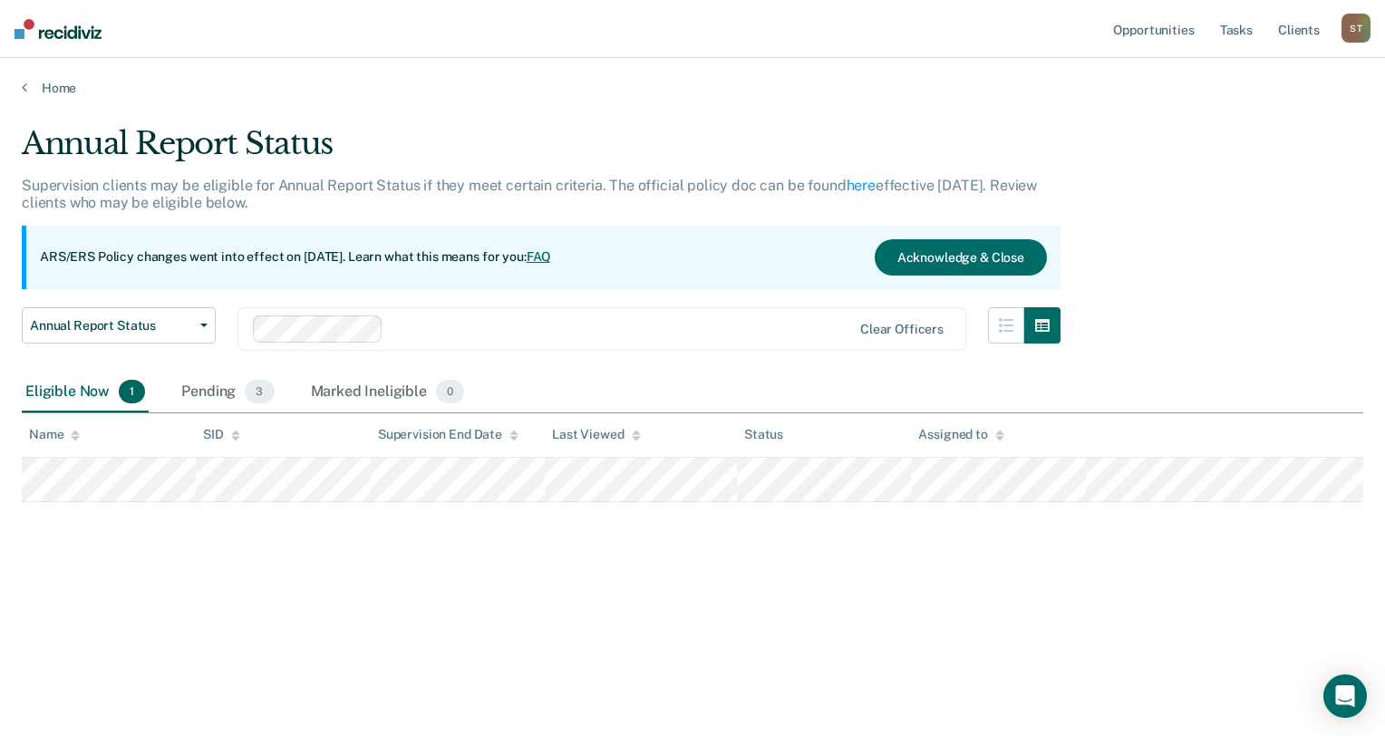
click at [45, 389] on div "Eligible Now 1" at bounding box center [85, 392] width 127 height 40
click at [210, 398] on div "Pending 3" at bounding box center [228, 392] width 100 height 40
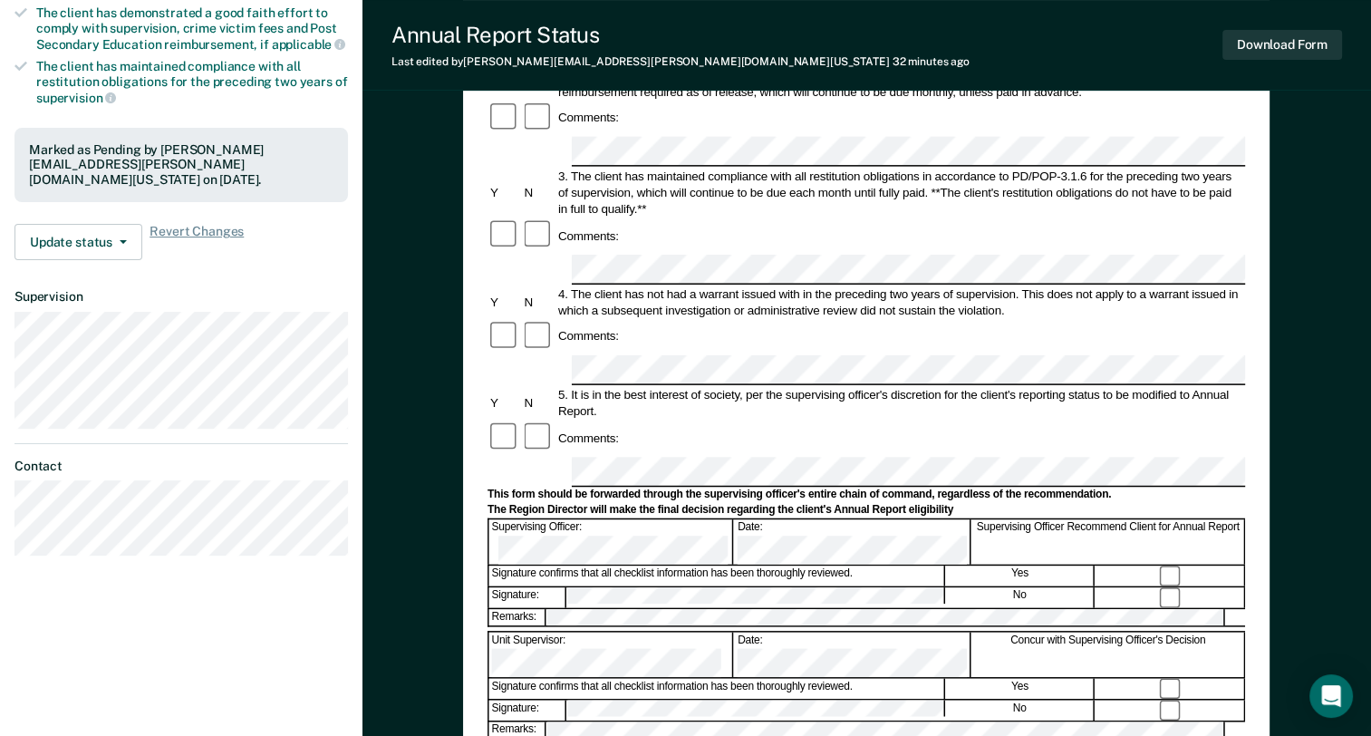
scroll to position [91, 0]
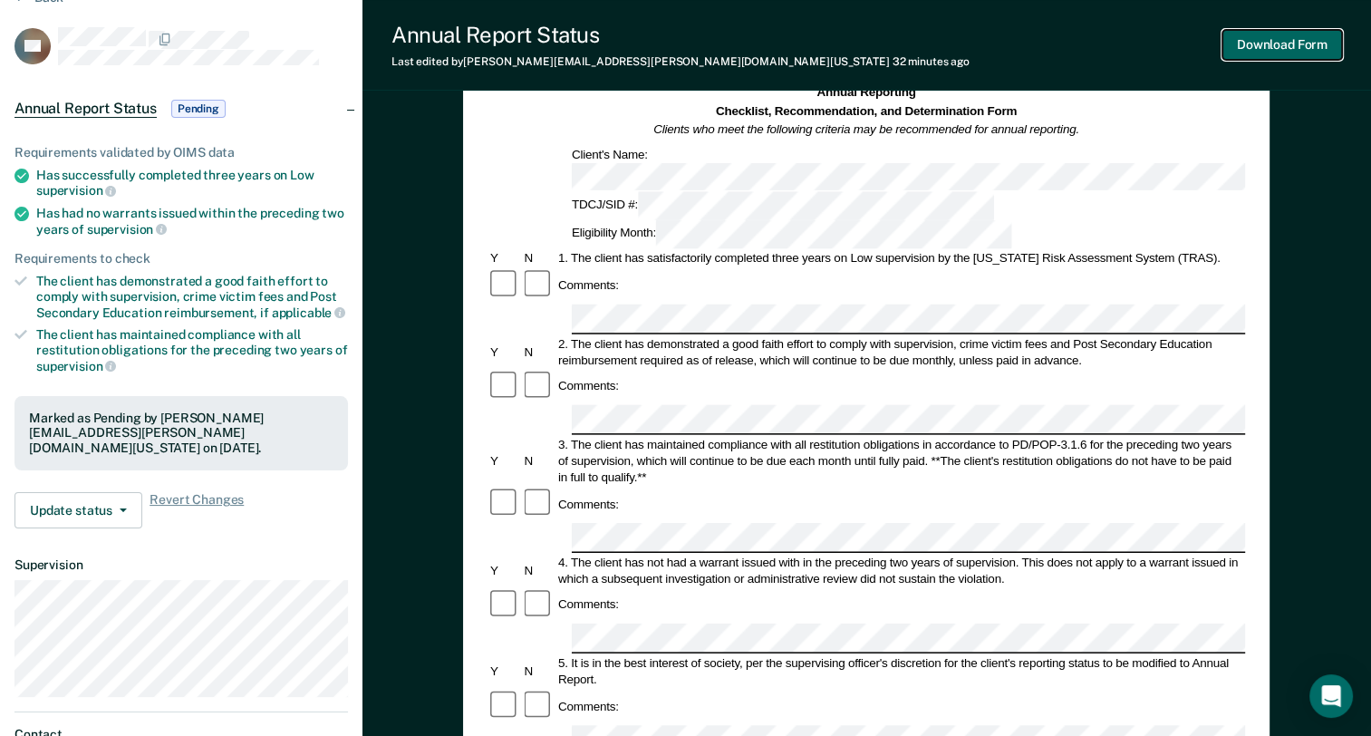
click at [1283, 46] on button "Download Form" at bounding box center [1282, 45] width 120 height 30
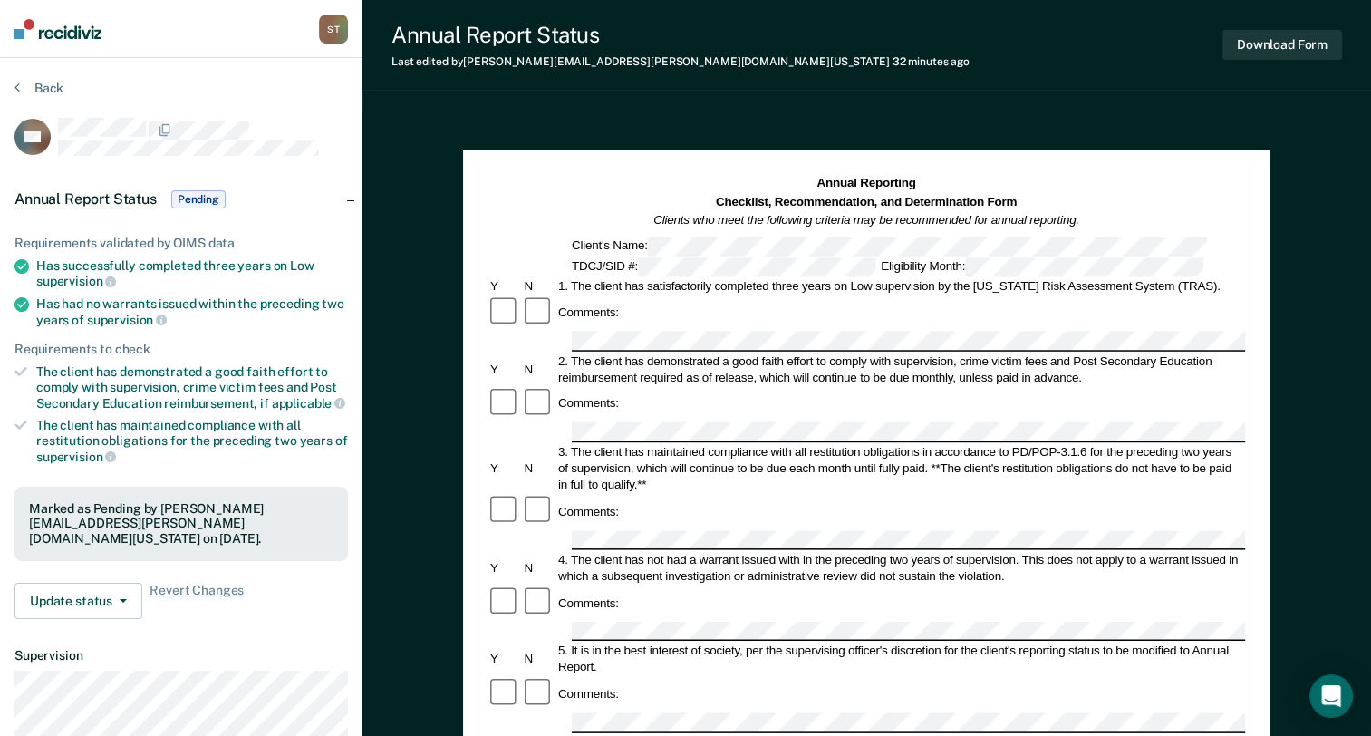
scroll to position [0, 0]
click at [14, 80] on icon at bounding box center [16, 87] width 5 height 14
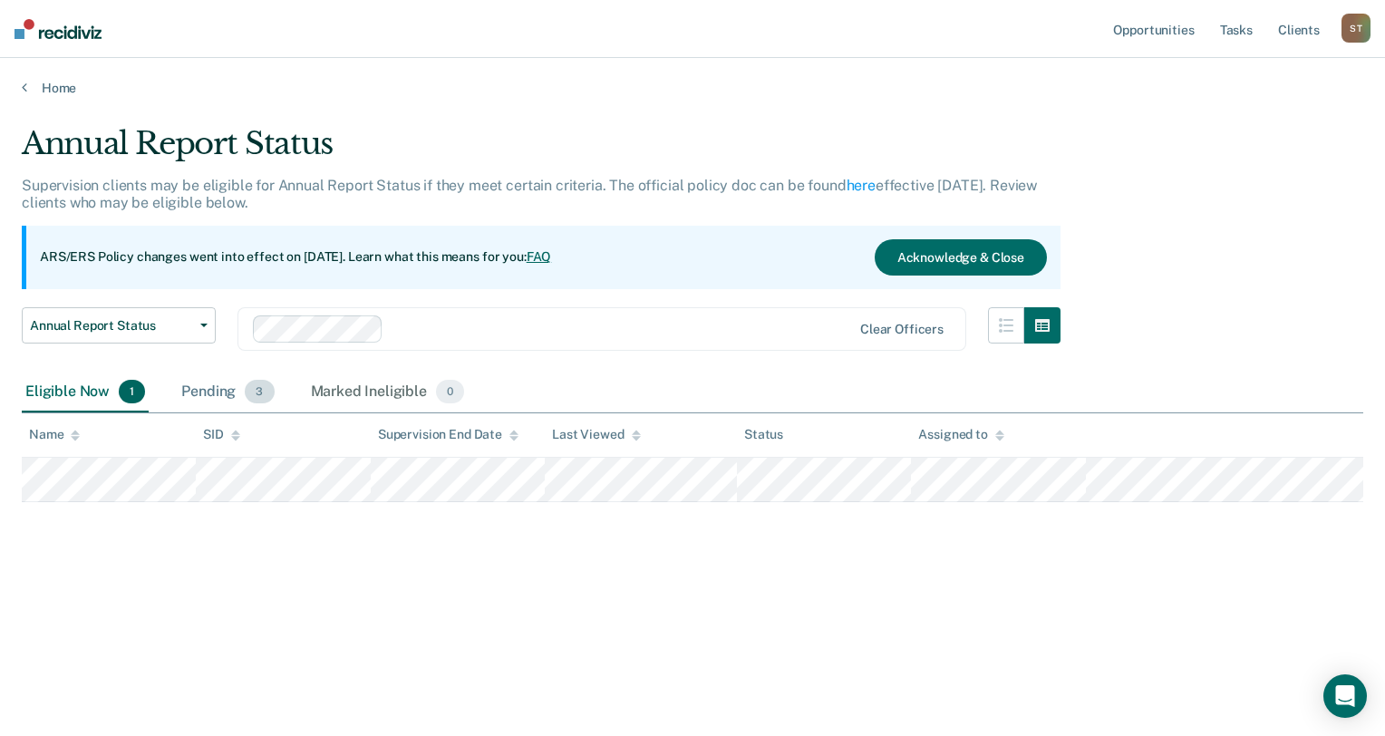
click at [225, 393] on div "Pending 3" at bounding box center [228, 392] width 100 height 40
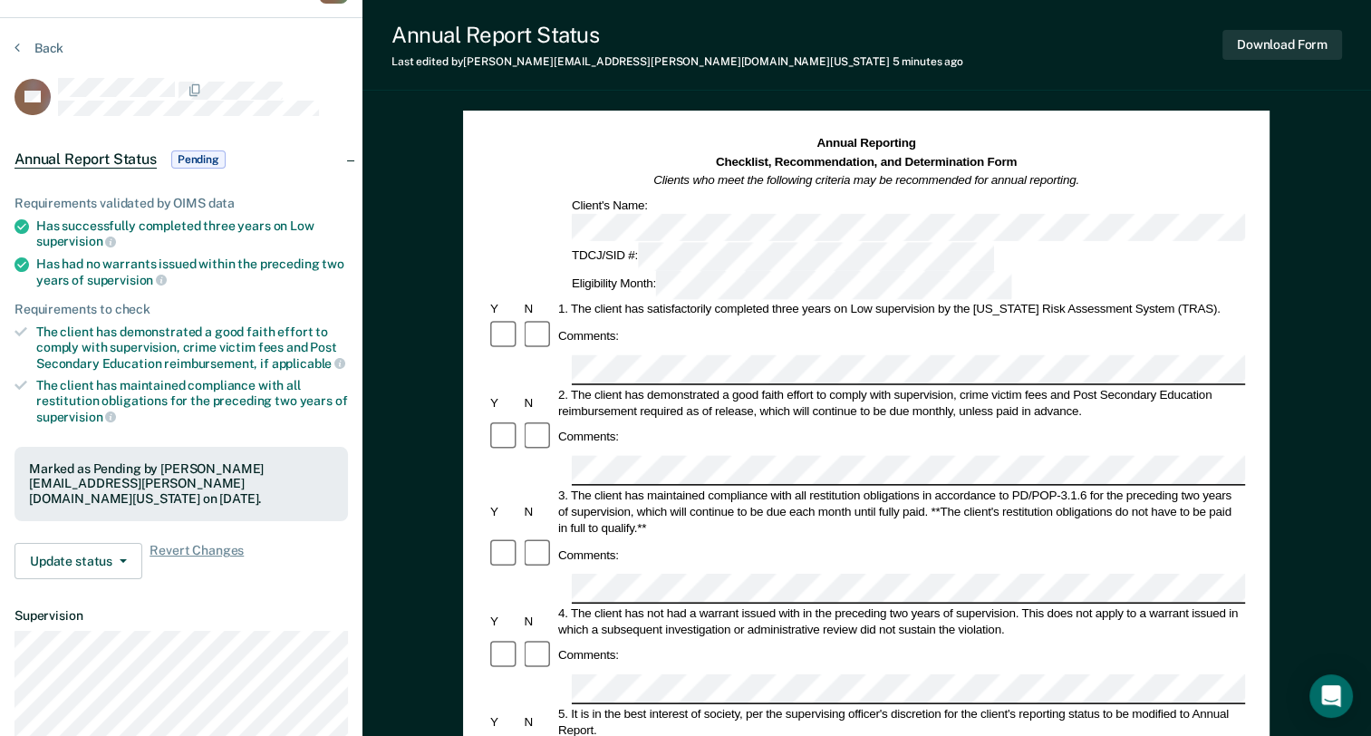
scroll to position [362, 0]
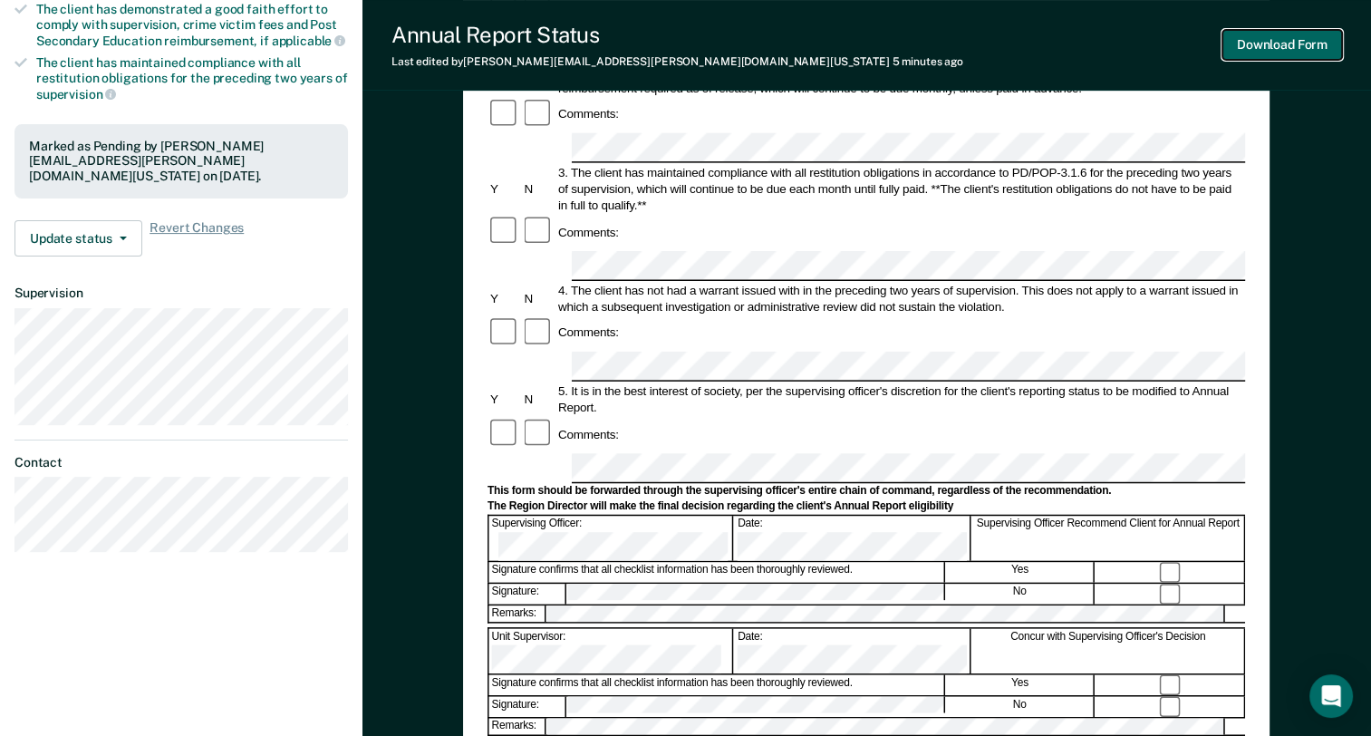
click at [1281, 44] on button "Download Form" at bounding box center [1282, 45] width 120 height 30
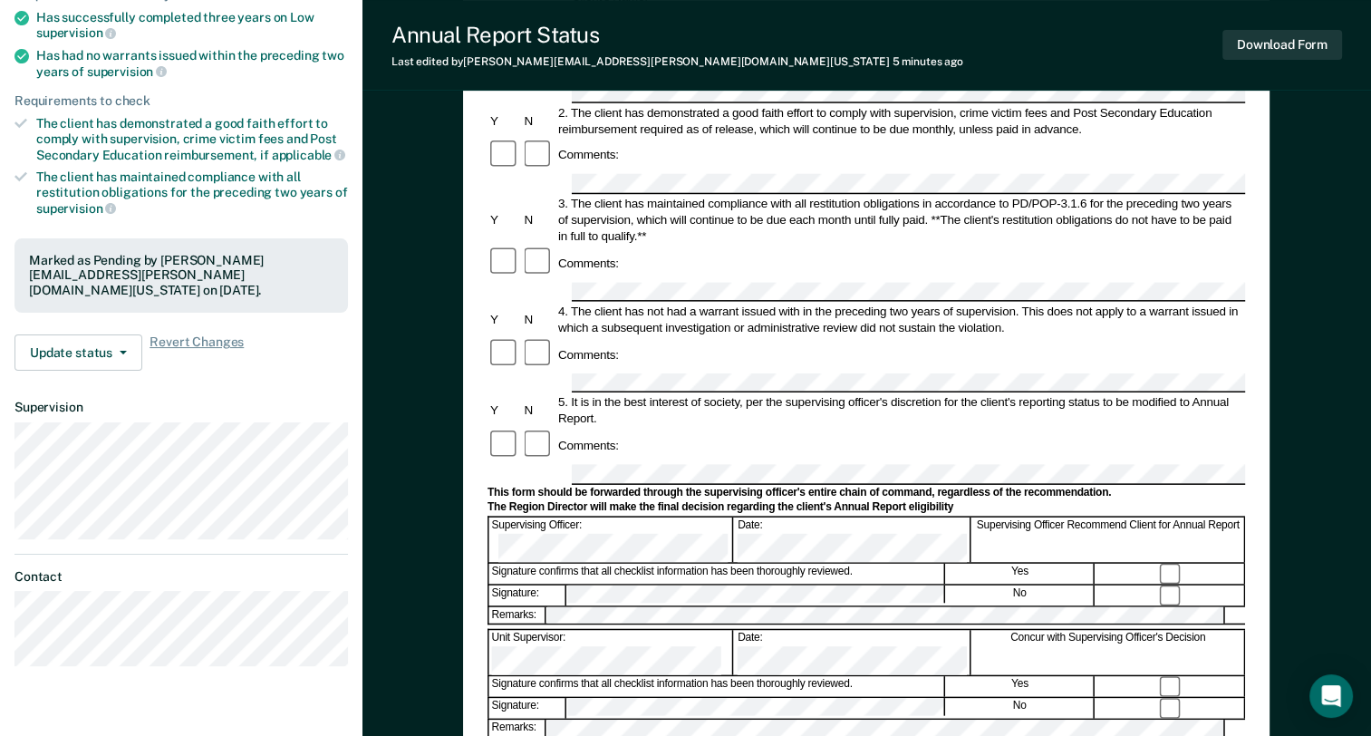
scroll to position [0, 0]
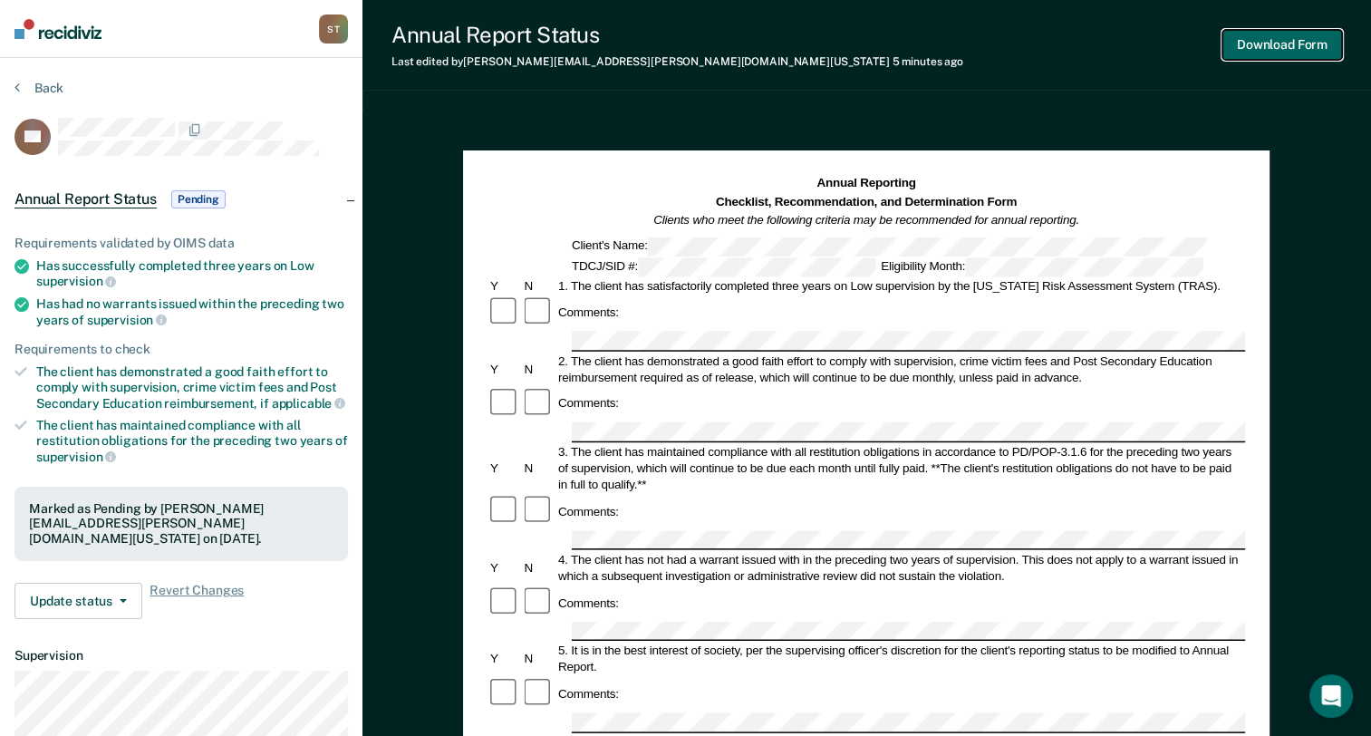
click at [1271, 45] on button "Download Form" at bounding box center [1282, 45] width 120 height 30
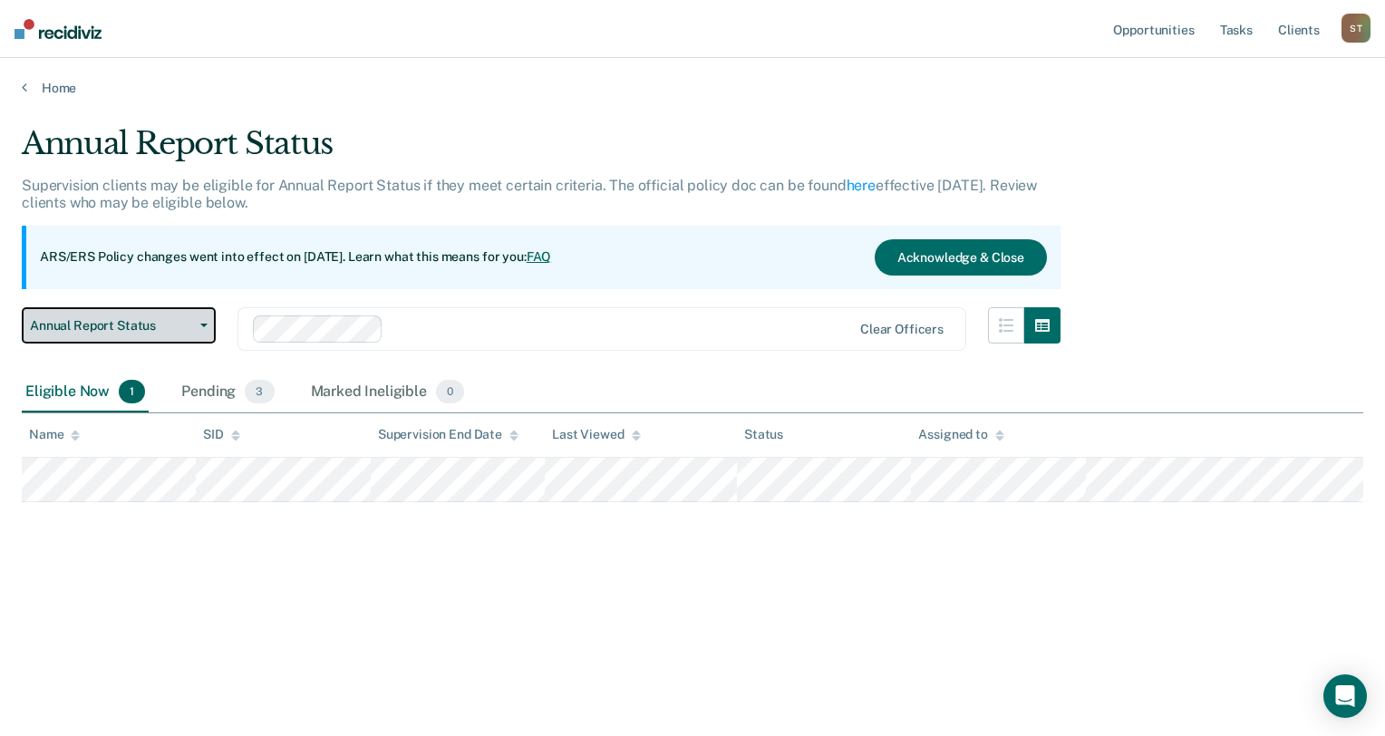
click at [182, 330] on span "Annual Report Status" at bounding box center [111, 325] width 163 height 15
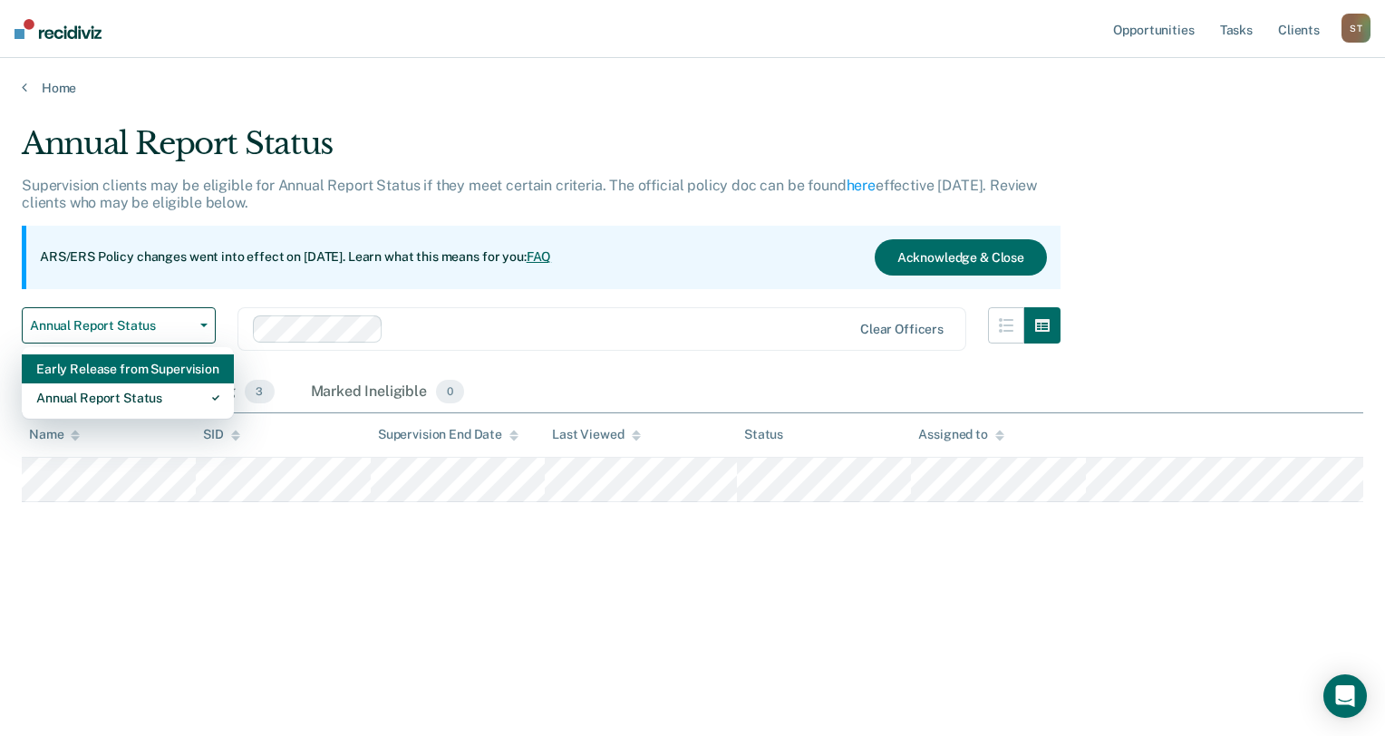
click at [158, 378] on div "Early Release from Supervision" at bounding box center [127, 368] width 183 height 29
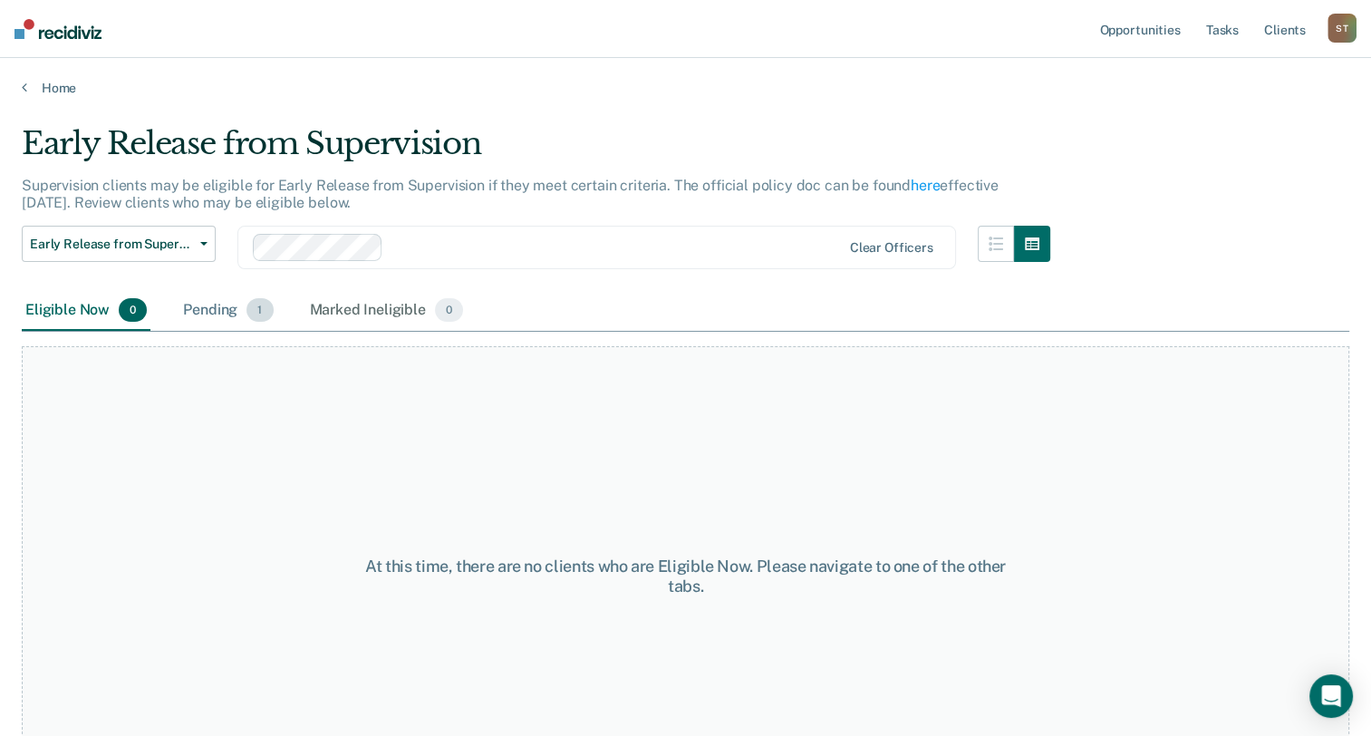
click at [232, 306] on div "Pending 1" at bounding box center [227, 311] width 97 height 40
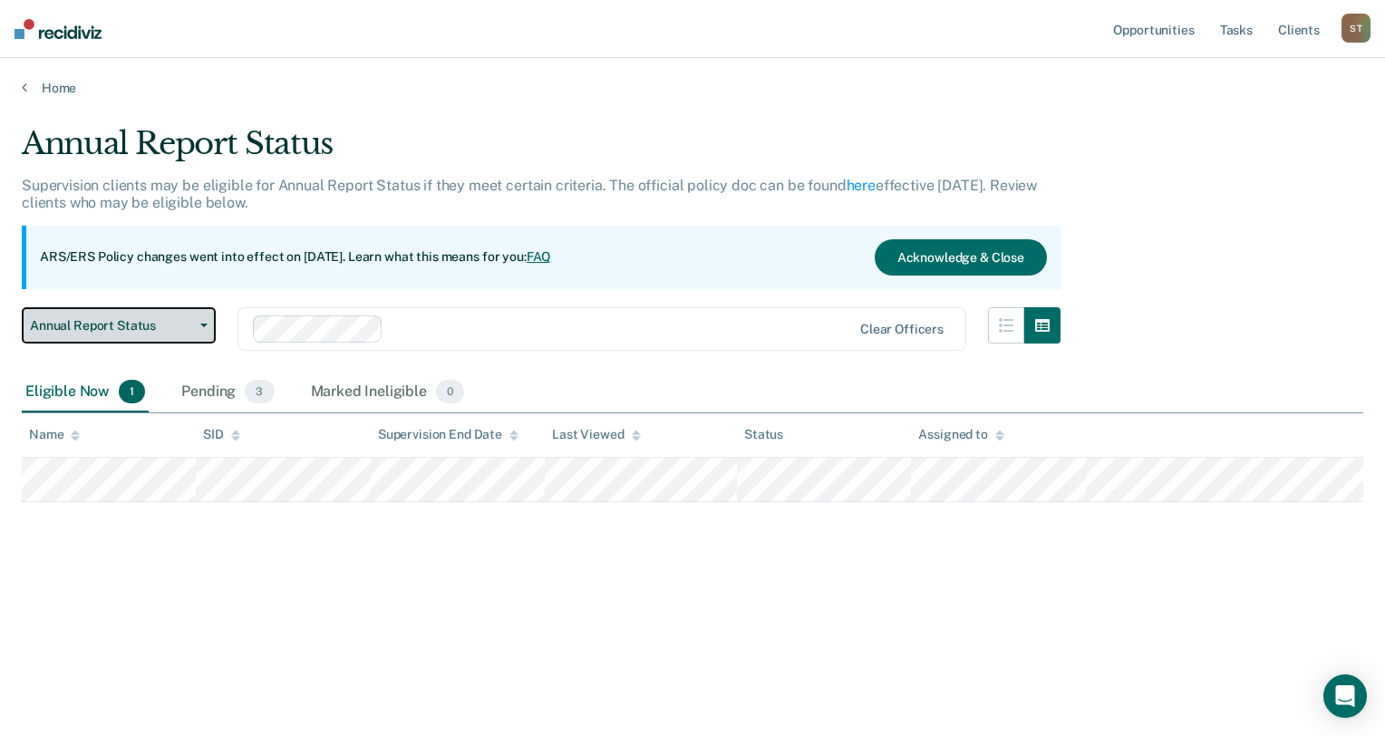
click at [145, 323] on span "Annual Report Status" at bounding box center [111, 325] width 163 height 15
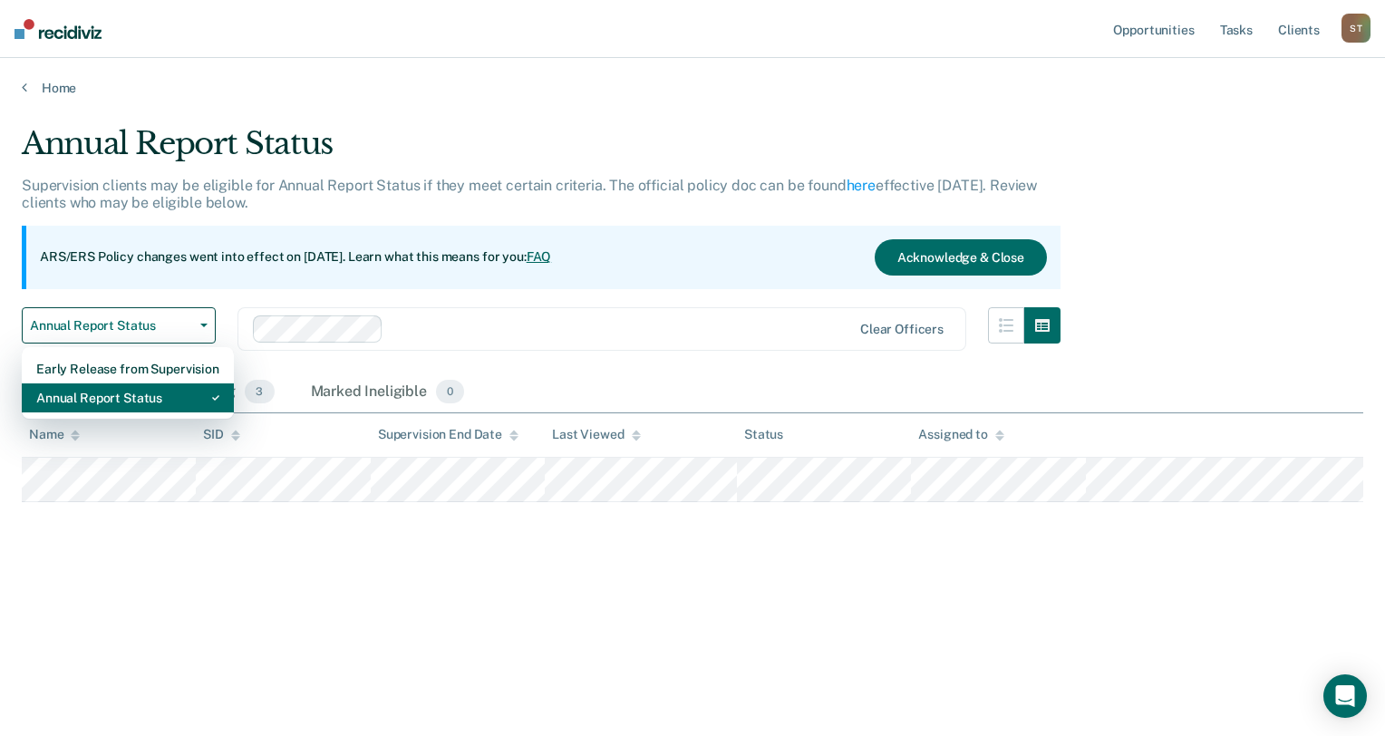
click at [181, 401] on div "Annual Report Status" at bounding box center [127, 397] width 183 height 29
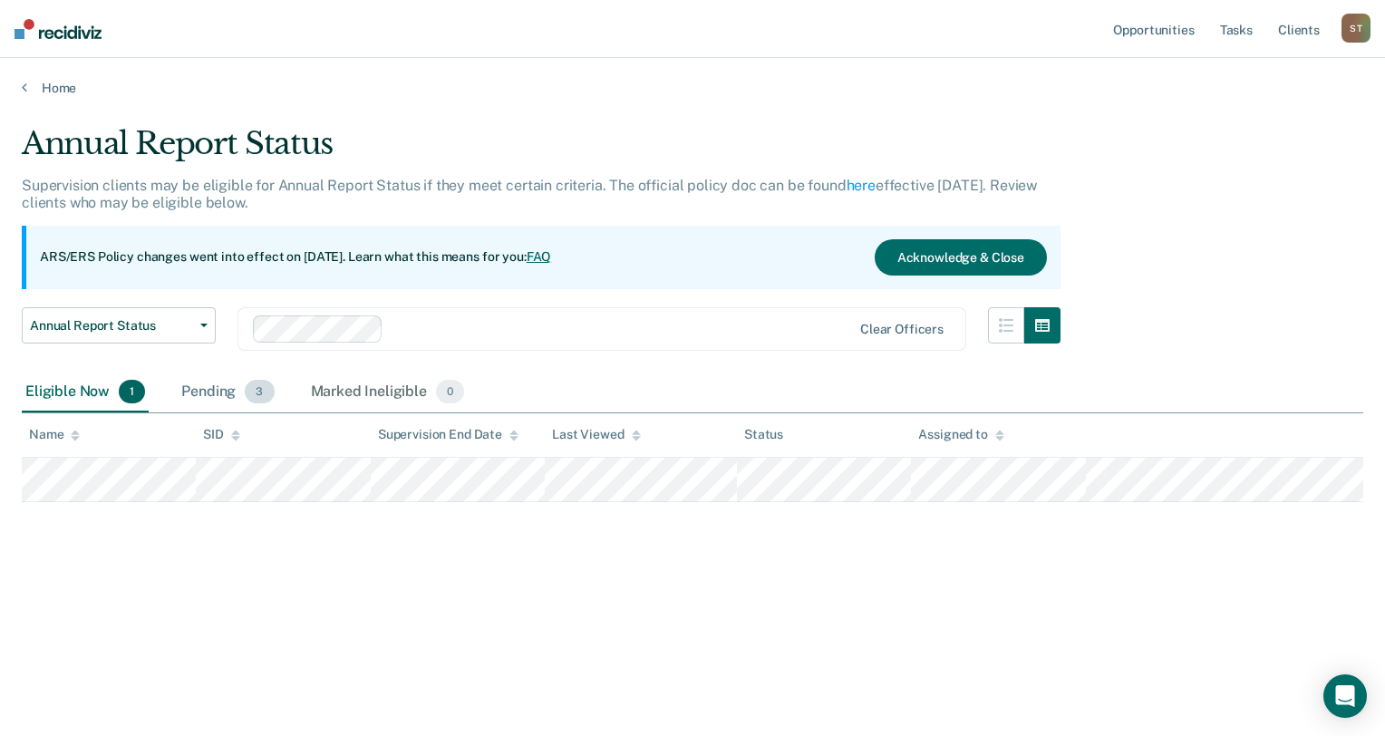
click at [217, 394] on div "Pending 3" at bounding box center [228, 392] width 100 height 40
